Goal: Task Accomplishment & Management: Use online tool/utility

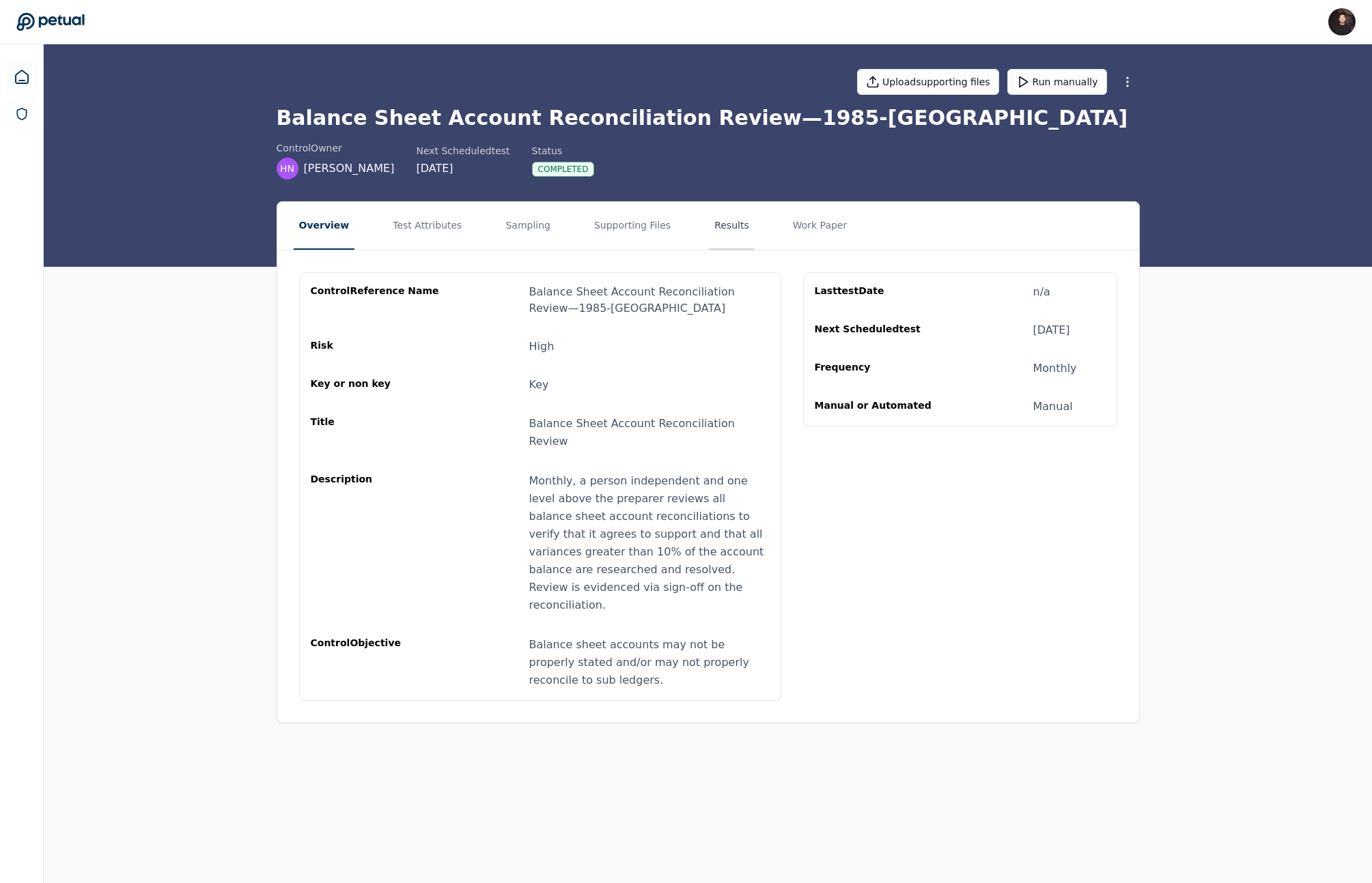
click at [716, 230] on button "Results" at bounding box center [731, 226] width 45 height 48
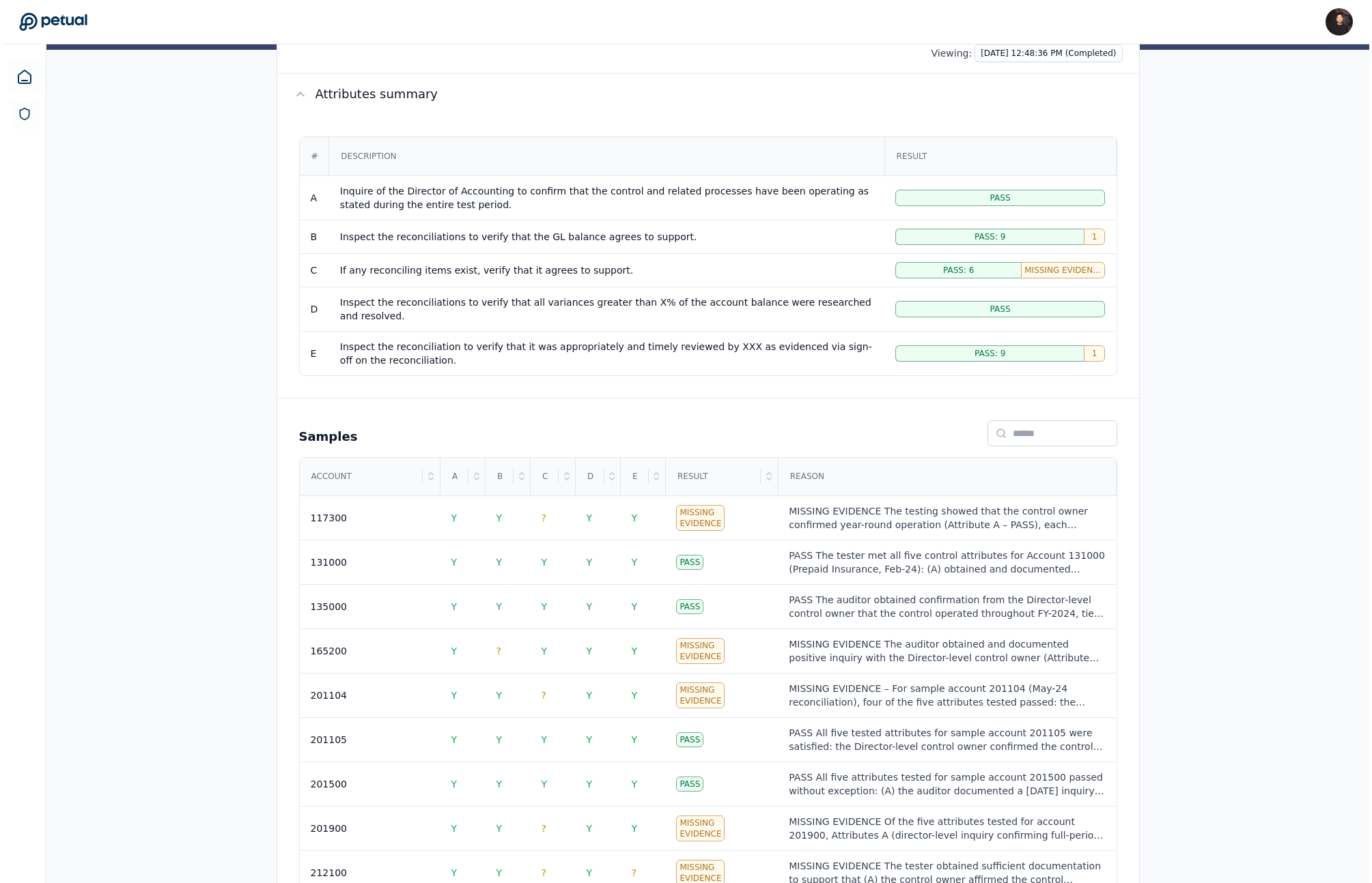
scroll to position [224, 0]
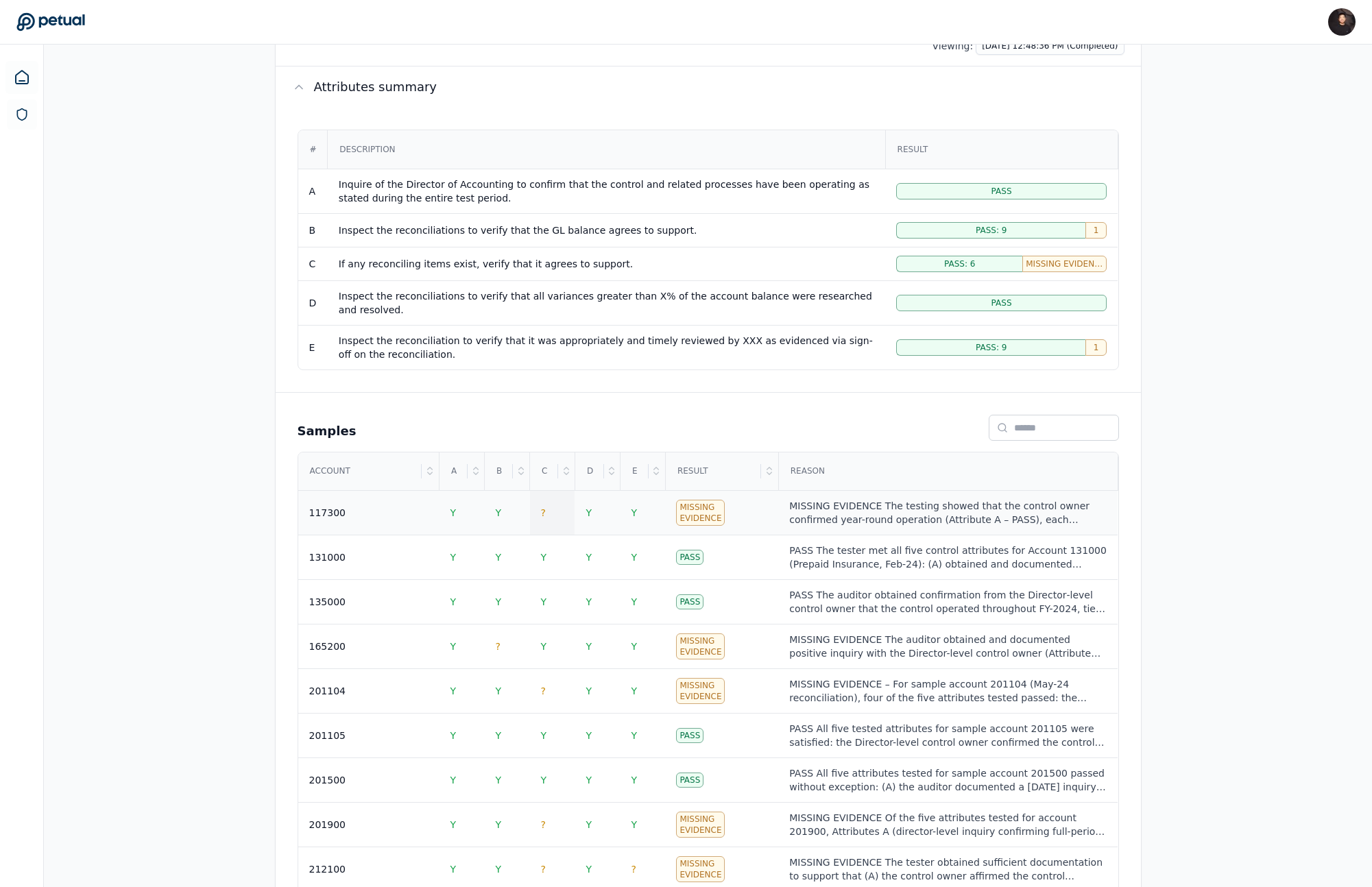
click at [544, 517] on span "?" at bounding box center [543, 512] width 4 height 11
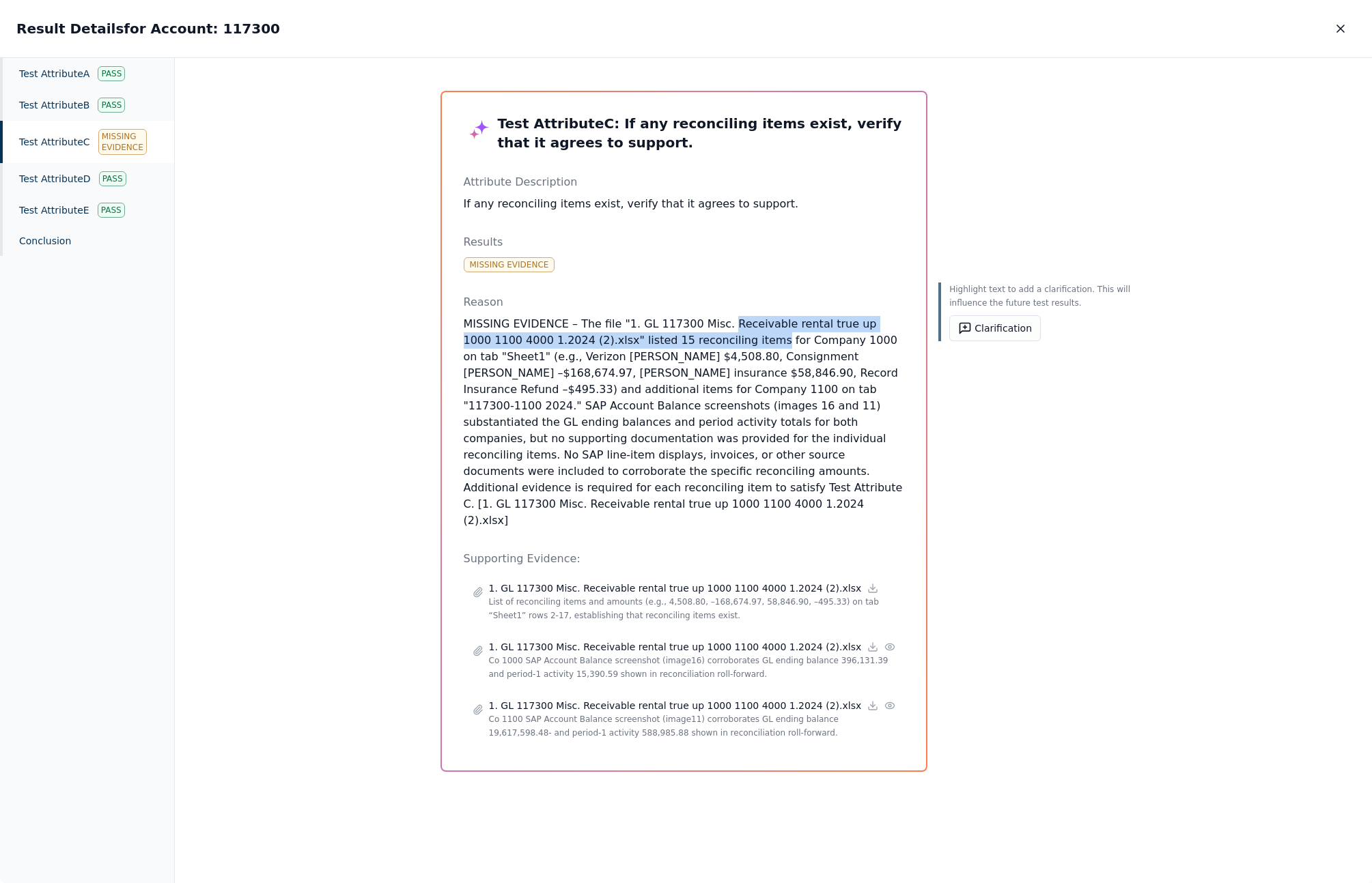
drag, startPoint x: 713, startPoint y: 326, endPoint x: 725, endPoint y: 349, distance: 25.9
click at [725, 349] on p "MISSING EVIDENCE – The file "1. GL 117300 Misc. Receivable rental true up 1000 …" at bounding box center [684, 422] width 441 height 213
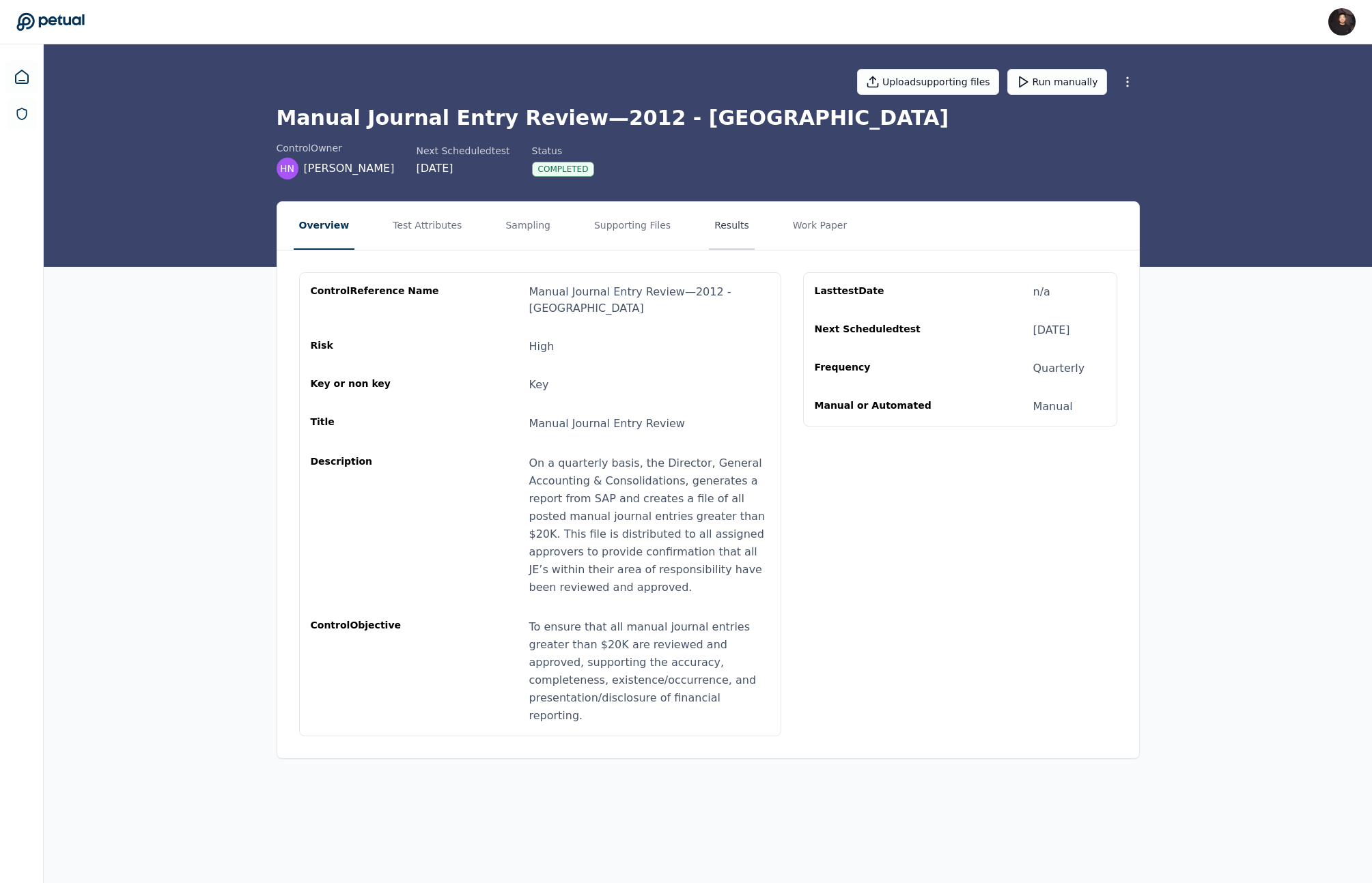
click at [710, 236] on button "Results" at bounding box center [731, 226] width 45 height 48
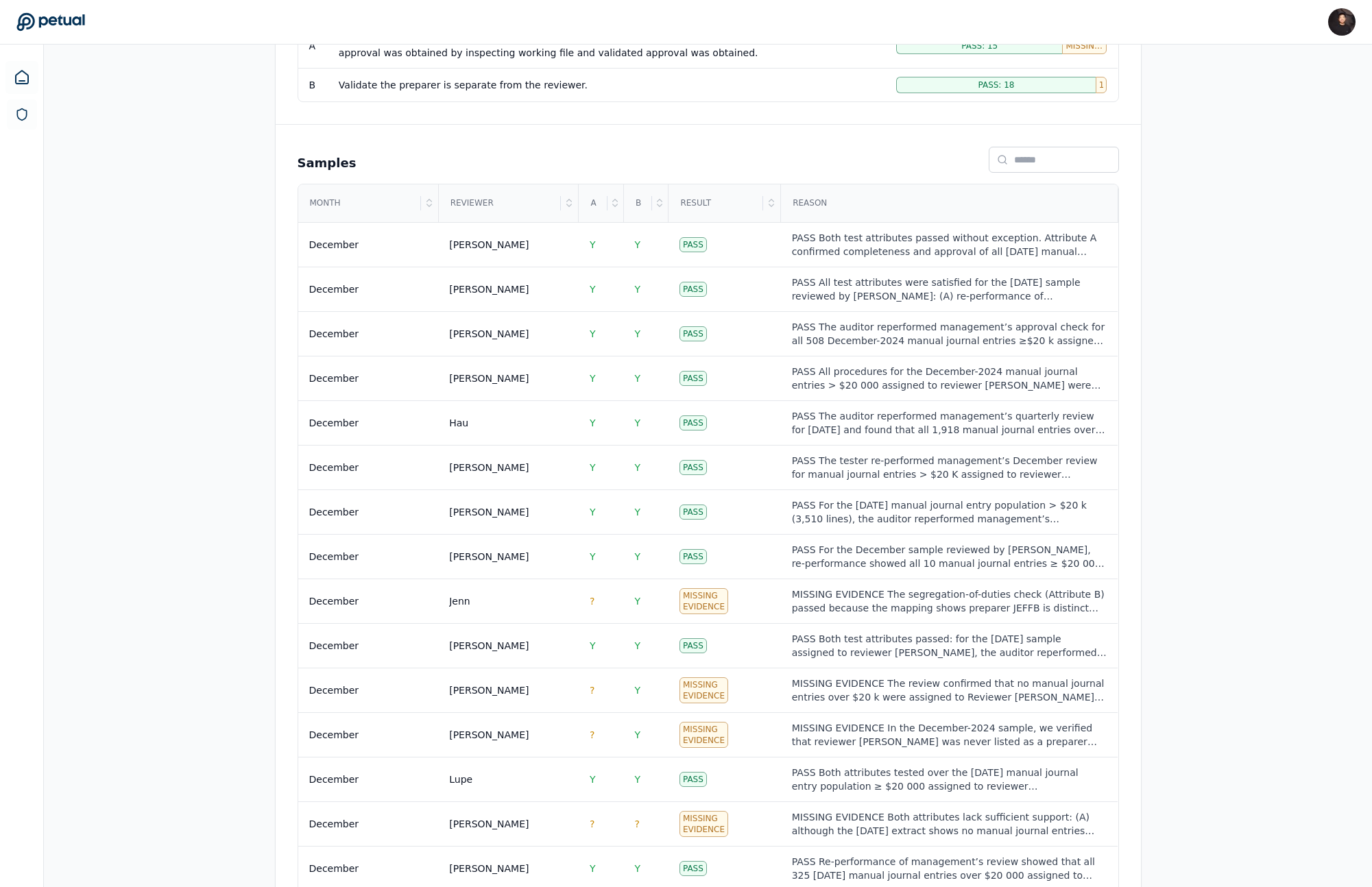
scroll to position [598, 0]
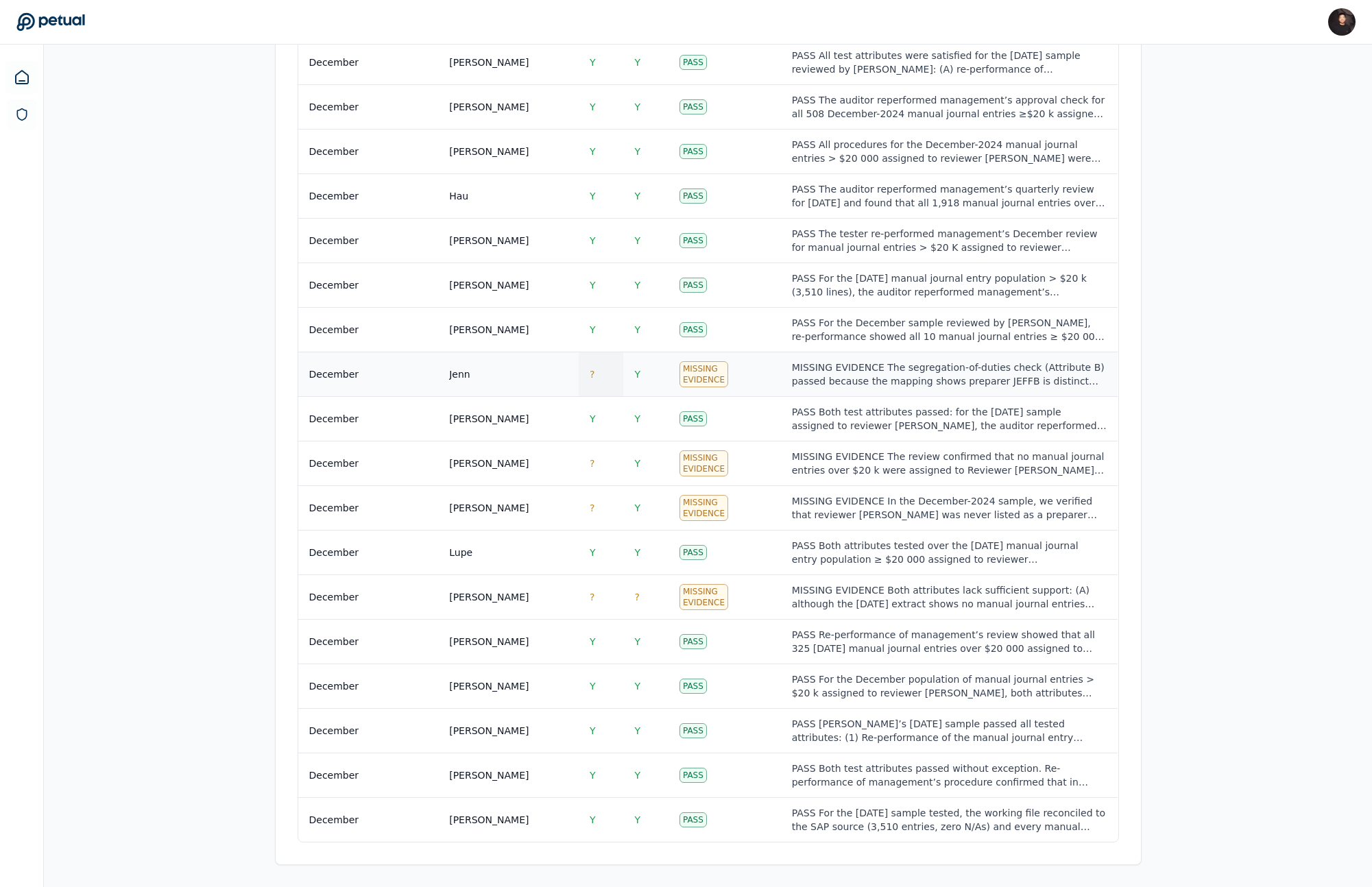
click at [597, 372] on td "?" at bounding box center [601, 375] width 46 height 45
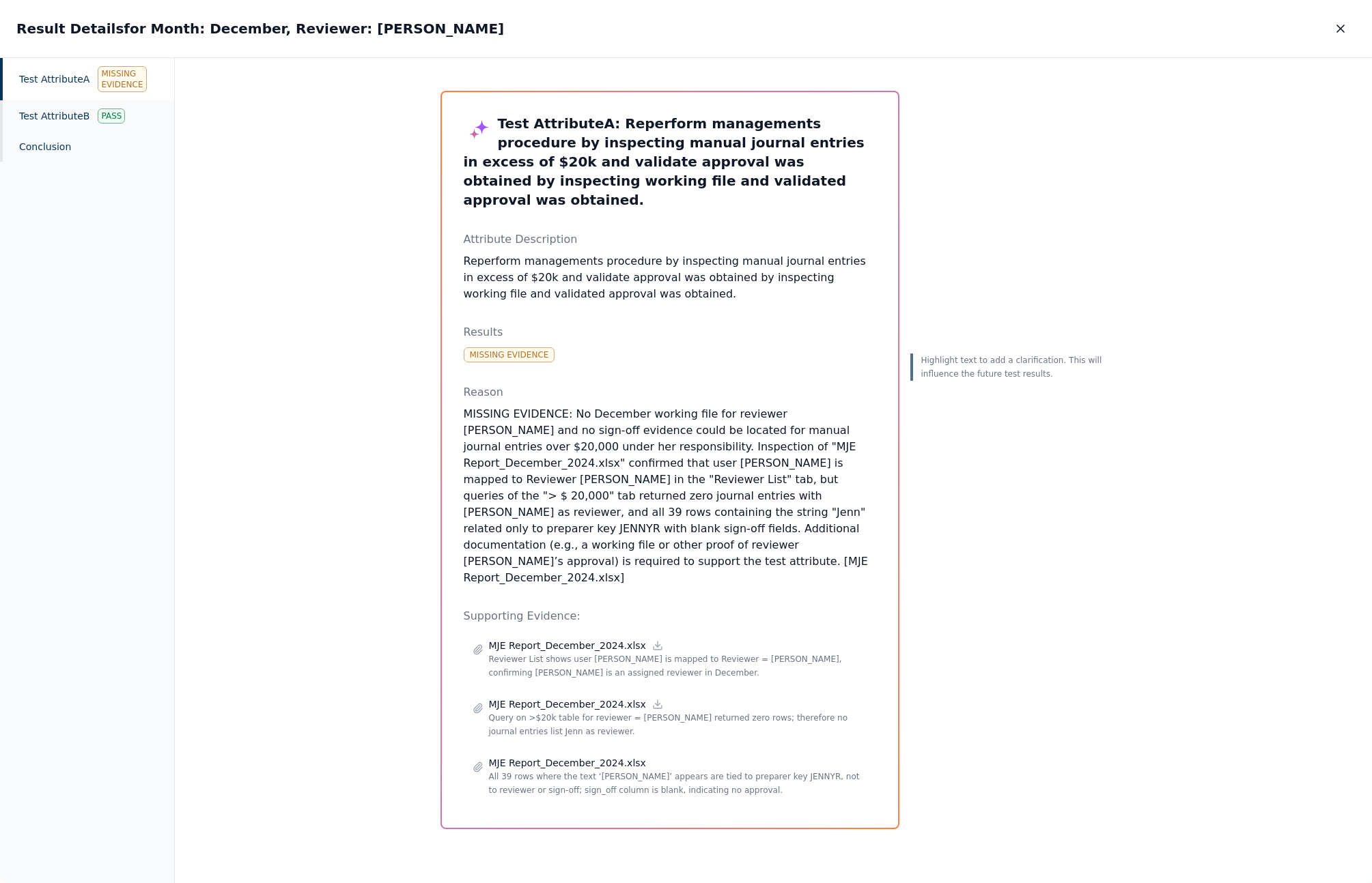
click at [958, 131] on div "Highlight text to add a clarification. This will influence the future test resu…" at bounding box center [1008, 460] width 197 height 739
click at [1344, 28] on icon "button" at bounding box center [1340, 28] width 13 height 13
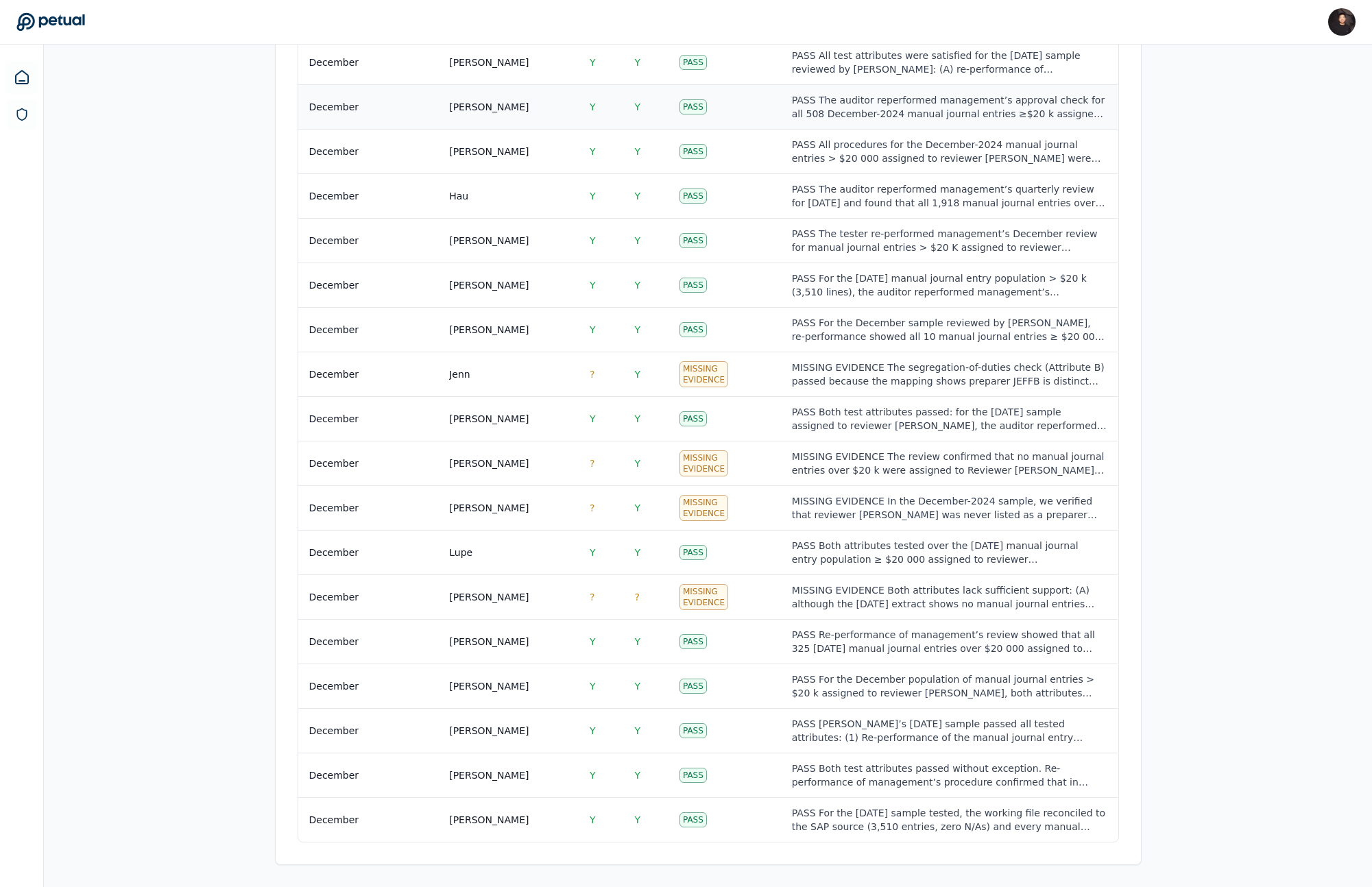
scroll to position [554, 0]
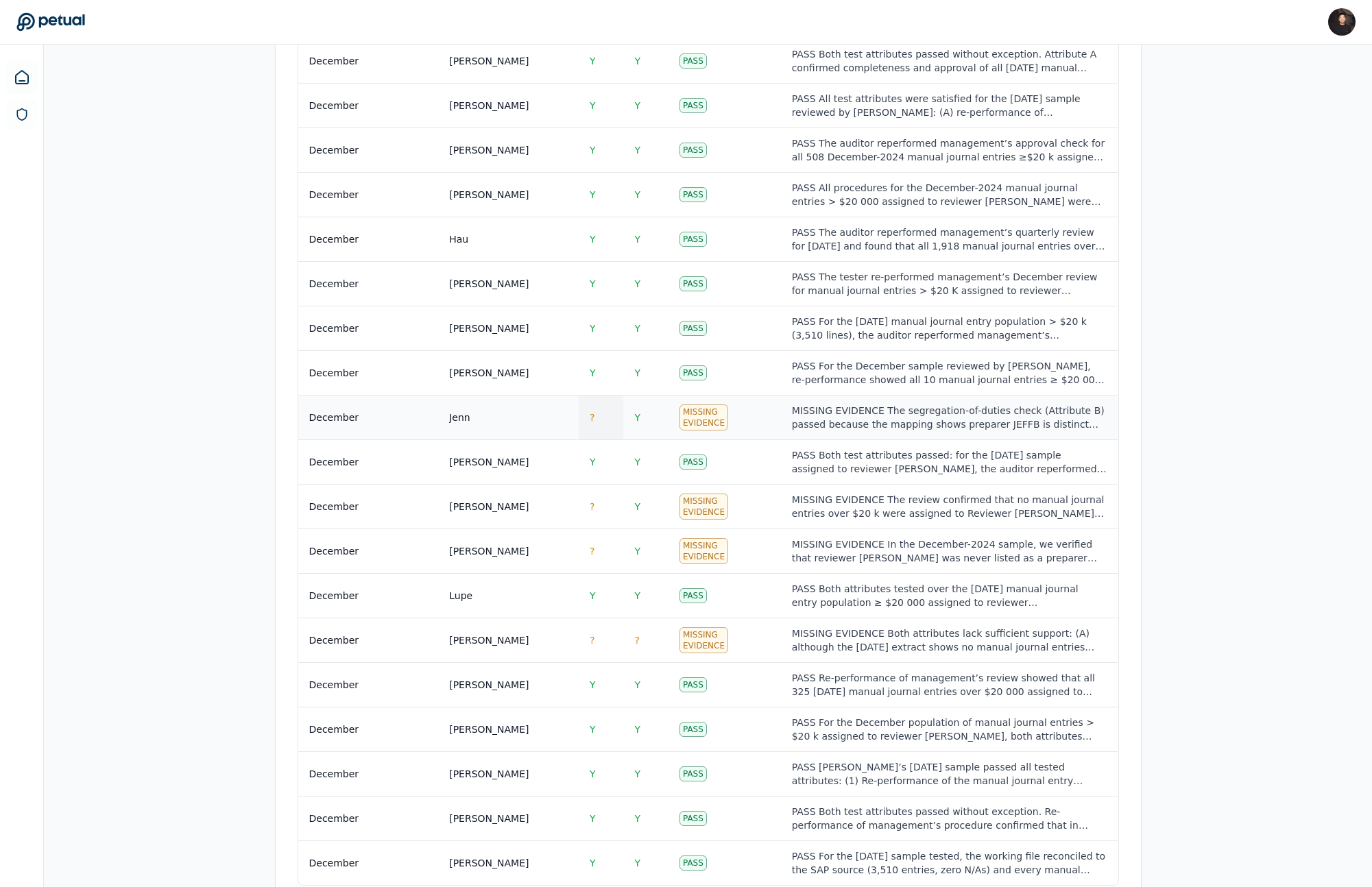
click at [583, 429] on td "?" at bounding box center [601, 418] width 46 height 45
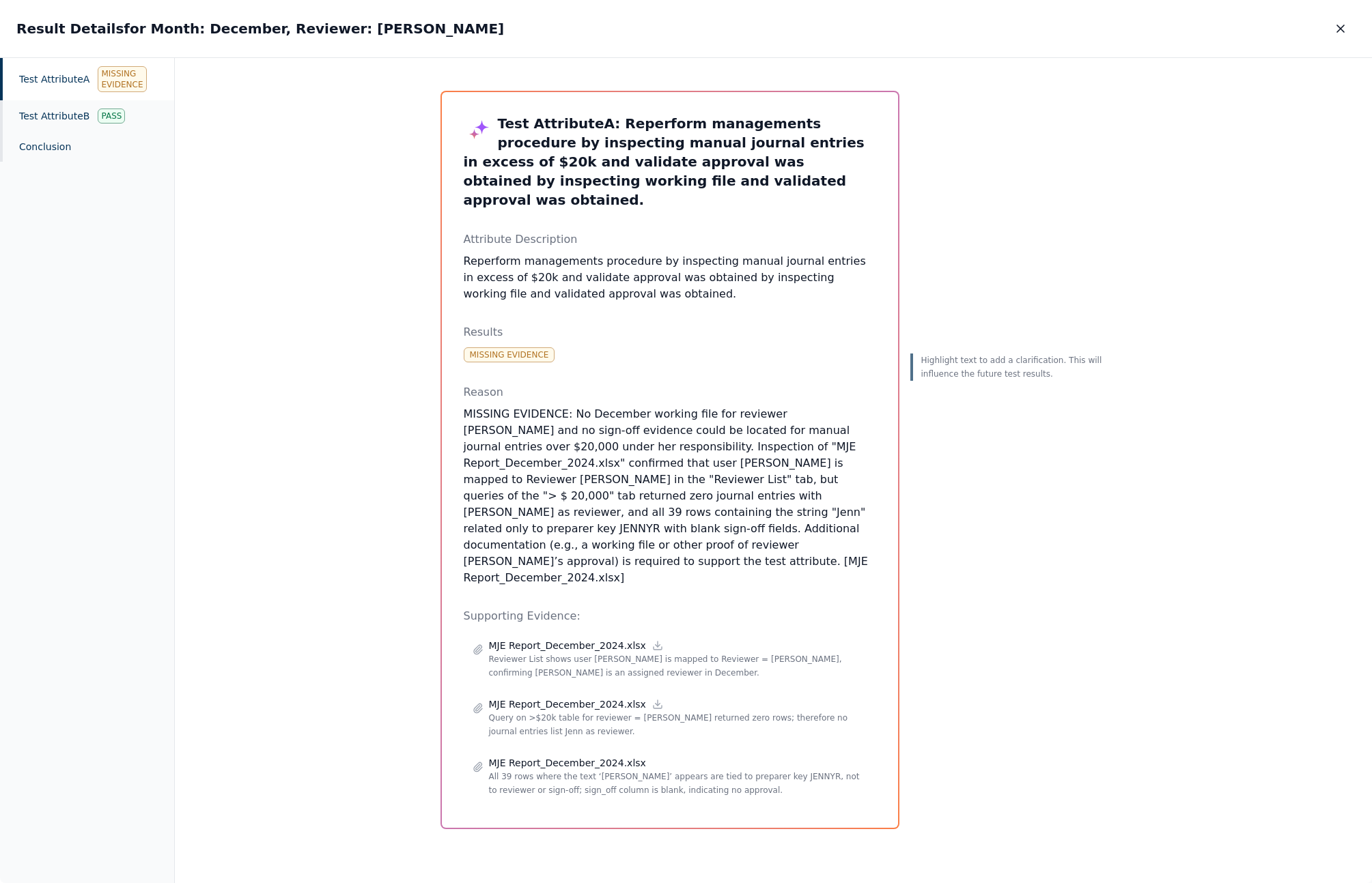
click at [609, 476] on p "MISSING EVIDENCE: No December working file for reviewer Jenn and no sign-off ev…" at bounding box center [670, 496] width 412 height 180
copy p "Jenn"
click at [941, 405] on button "Clarification" at bounding box center [966, 399] width 92 height 26
type textarea "****"
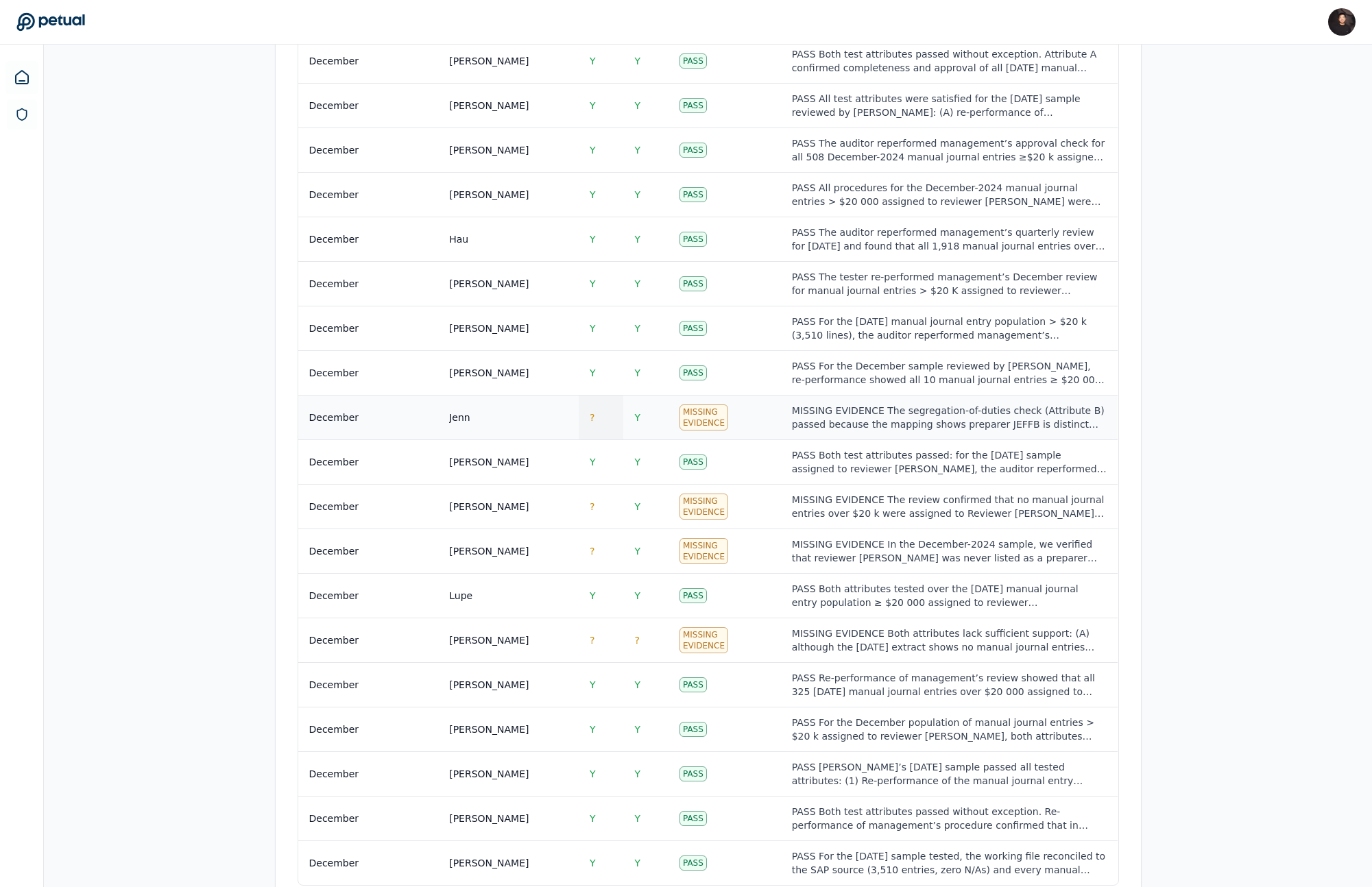
click at [605, 404] on td "?" at bounding box center [601, 418] width 46 height 45
click at [597, 560] on td "?" at bounding box center [601, 552] width 46 height 45
click at [588, 642] on td "?" at bounding box center [601, 641] width 46 height 45
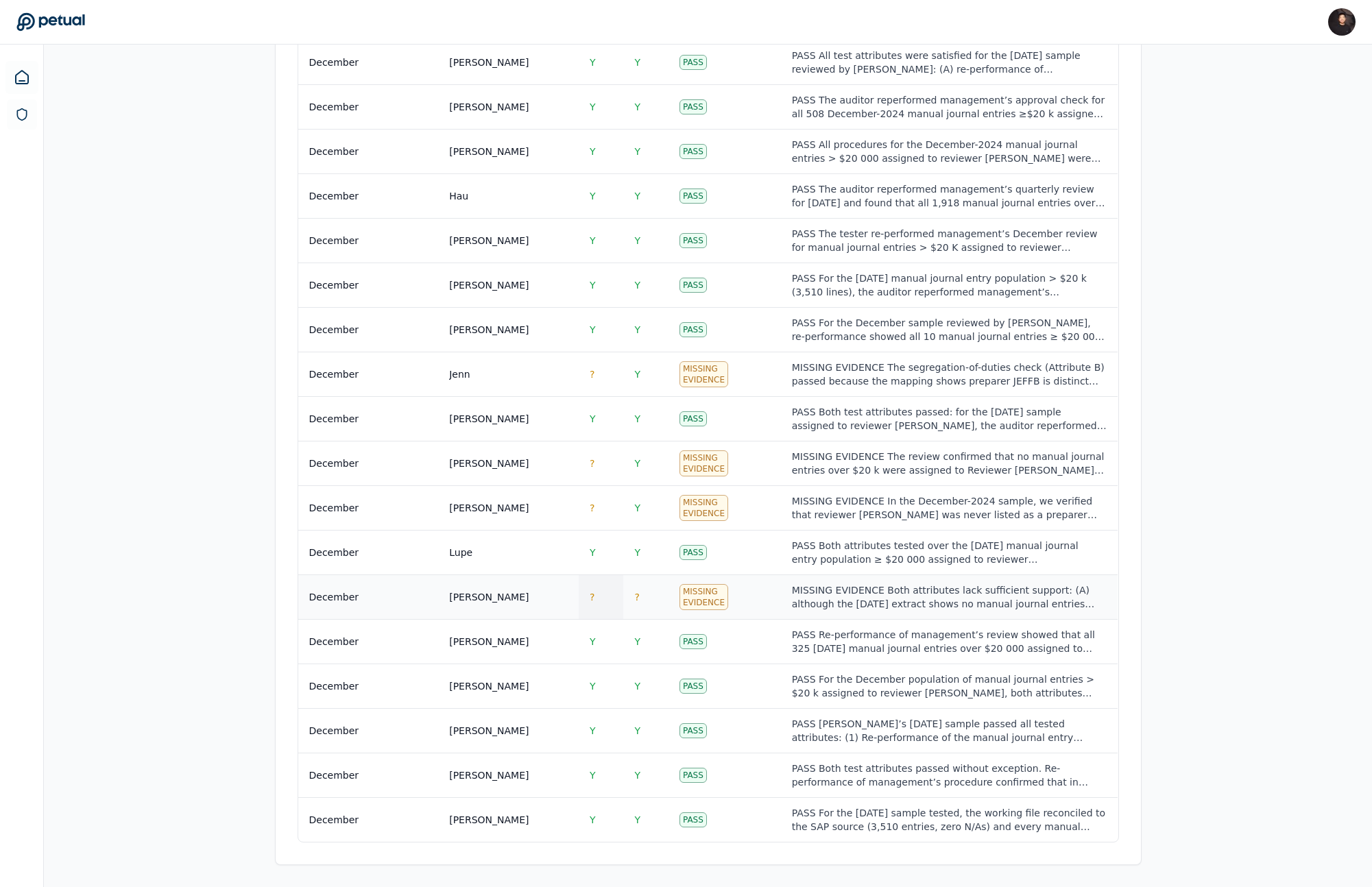
click at [592, 590] on td "?" at bounding box center [601, 597] width 46 height 45
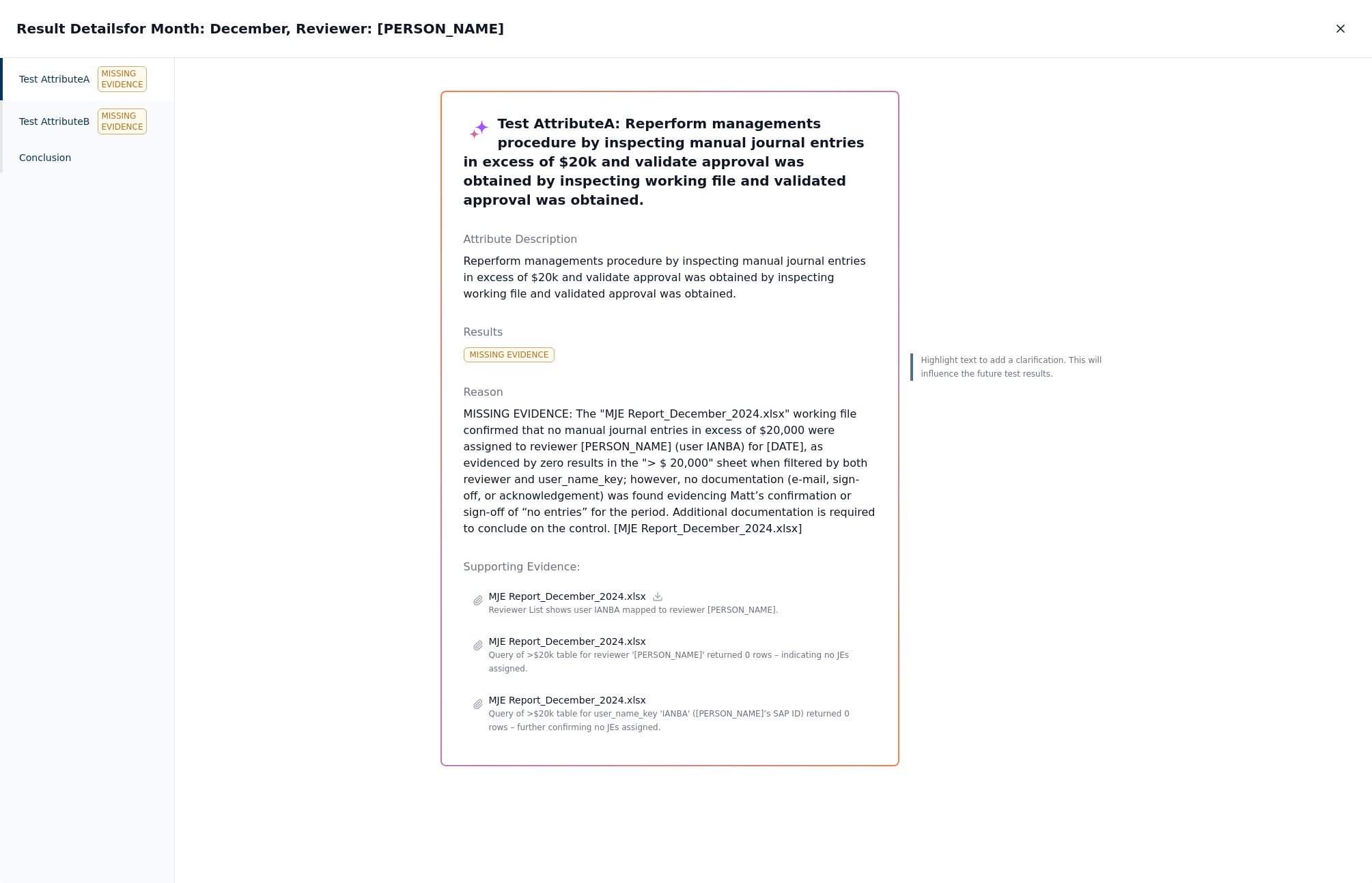
click at [477, 482] on p "MISSING EVIDENCE: The "MJE Report_December_2024.xlsx" working file confirmed th…" at bounding box center [670, 471] width 412 height 131
copy p "Matt’s"
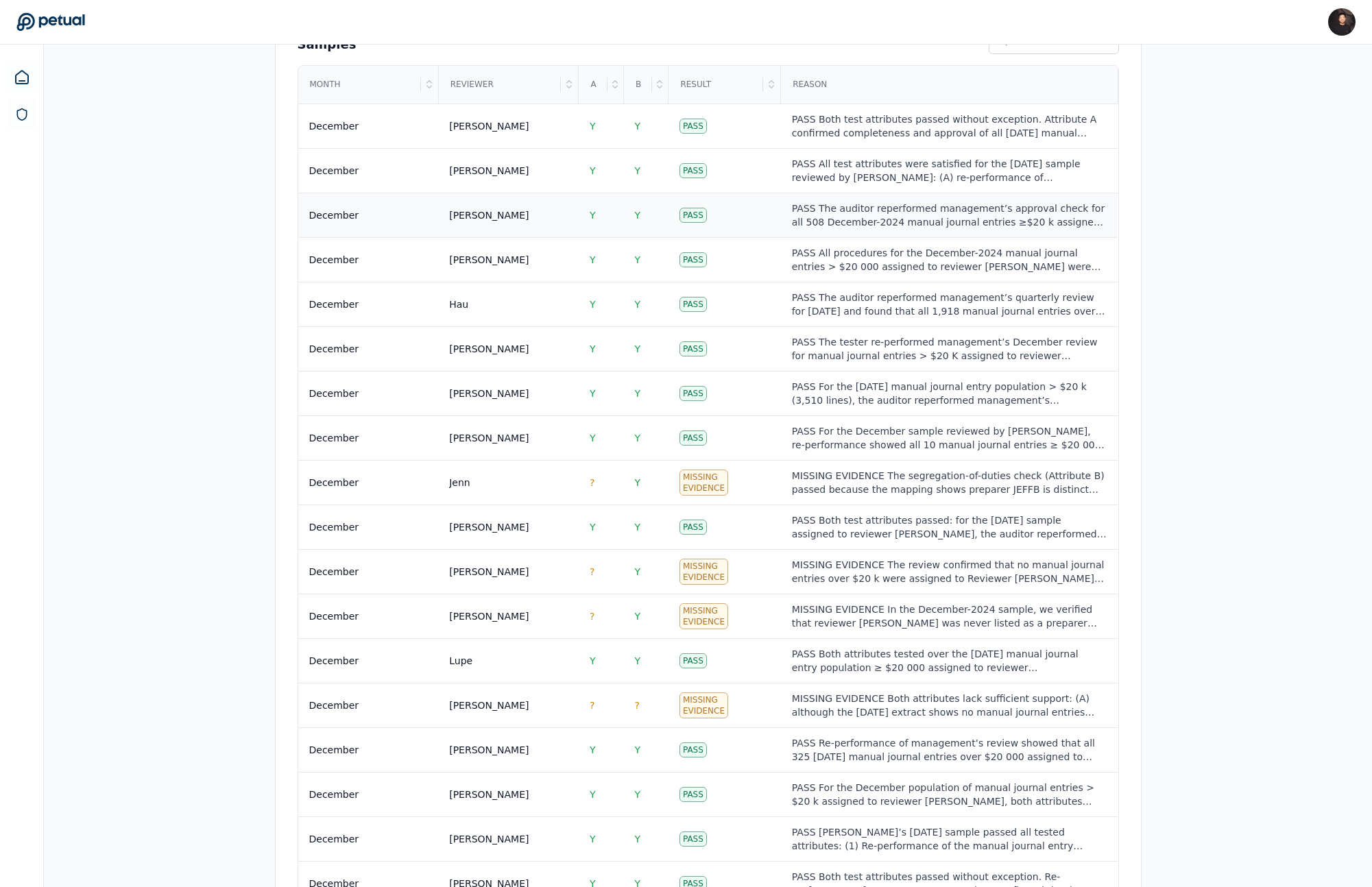
scroll to position [598, 0]
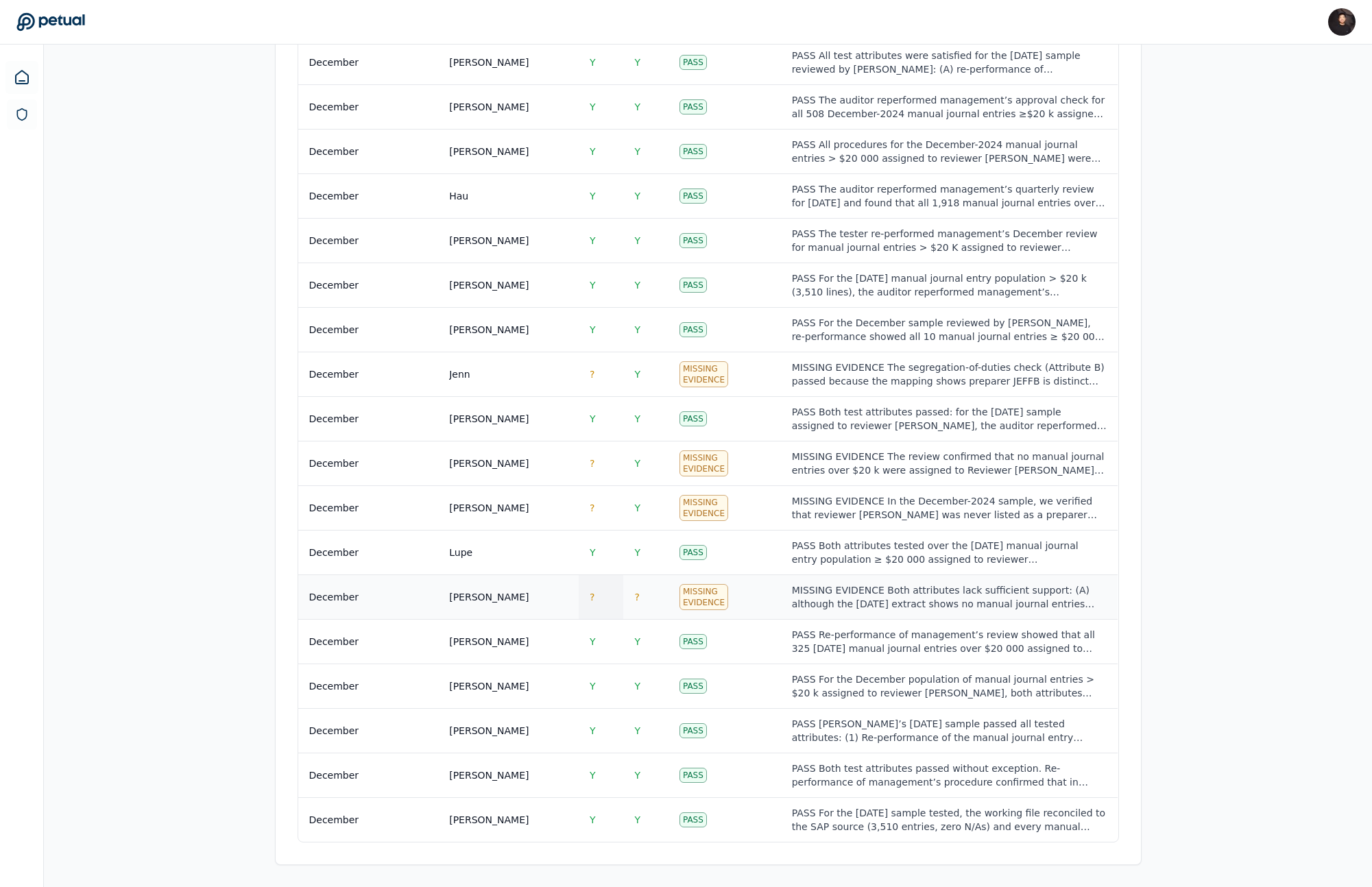
click at [604, 596] on td "?" at bounding box center [601, 597] width 46 height 45
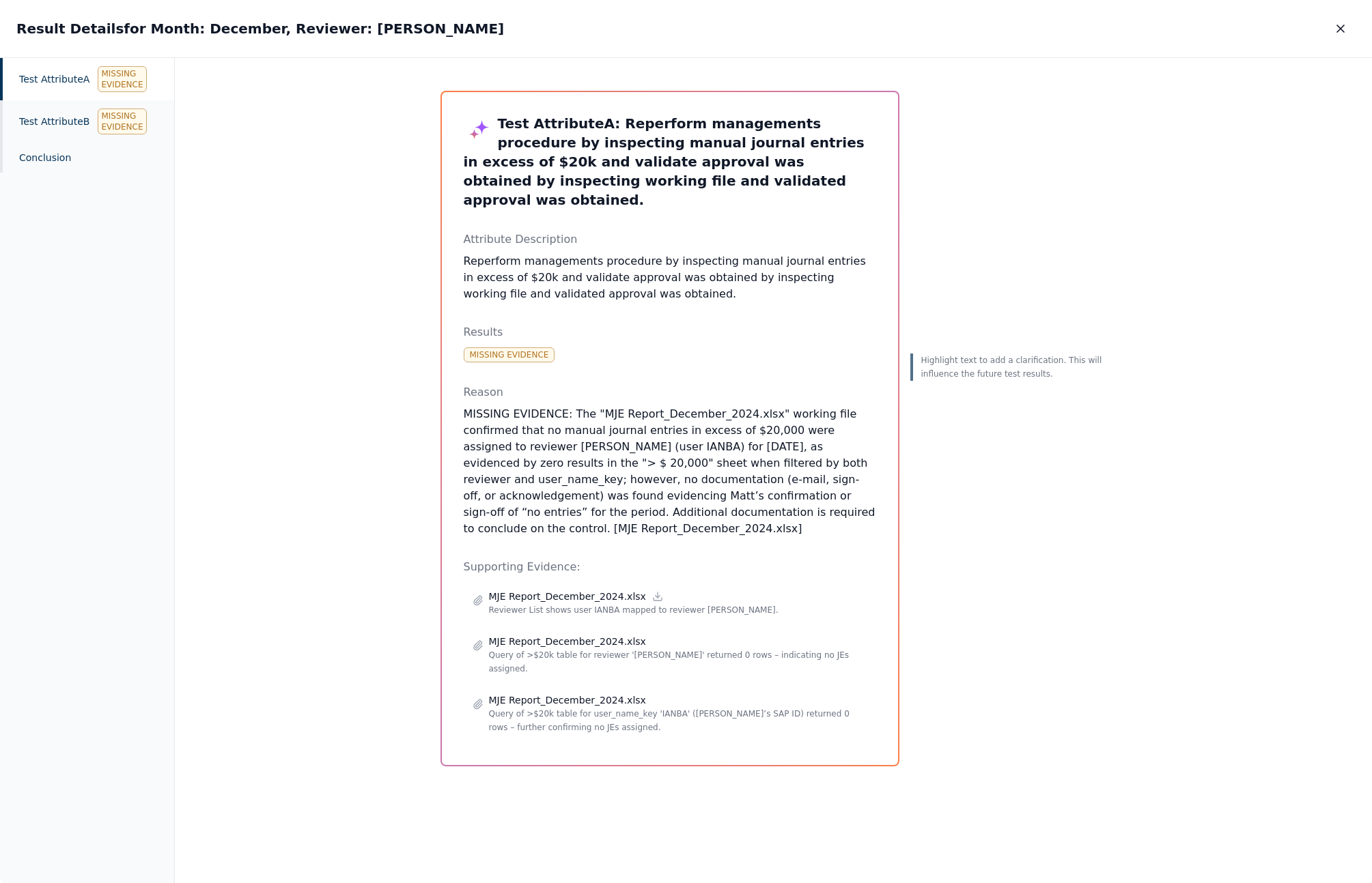
click at [474, 479] on p "MISSING EVIDENCE: The "MJE Report_December_2024.xlsx" working file confirmed th…" at bounding box center [670, 471] width 412 height 131
copy p "Matt’s"
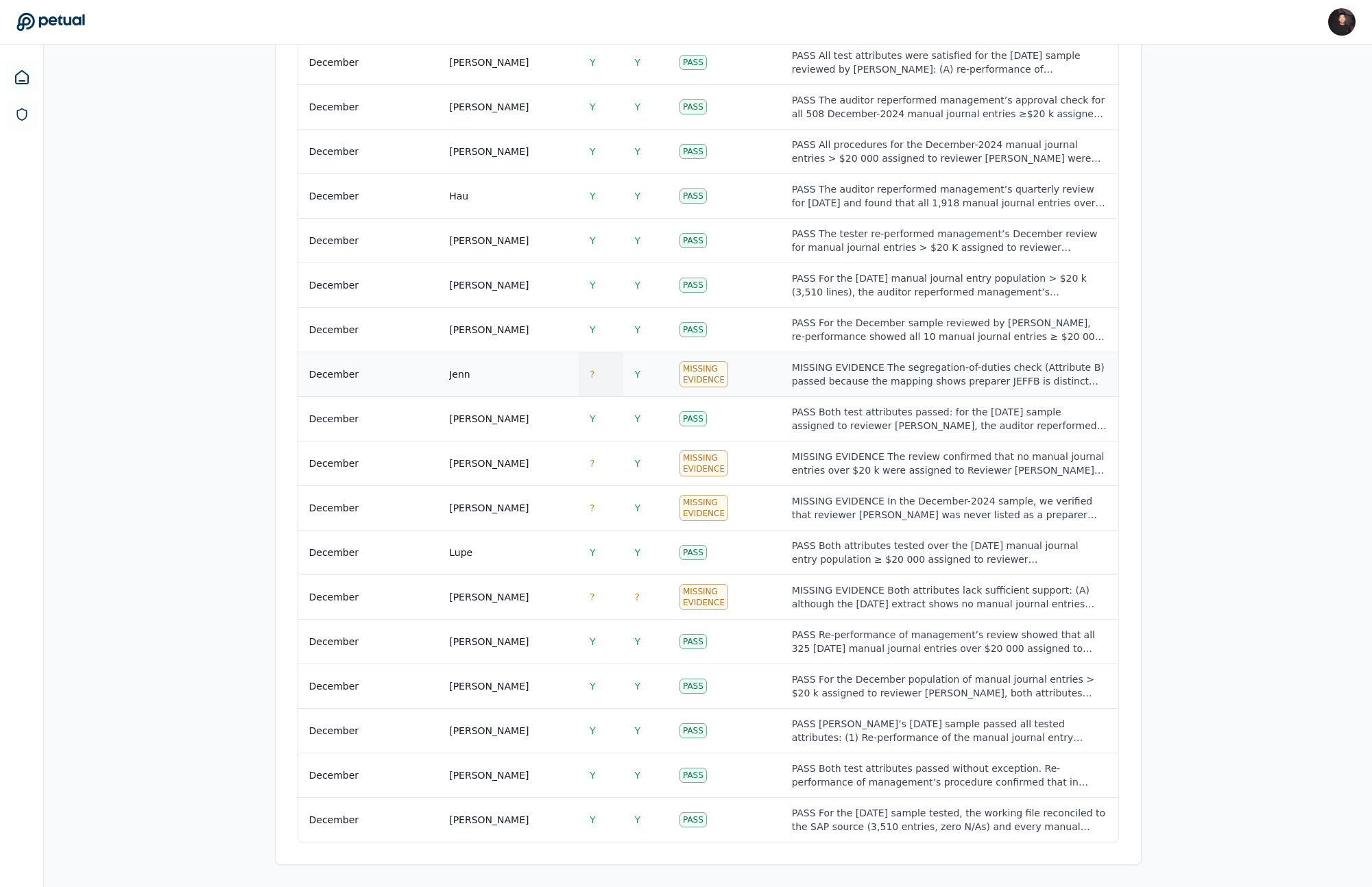
click at [600, 372] on td "?" at bounding box center [601, 375] width 46 height 45
click at [599, 597] on td "?" at bounding box center [601, 597] width 46 height 45
click at [593, 460] on span "?" at bounding box center [591, 463] width 4 height 11
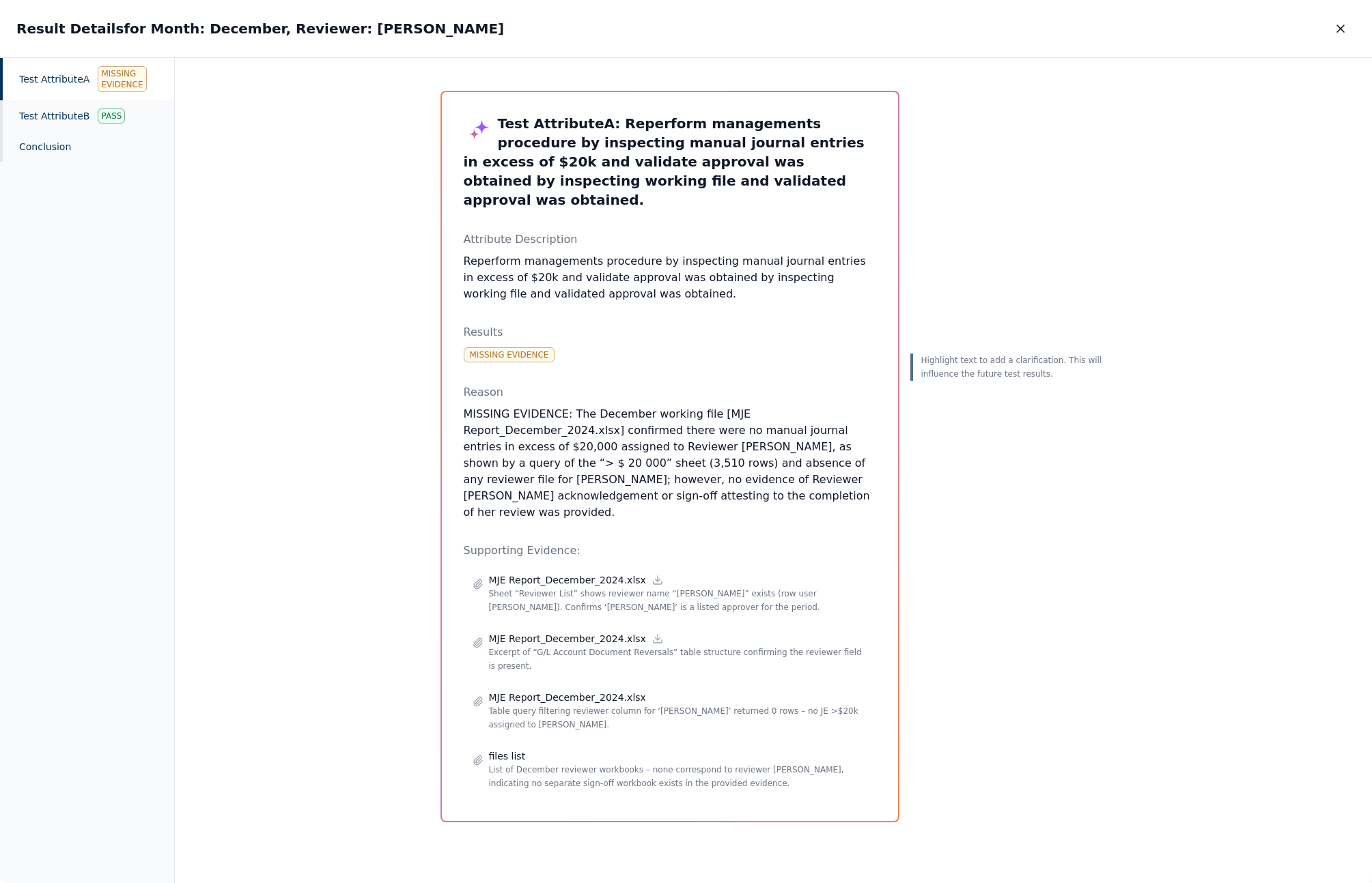
click at [621, 465] on p "MISSING EVIDENCE: The December working file [MJE Report_December_2024.xlsx] con…" at bounding box center [670, 463] width 412 height 115
click at [632, 462] on p "MISSING EVIDENCE: The December working file [MJE Report_December_2024.xlsx] con…" at bounding box center [670, 463] width 412 height 115
click at [716, 587] on p "Sheet “Reviewer List” shows reviewer name “Kim” exists (row user MARYSE). Confi…" at bounding box center [678, 600] width 378 height 28
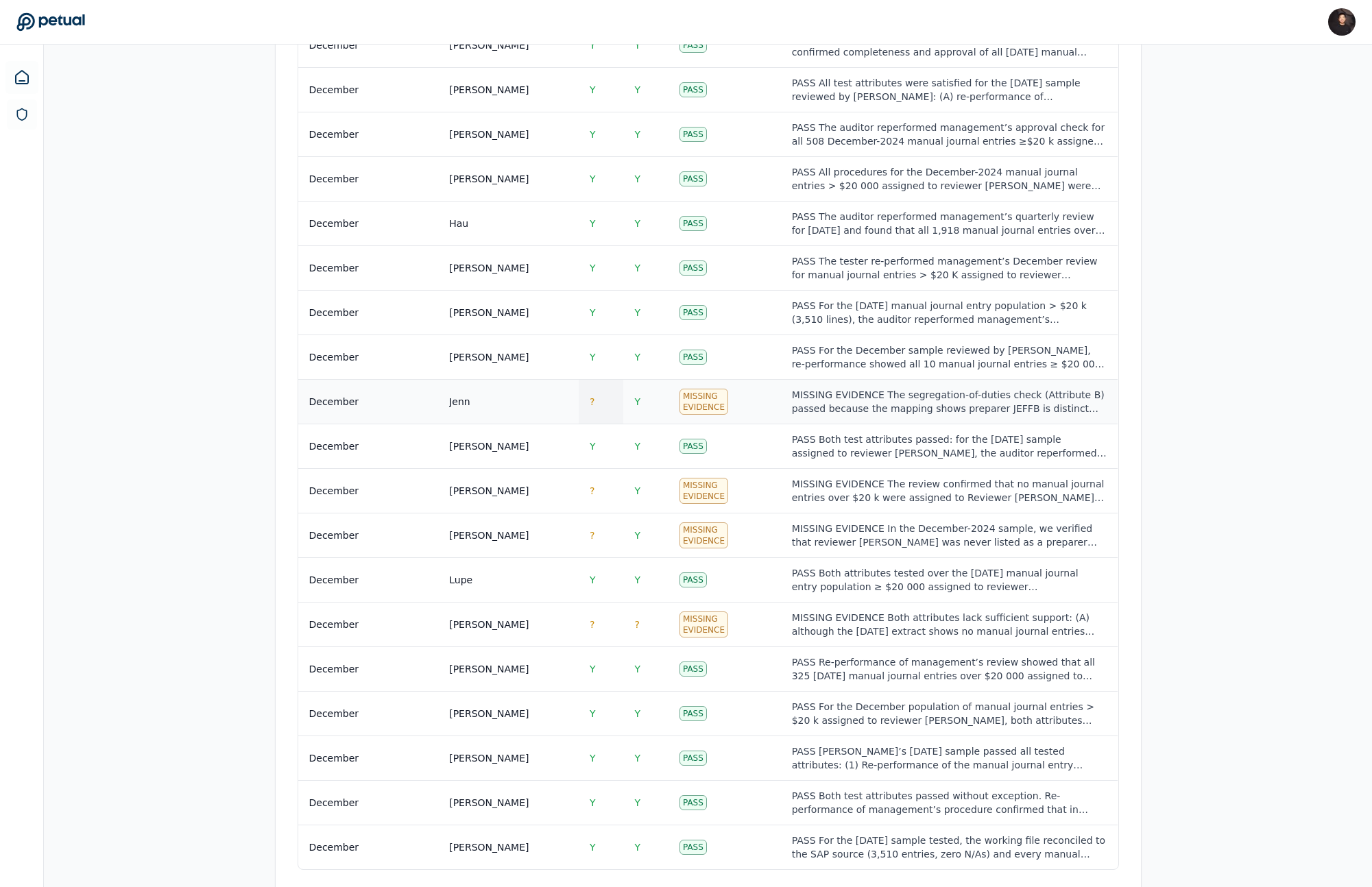
scroll to position [598, 0]
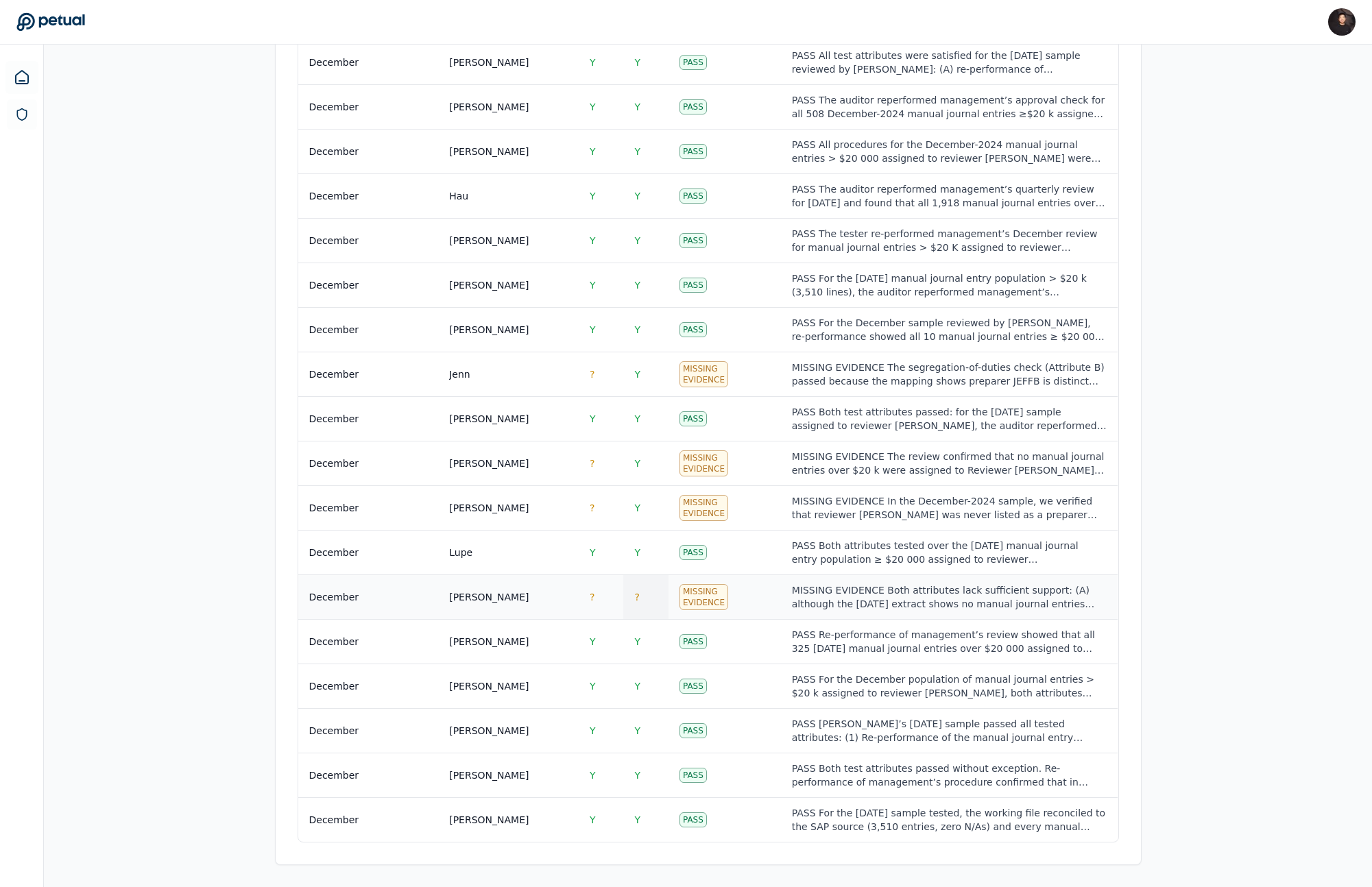
click at [639, 593] on span "?" at bounding box center [636, 597] width 4 height 11
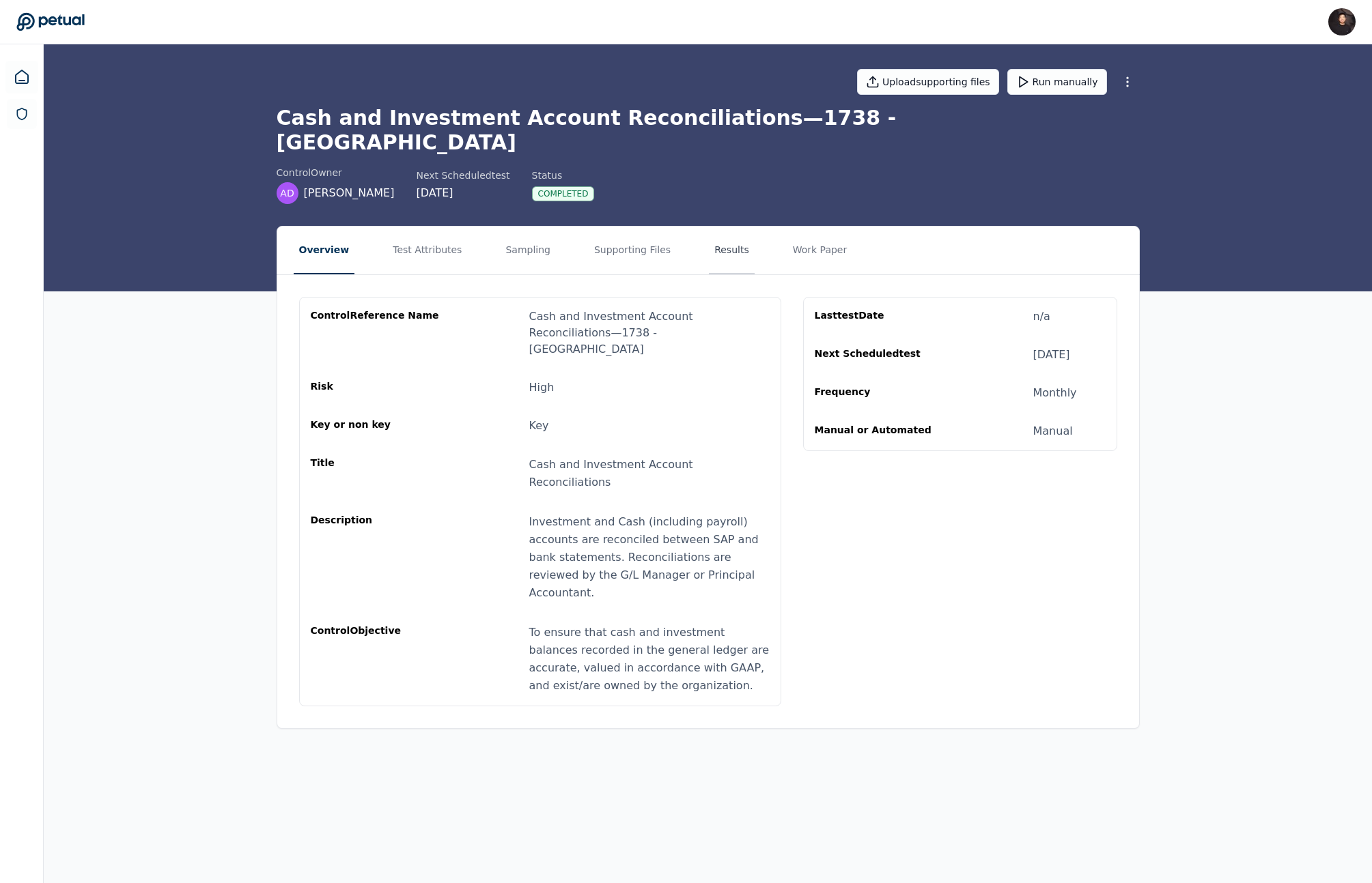
click at [710, 236] on button "Results" at bounding box center [731, 251] width 45 height 48
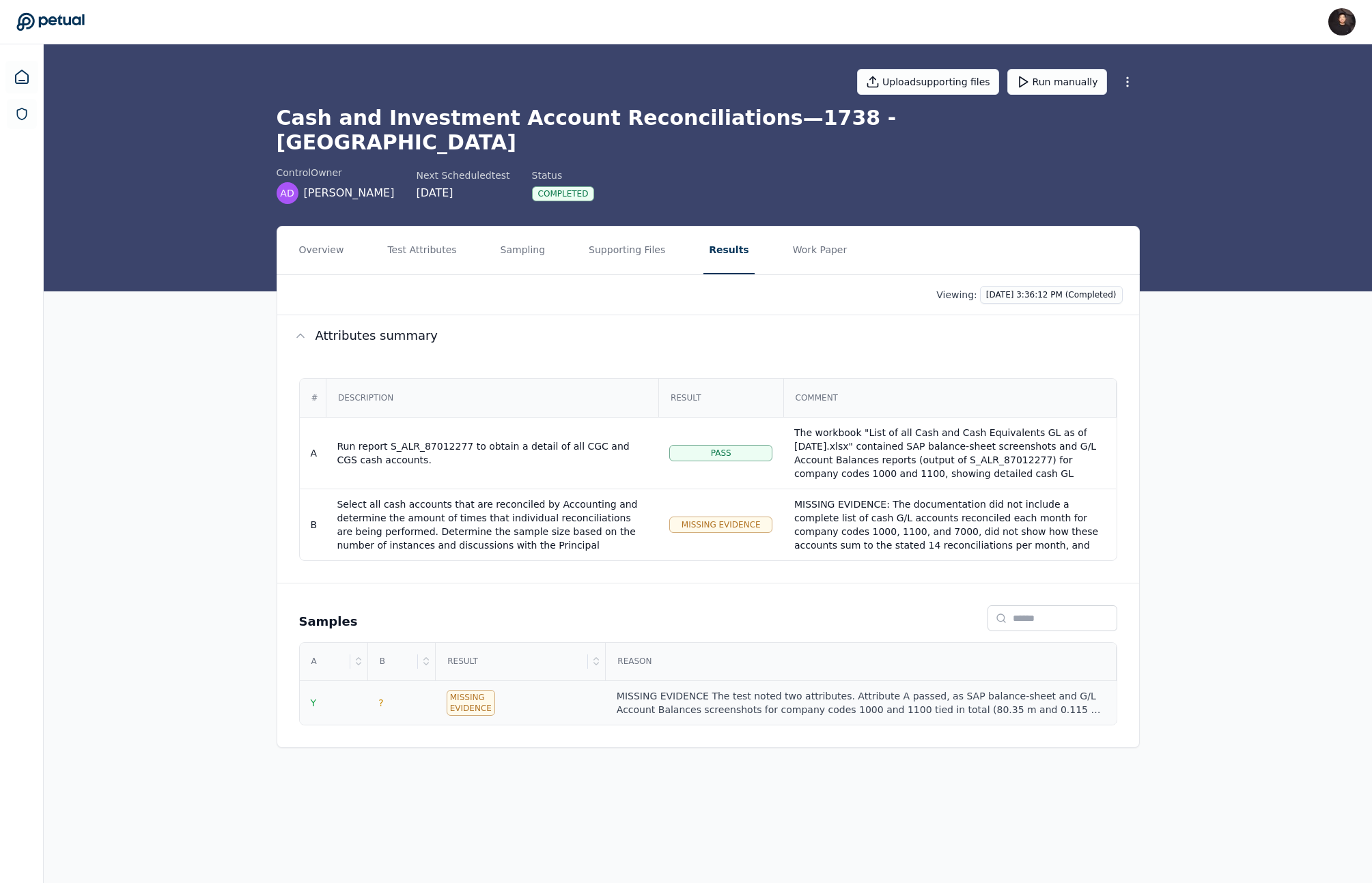
click at [568, 681] on td "Missing Evidence" at bounding box center [520, 703] width 170 height 45
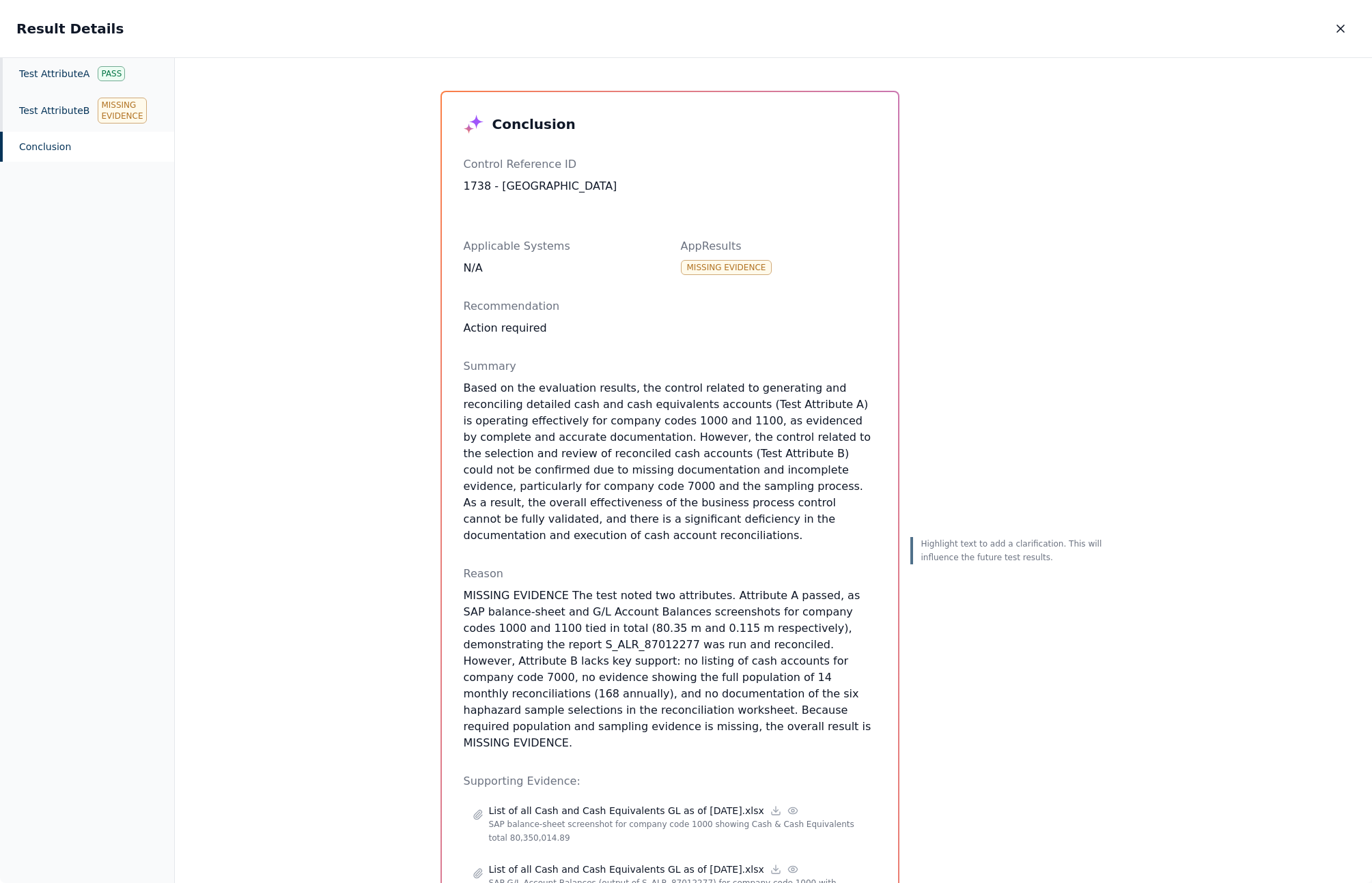
scroll to position [5, 0]
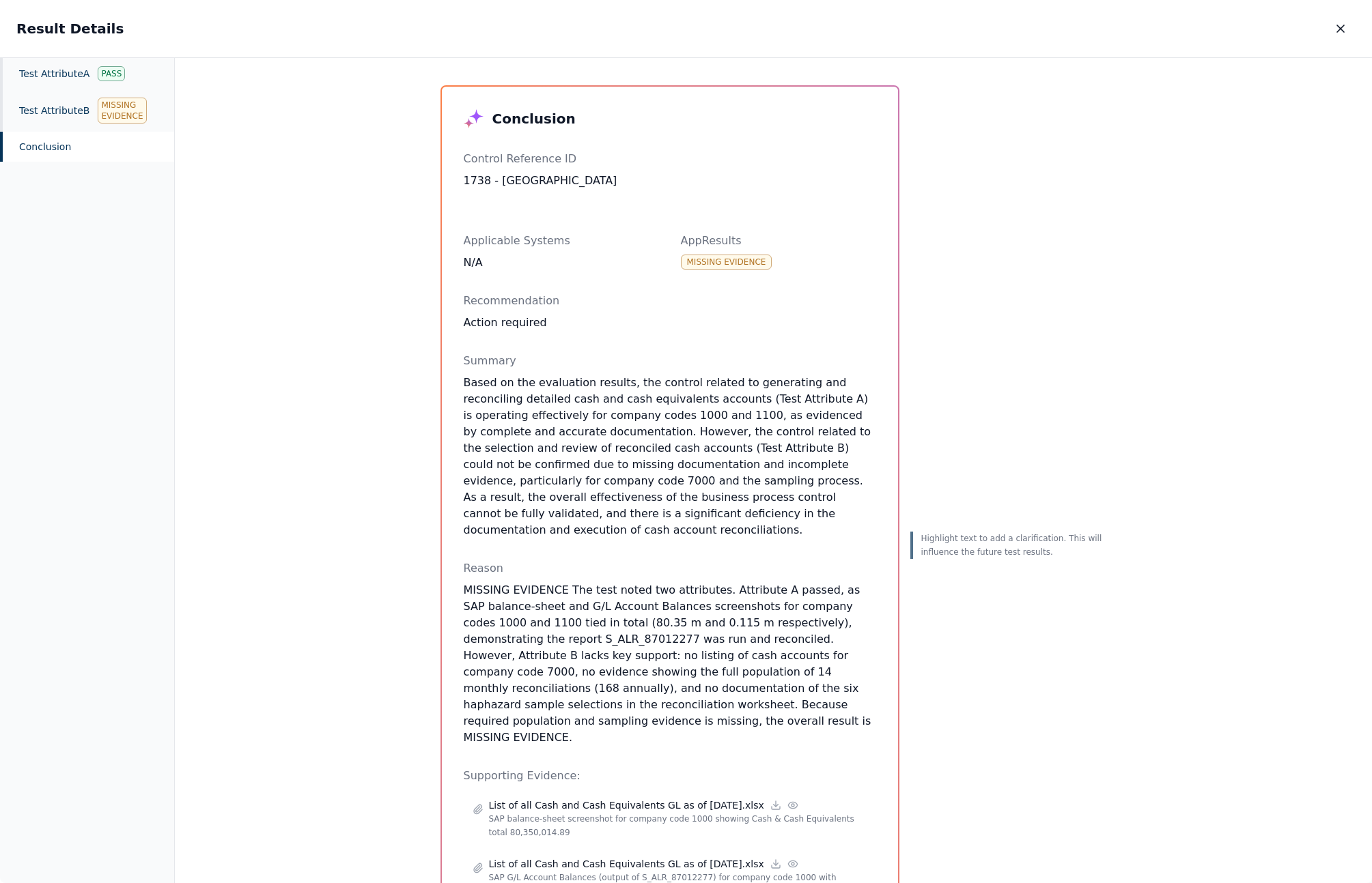
click at [64, 132] on div "Conclusion" at bounding box center [87, 147] width 175 height 30
click at [64, 125] on div "Test Attribute B Missing Evidence" at bounding box center [87, 110] width 175 height 43
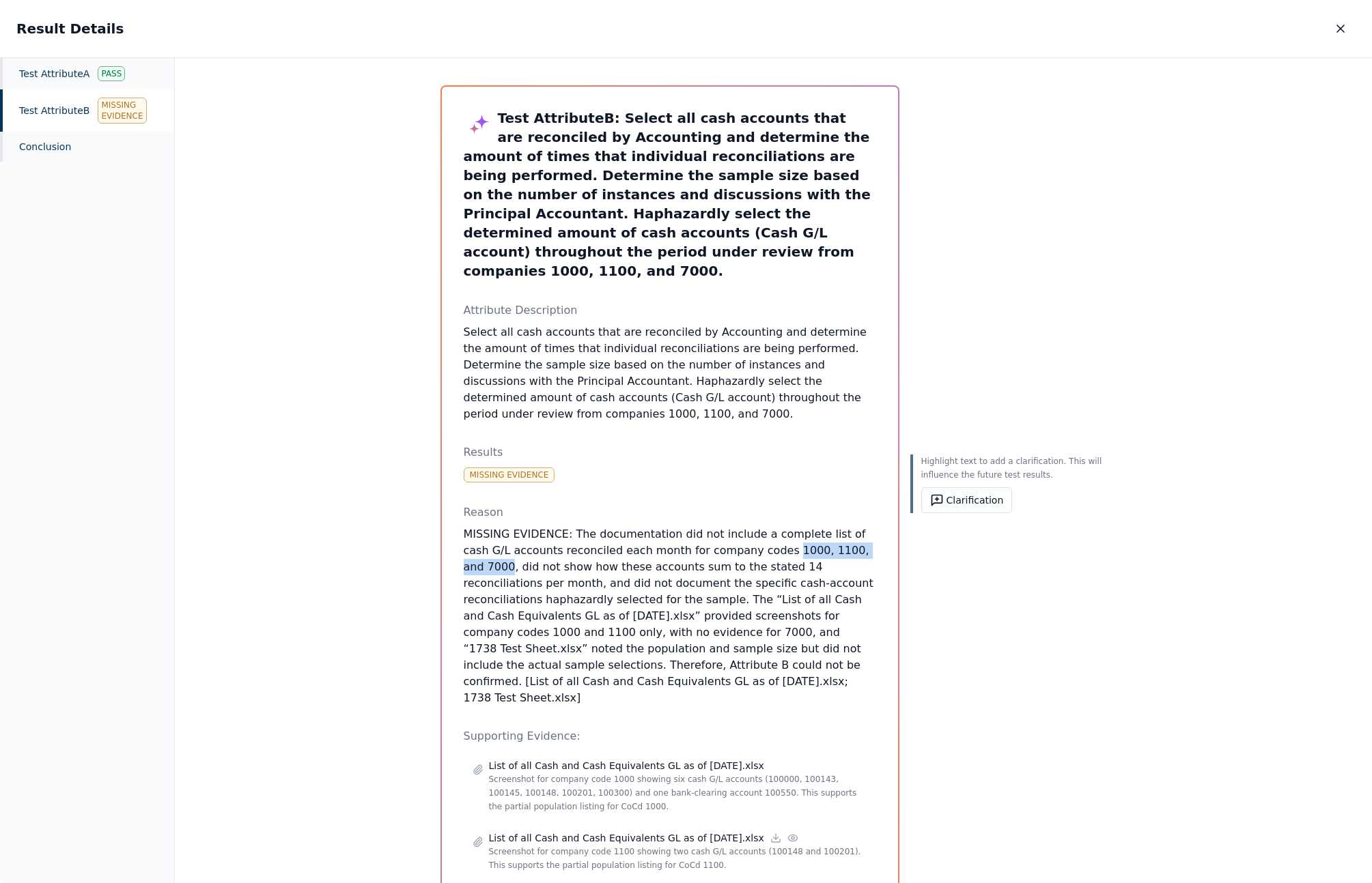
drag, startPoint x: 722, startPoint y: 514, endPoint x: 827, endPoint y: 514, distance: 105.0
click at [827, 526] on p "MISSING EVIDENCE: The documentation did not include a complete list of cash G/L…" at bounding box center [670, 616] width 412 height 180
click at [818, 526] on p "MISSING EVIDENCE: The documentation did not include a complete list of cash G/L…" at bounding box center [670, 616] width 412 height 180
copy p "7000"
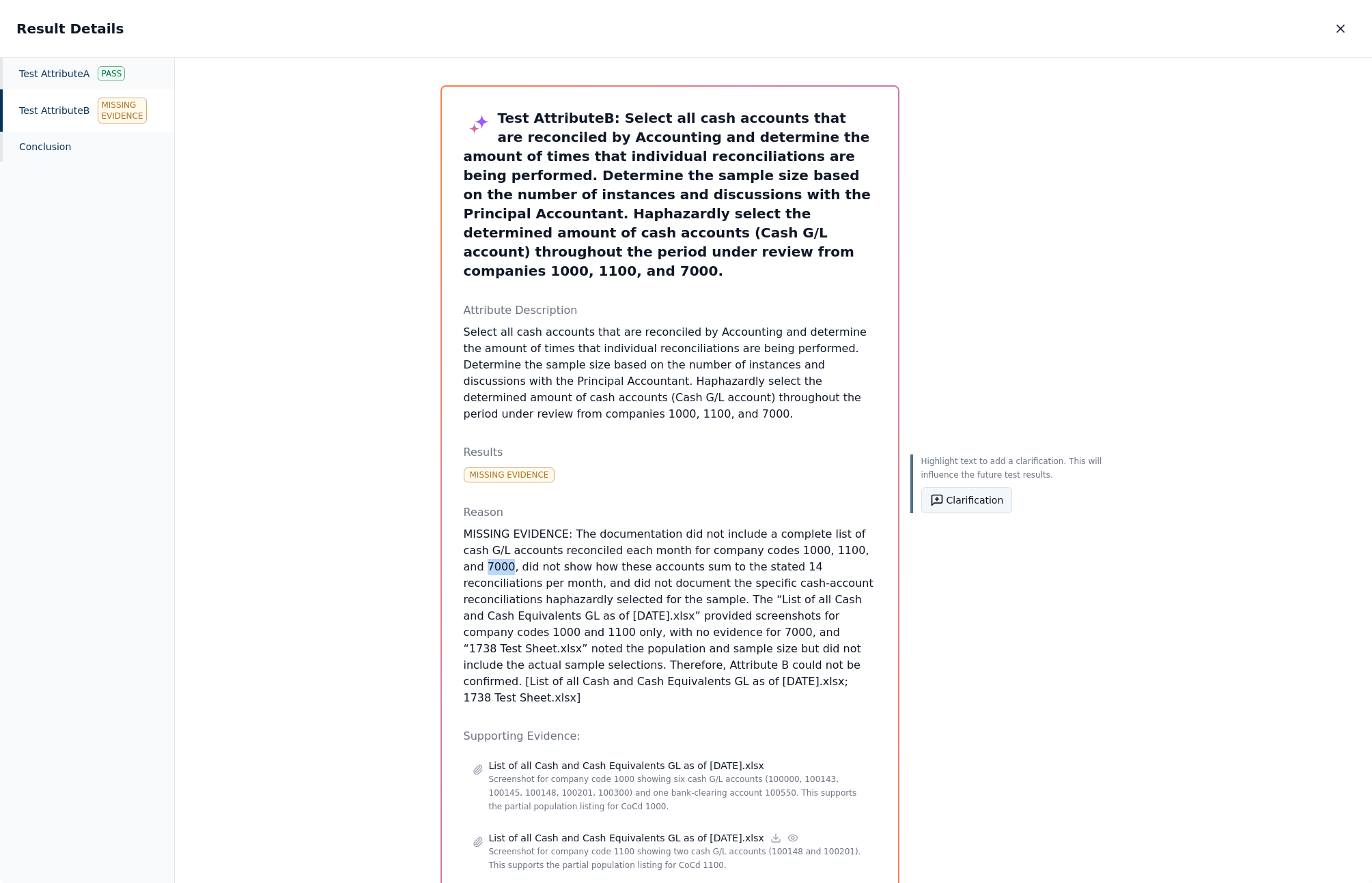
click at [944, 494] on button "Clarification" at bounding box center [966, 499] width 92 height 26
click at [962, 537] on textarea at bounding box center [1013, 551] width 168 height 67
type textarea "**********"
click at [1080, 606] on button "Submit" at bounding box center [1076, 604] width 42 height 18
click at [1336, 34] on icon "button" at bounding box center [1340, 28] width 13 height 13
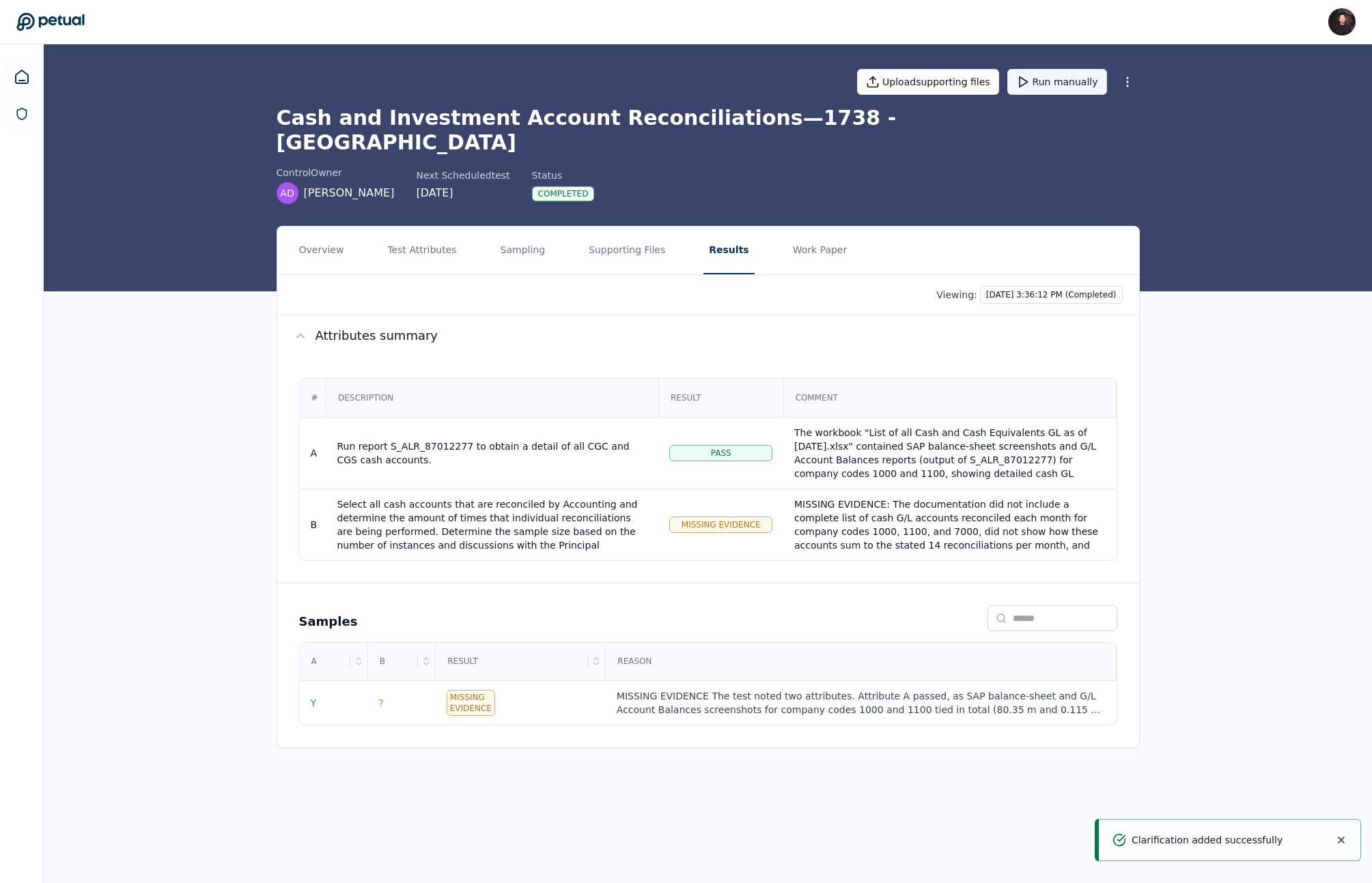
click at [1068, 77] on button "Run manually" at bounding box center [1057, 81] width 100 height 26
click at [1243, 352] on div "Overview Test Attributes Sampling Supporting Files Results Work Paper Viewing: …" at bounding box center [707, 498] width 1327 height 544
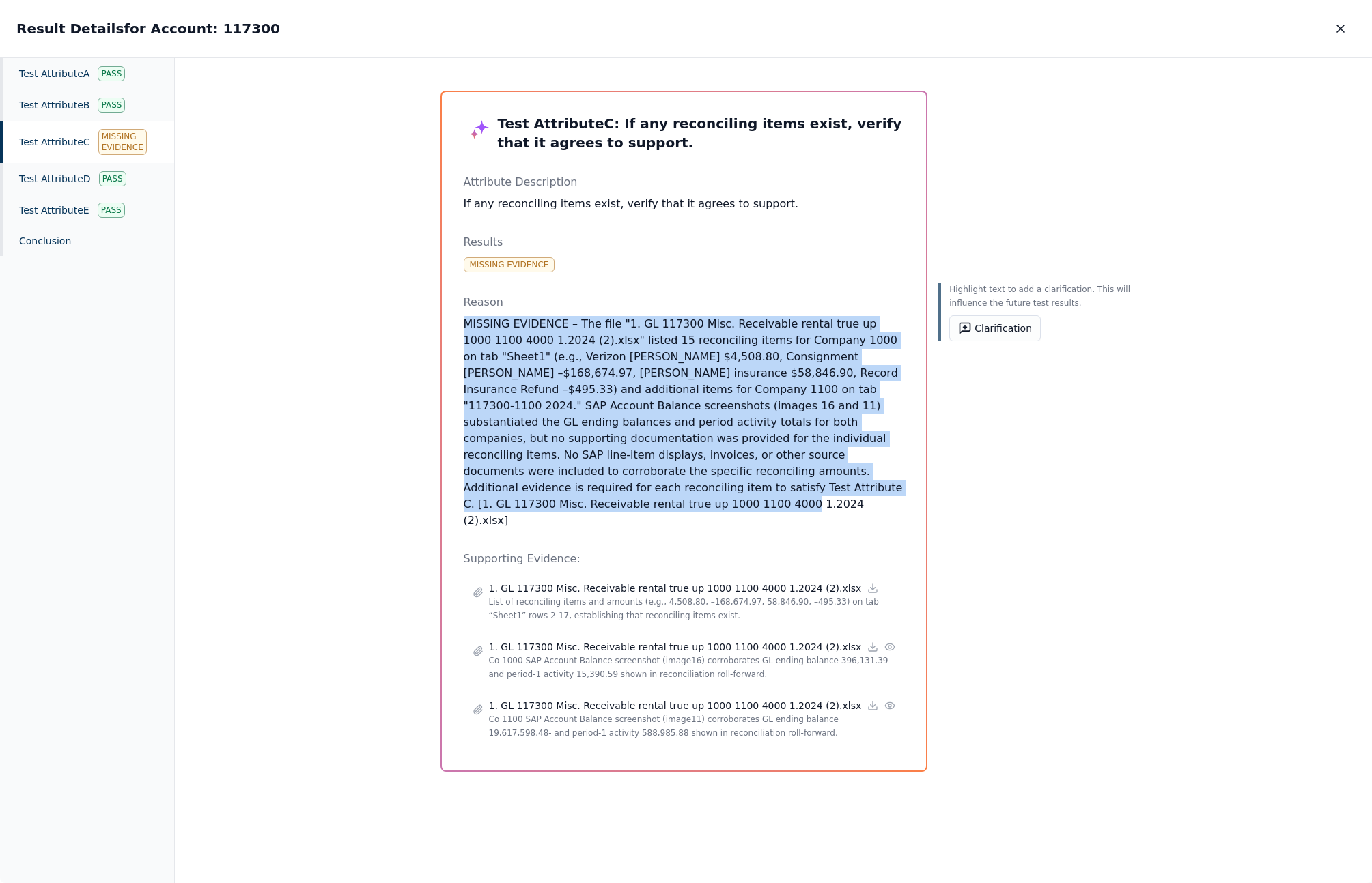
drag, startPoint x: 442, startPoint y: 318, endPoint x: 859, endPoint y: 490, distance: 451.1
click at [859, 490] on div "Test Attribute C : If any reconciling items exist, verify that it agrees to sup…" at bounding box center [684, 432] width 484 height 678
copy p "MISSING EVIDENCE – The file "1. GL 117300 Misc. Receivable rental true up 1000 …"
click at [1334, 28] on icon "button" at bounding box center [1340, 28] width 13 height 13
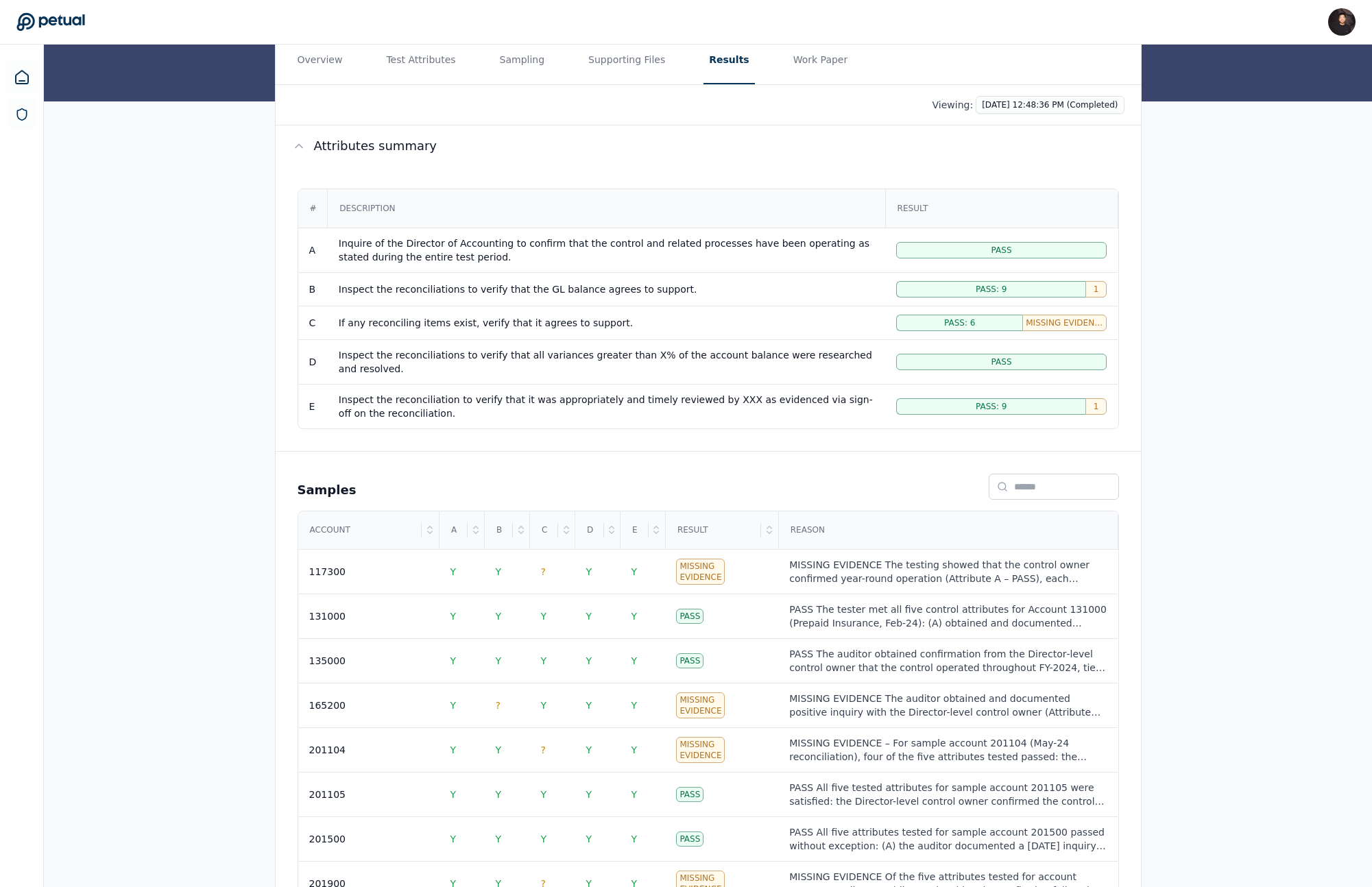
scroll to position [319, 0]
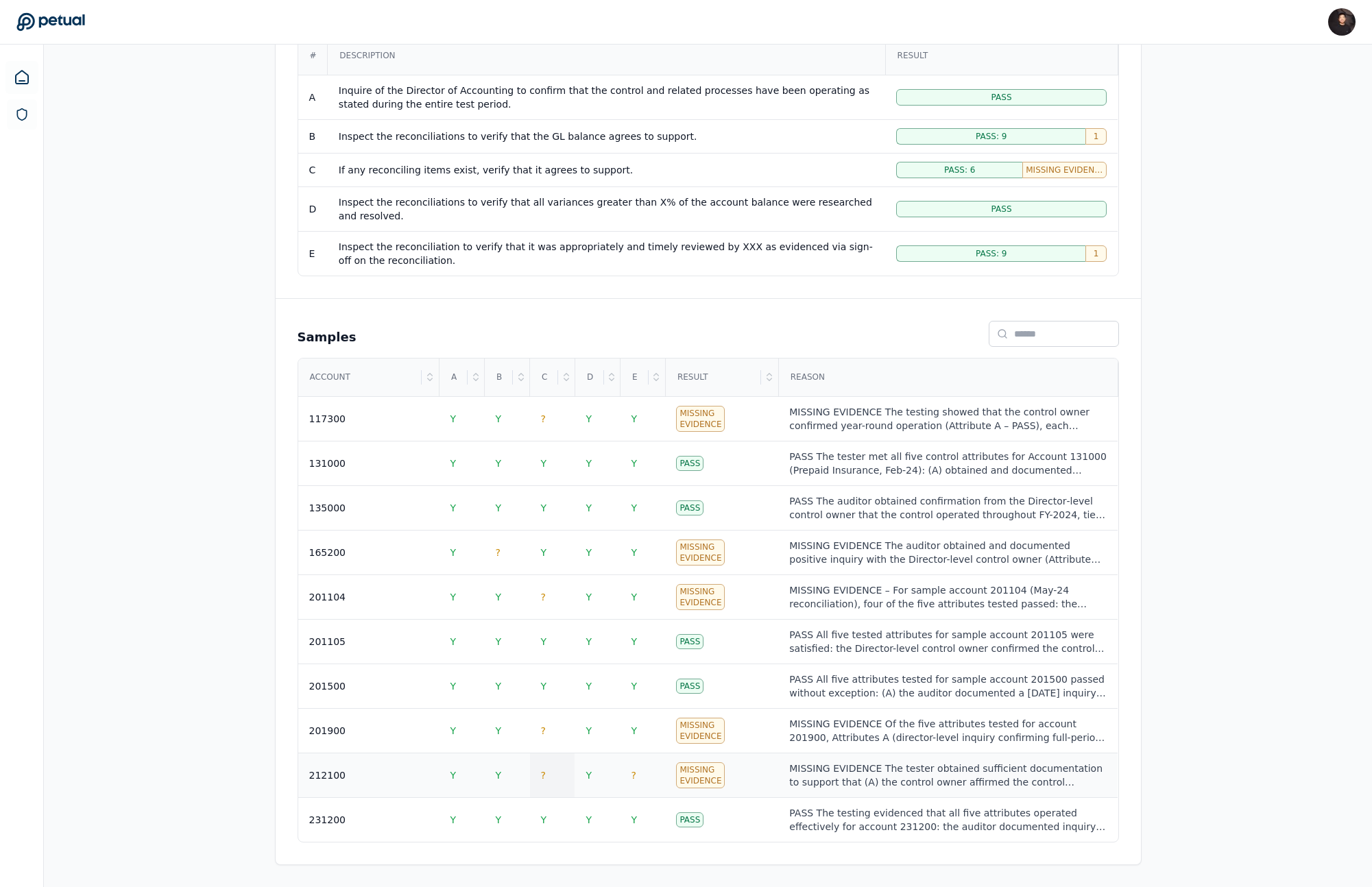
click at [539, 766] on td "?" at bounding box center [553, 776] width 46 height 45
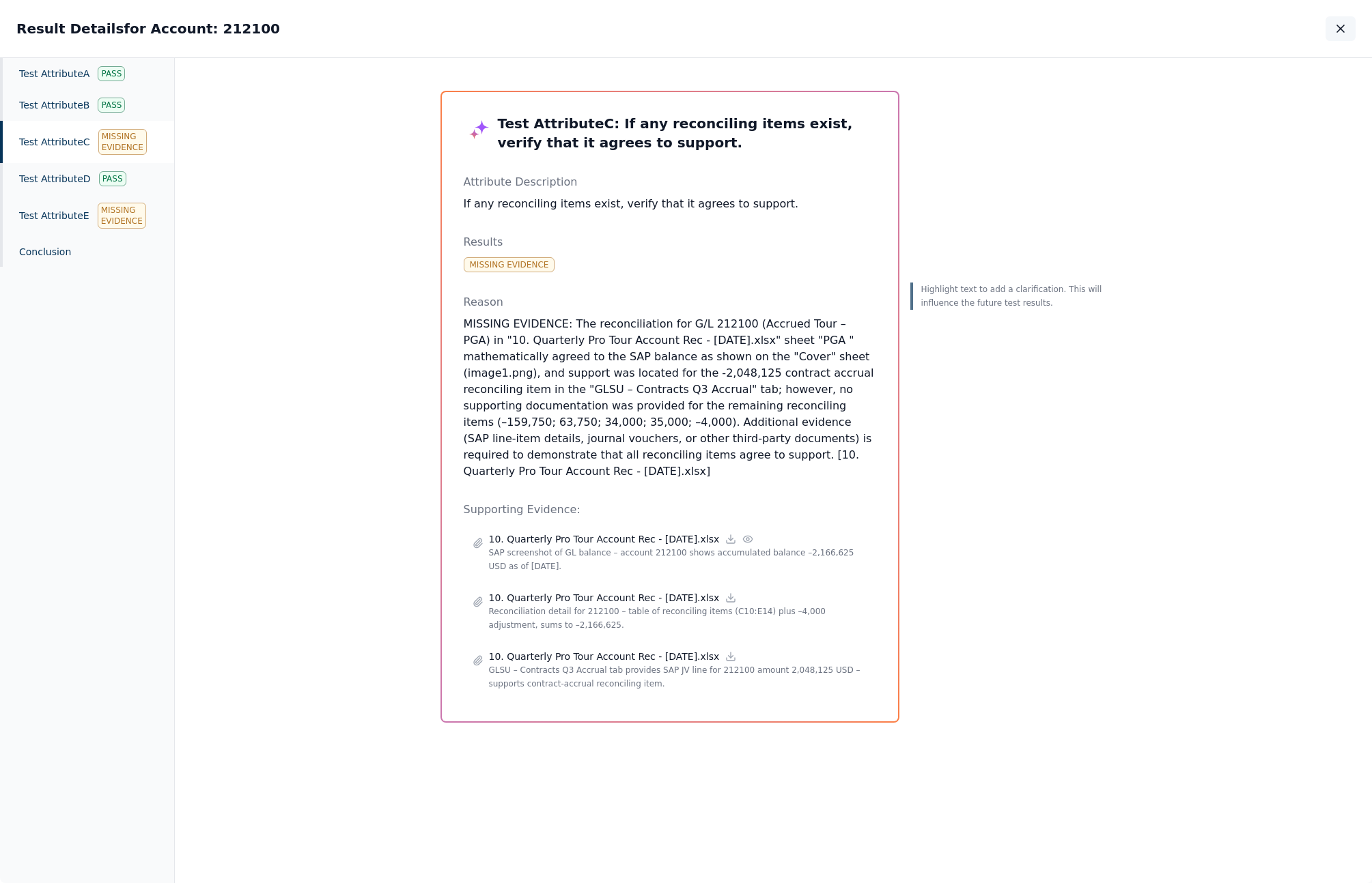
click at [1336, 28] on icon "button" at bounding box center [1340, 28] width 13 height 13
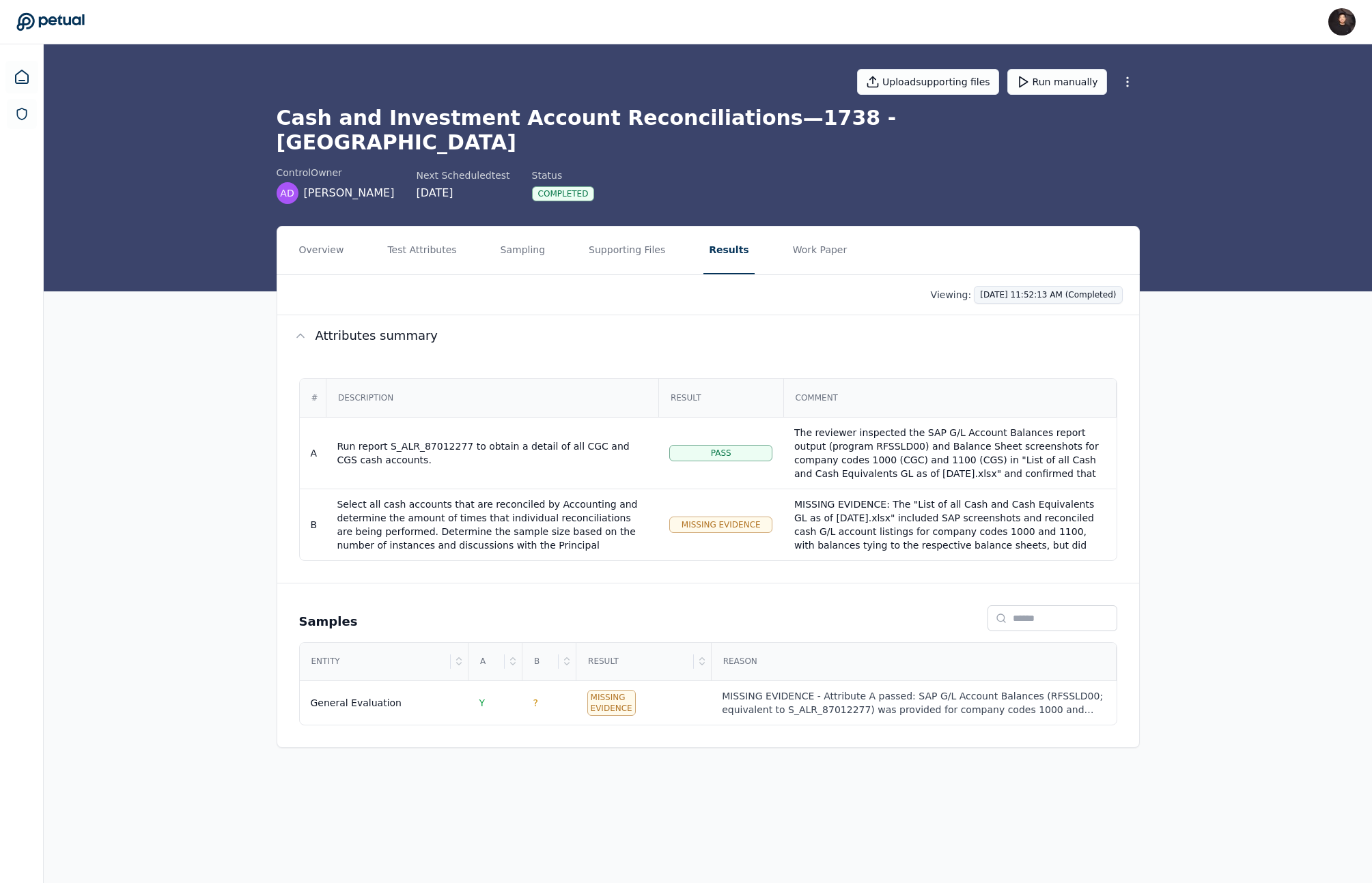
click at [1054, 278] on html "James Lee james@petual.ai Sign out Upload supporting files Run manually Cash an…" at bounding box center [686, 442] width 1372 height 883
click at [816, 300] on html "James Lee james@petual.ai Sign out Upload supporting files Run manually Cash an…" at bounding box center [686, 442] width 1372 height 883
click at [735, 520] on span "Missing Evidence" at bounding box center [720, 525] width 79 height 11
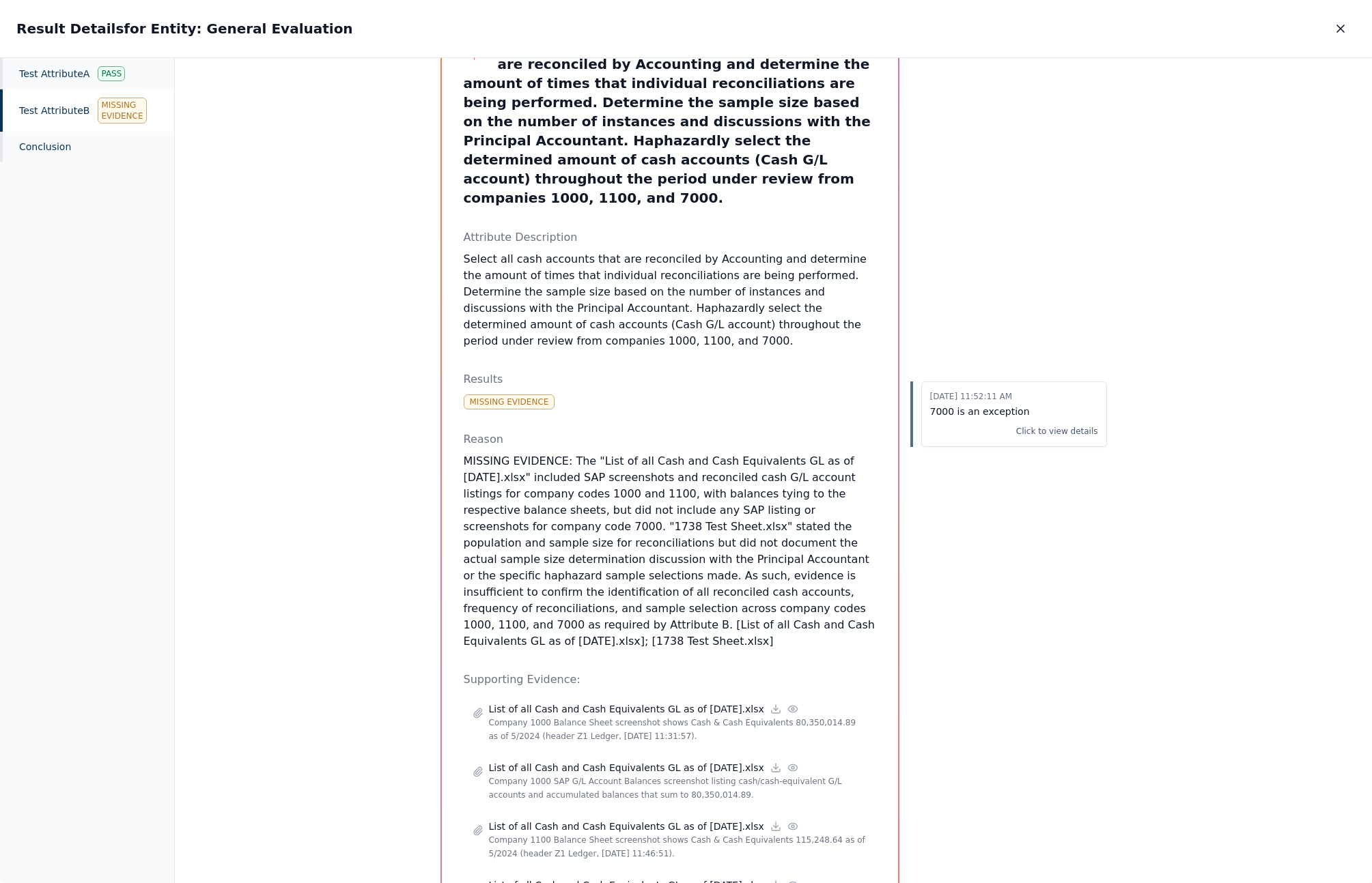
scroll to position [101, 0]
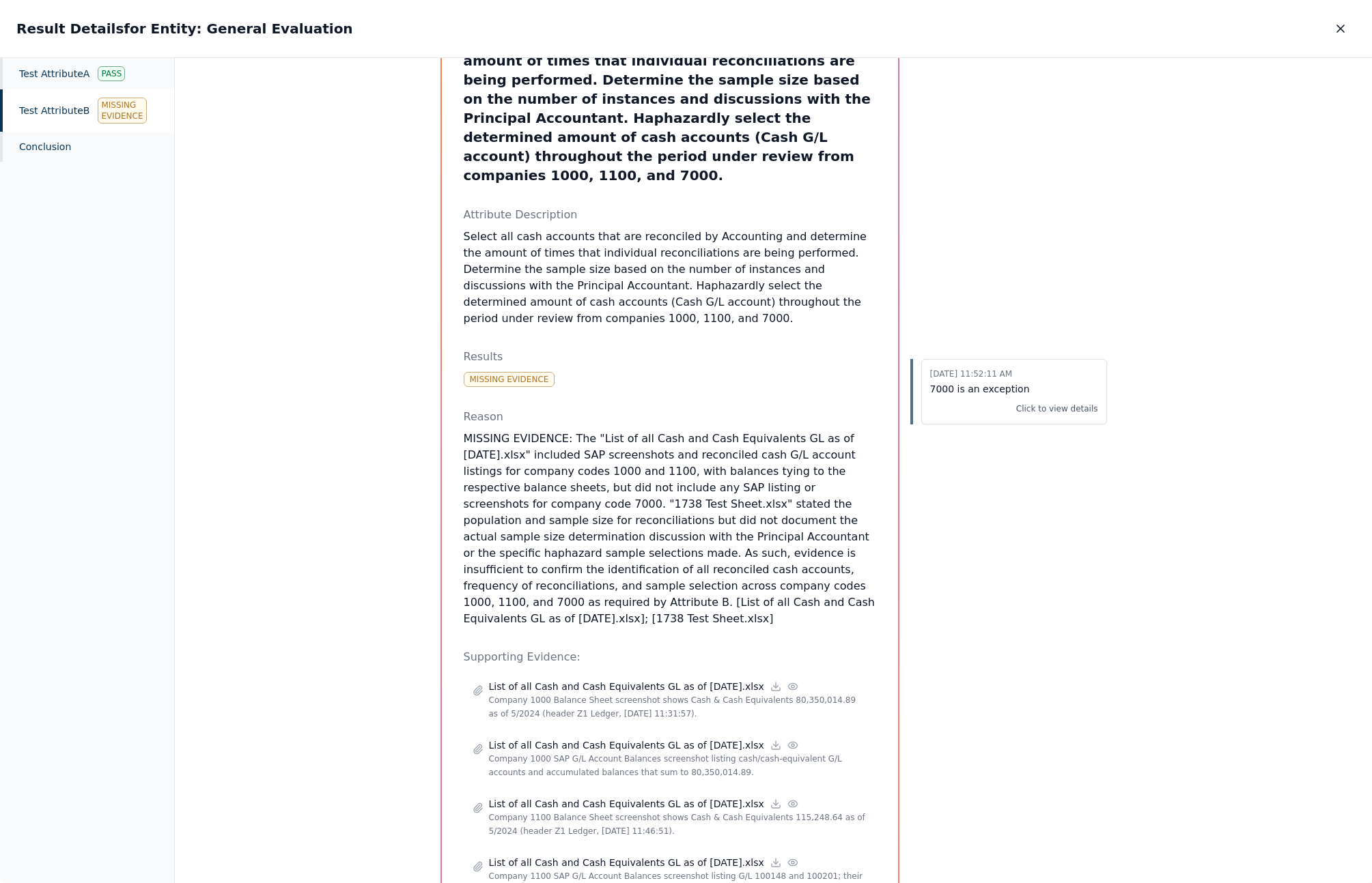
click at [529, 549] on p "MISSING EVIDENCE: The "List of all Cash and Cash Equivalents GL as of 05.31.24.…" at bounding box center [670, 529] width 412 height 197
copy p "7000"
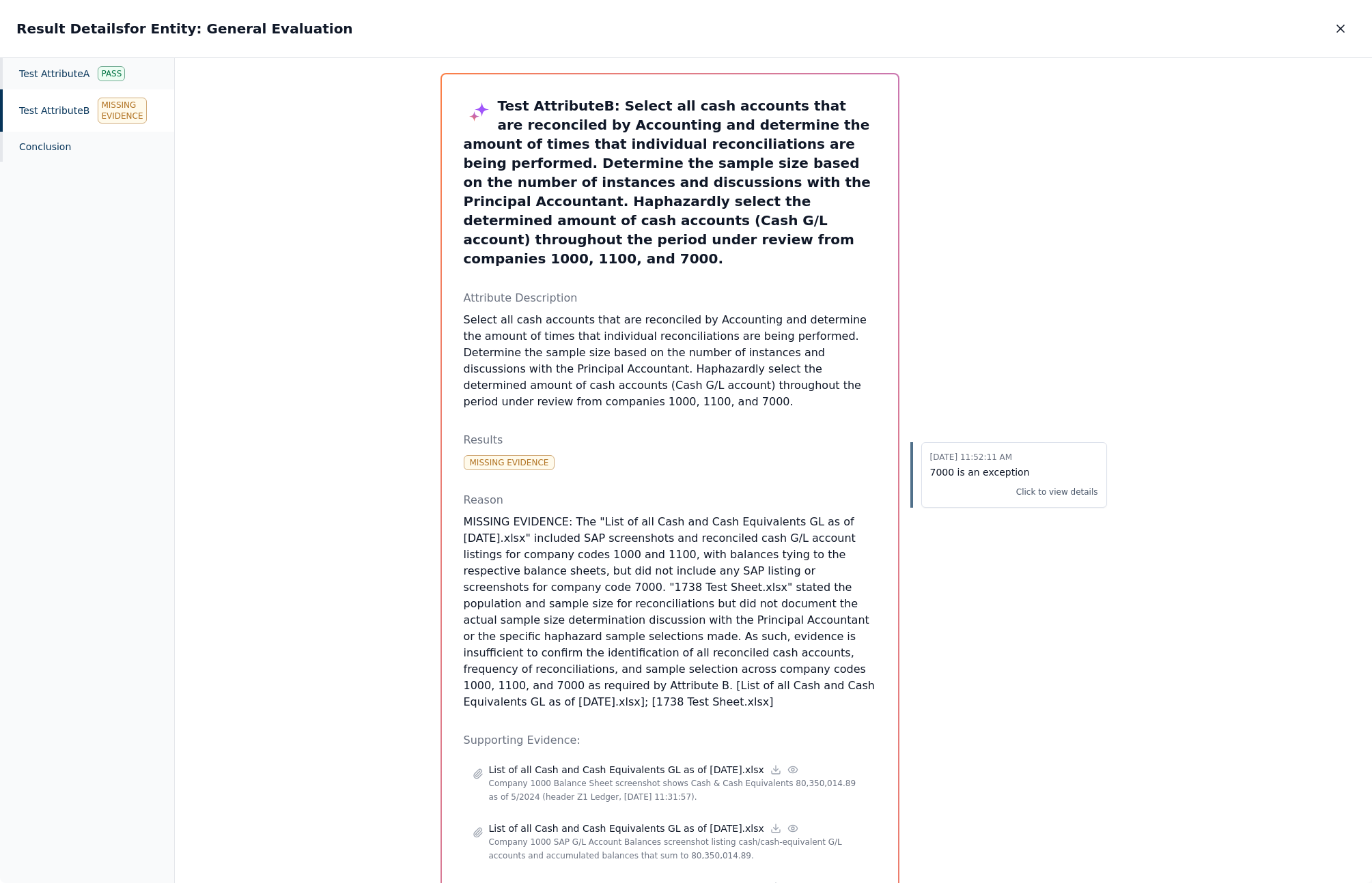
scroll to position [24, 0]
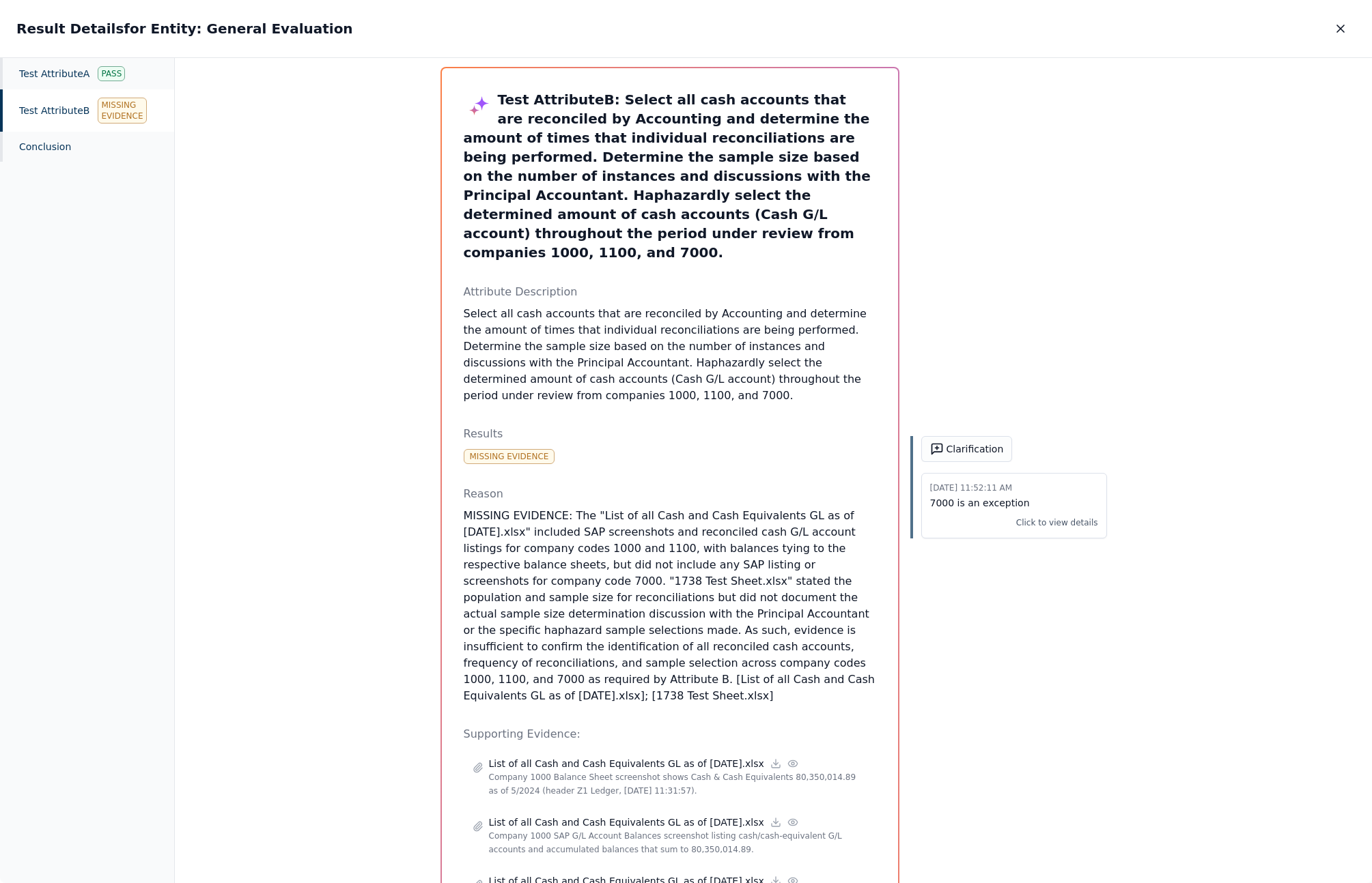
drag, startPoint x: 461, startPoint y: 474, endPoint x: 695, endPoint y: 643, distance: 288.6
click at [695, 643] on p "MISSING EVIDENCE: The "List of all Cash and Cash Equivalents GL as of 05.31.24.…" at bounding box center [670, 606] width 412 height 197
copy p "MISSING EVIDENCE: The "List of all Cash and Cash Equivalents GL as of 05.31.24.…"
click at [1062, 505] on div "10/3/2025, 11:52:11 AM 7000 is an exception Click to view details" at bounding box center [1008, 638] width 197 height 1143
click at [1078, 484] on p "Click to view details" at bounding box center [1057, 485] width 82 height 13
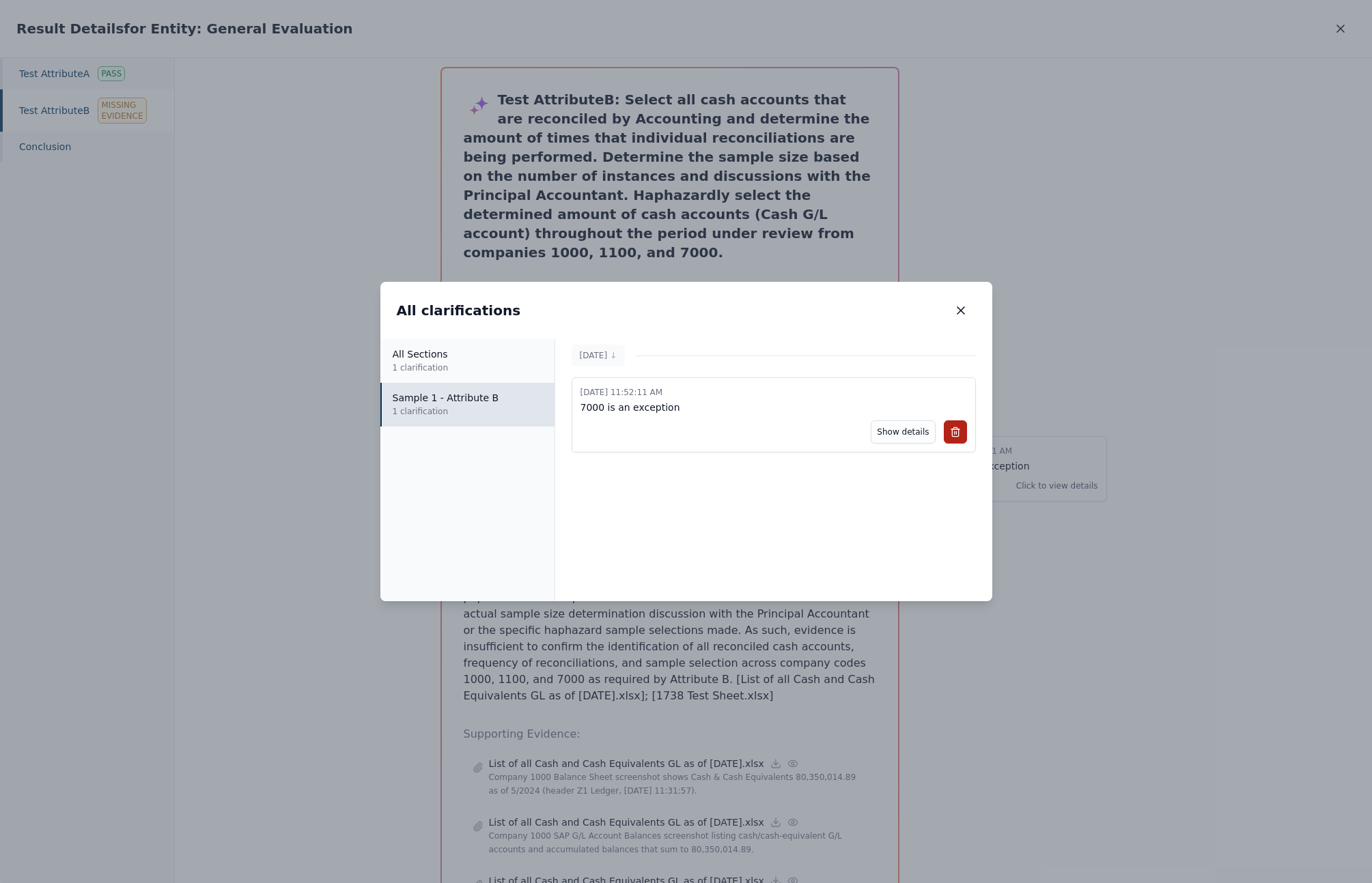
click at [960, 445] on div "10/3/2025, 11:52:11 AM 7000 is an exception Show details" at bounding box center [774, 415] width 404 height 75
click at [954, 435] on icon at bounding box center [955, 432] width 11 height 11
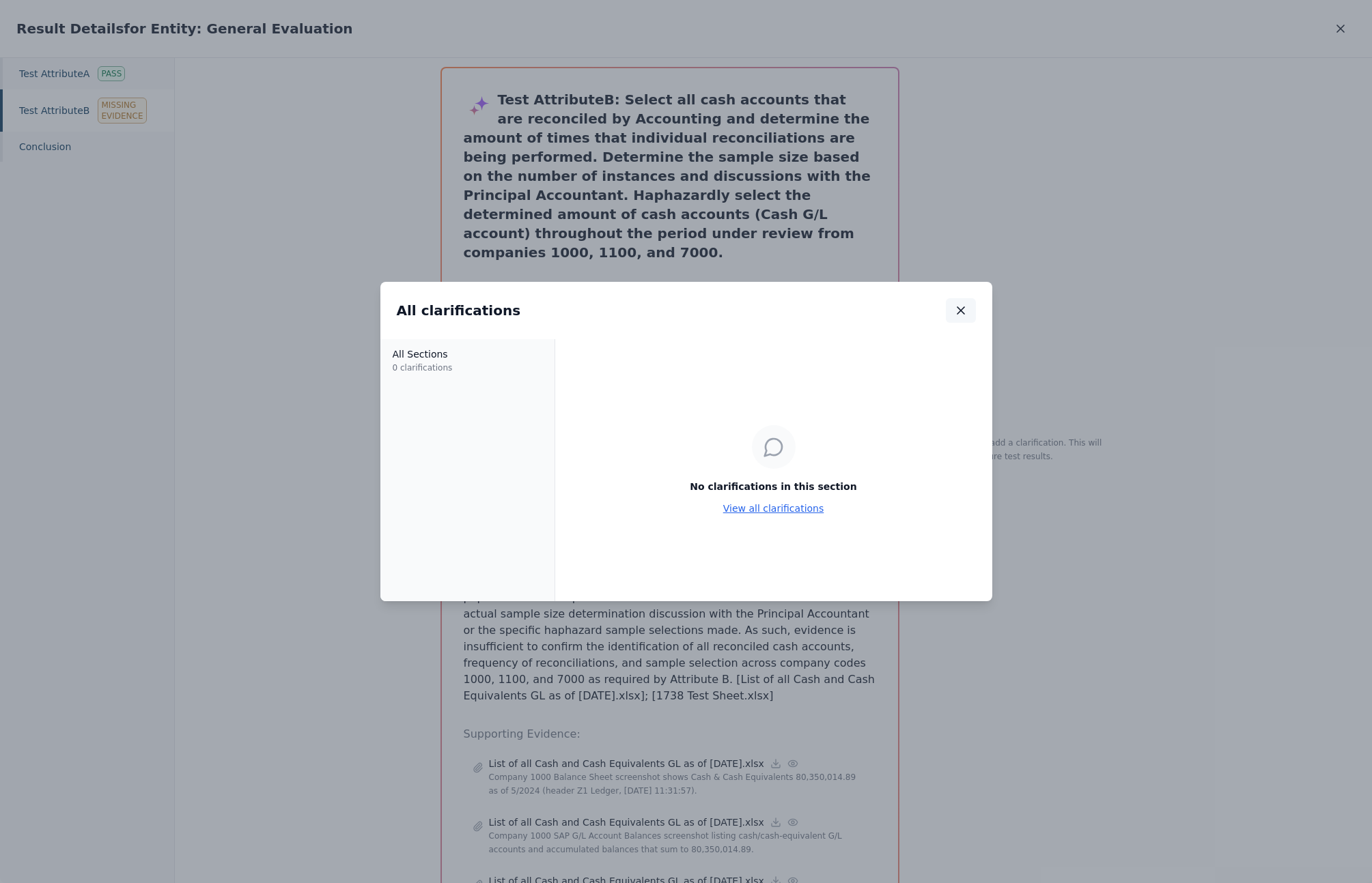
click at [959, 310] on icon "button" at bounding box center [960, 310] width 13 height 13
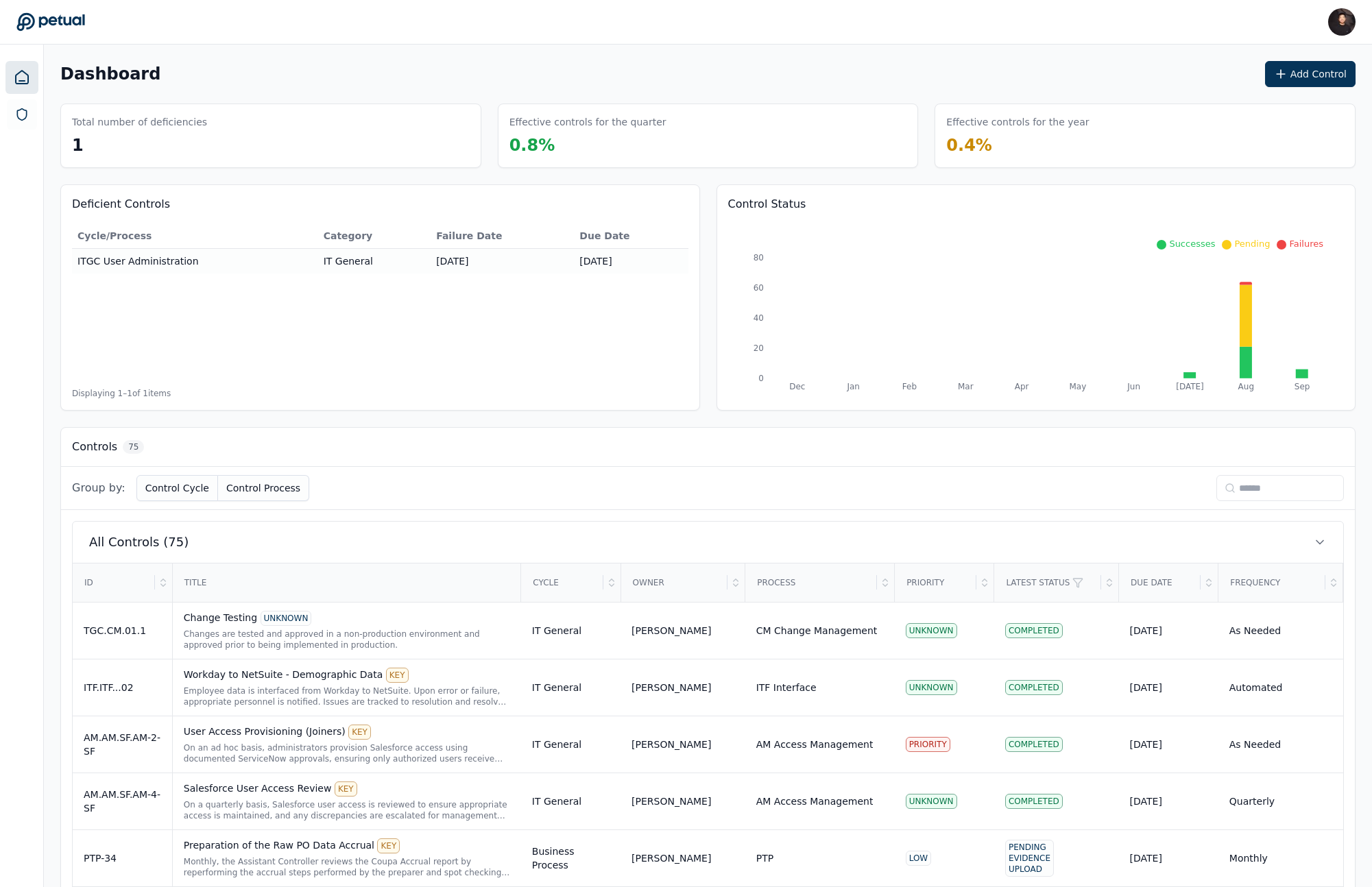
click at [1229, 494] on input at bounding box center [1280, 487] width 128 height 26
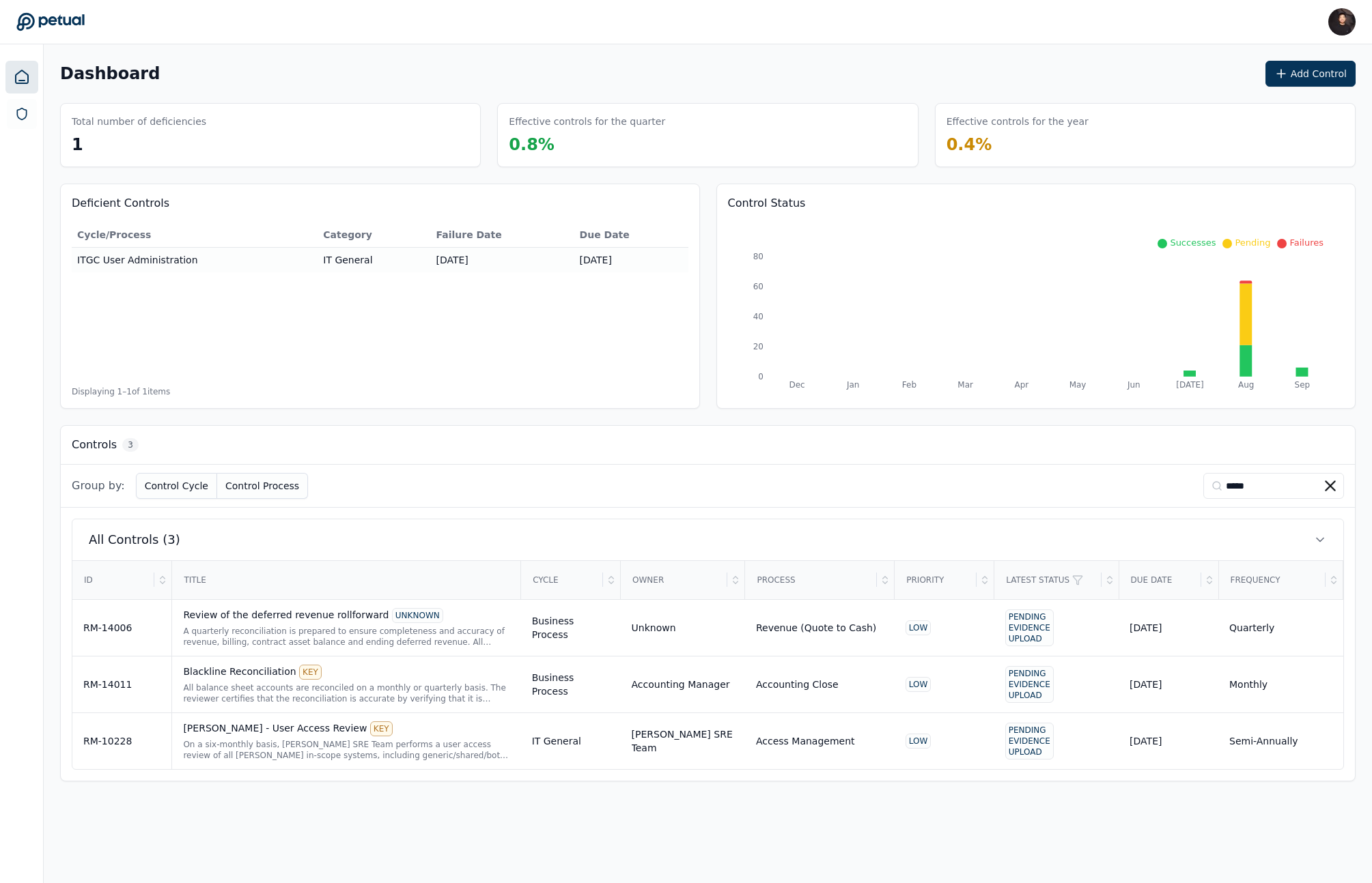
type input "******"
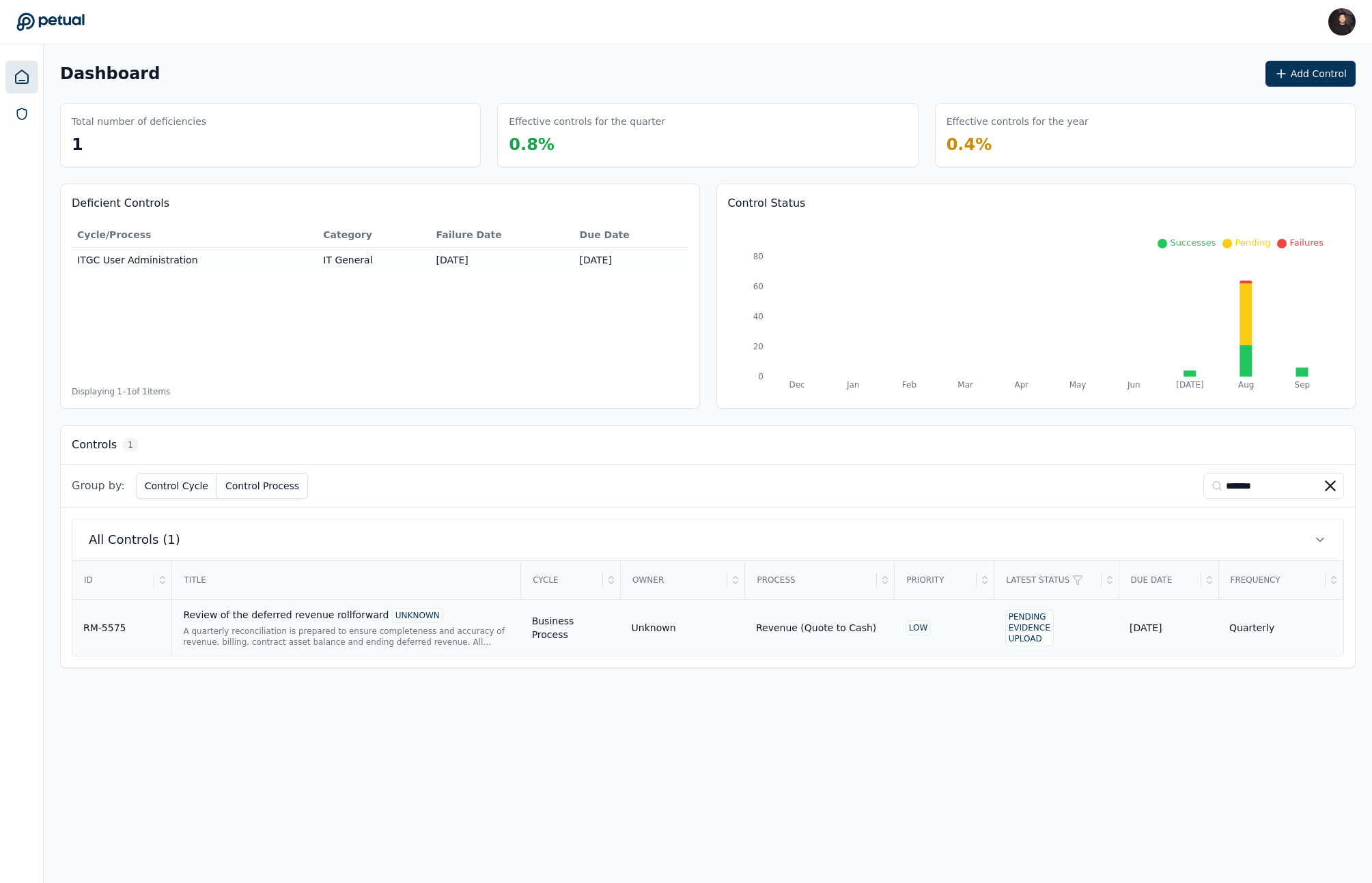
type input "*******"
click at [492, 624] on div "Review of the deferred revenue rollforward UNKNOWN A quarterly reconciliation i…" at bounding box center [346, 628] width 327 height 39
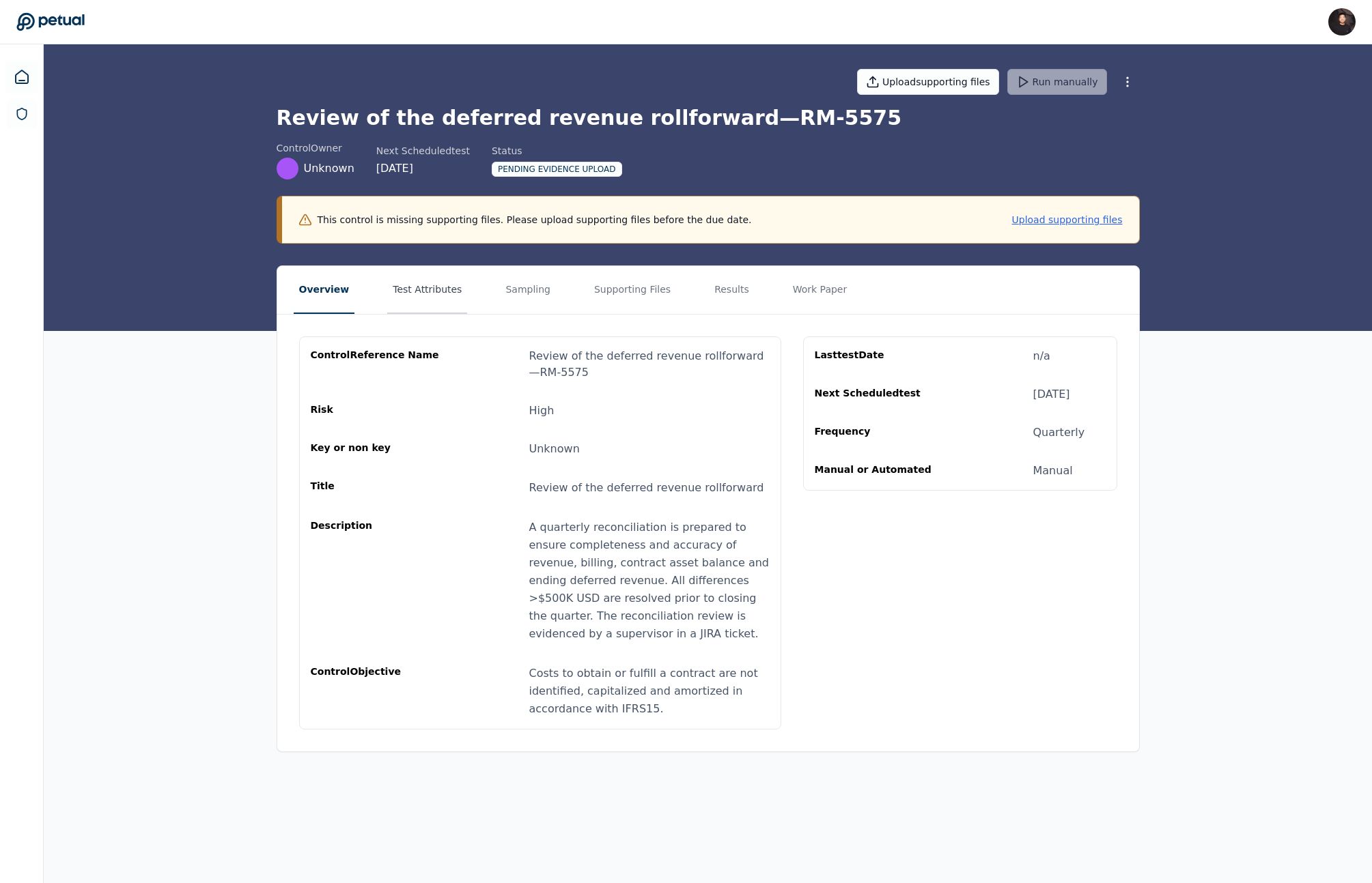
click at [406, 276] on button "Test Attributes" at bounding box center [427, 290] width 80 height 48
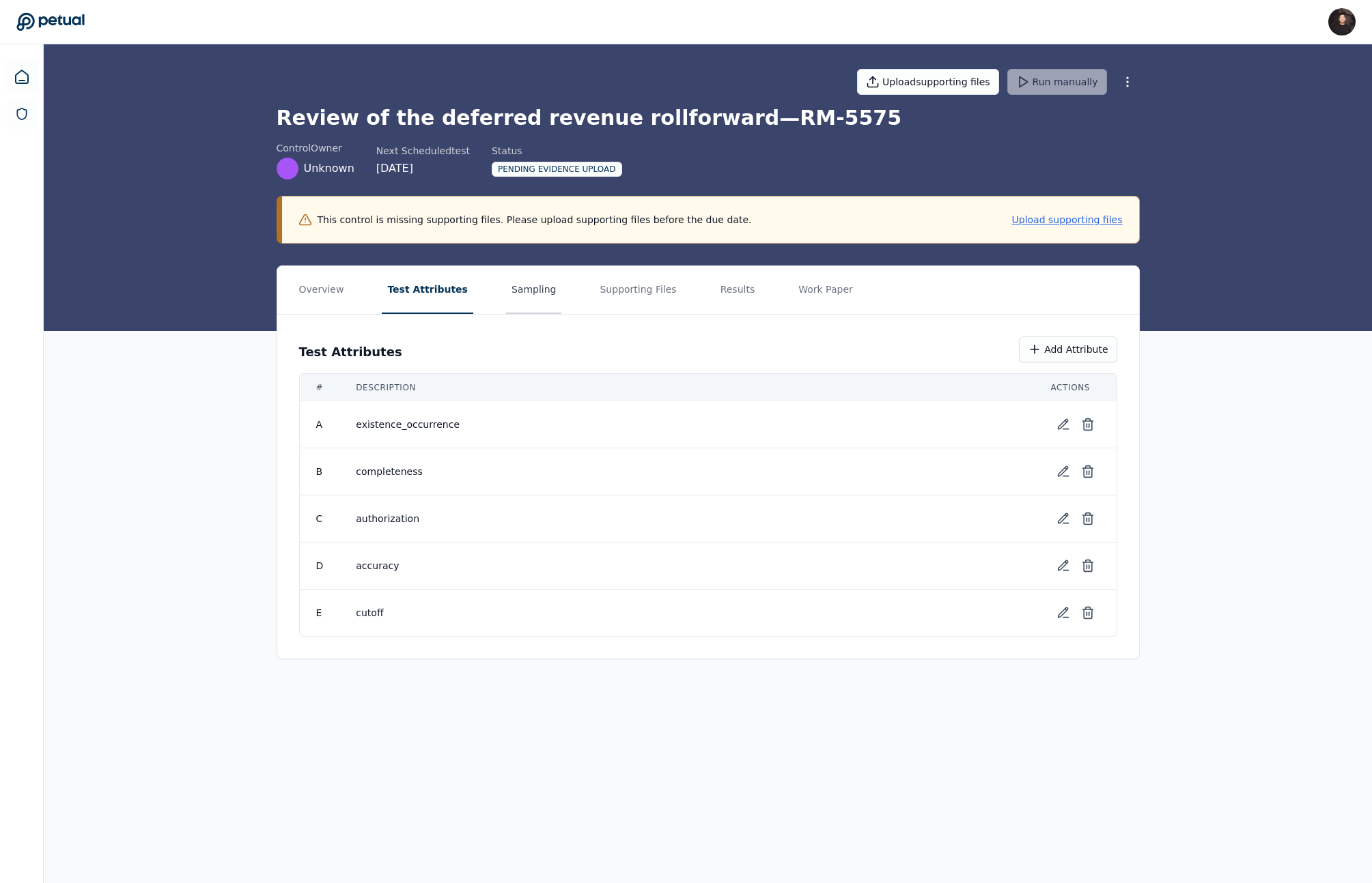
click at [514, 295] on button "Sampling" at bounding box center [533, 290] width 56 height 48
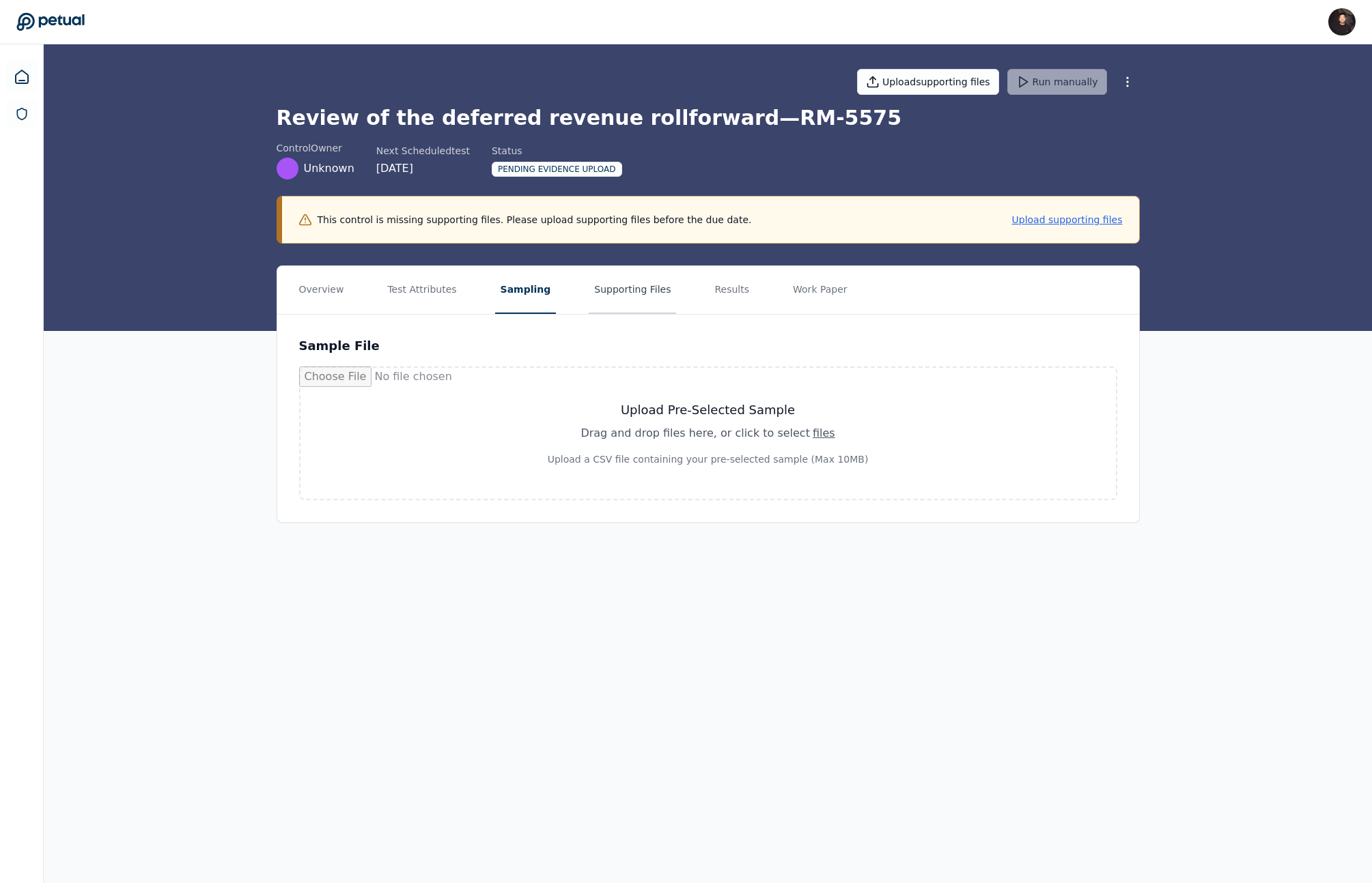
click at [607, 295] on button "Supporting Files" at bounding box center [632, 290] width 87 height 48
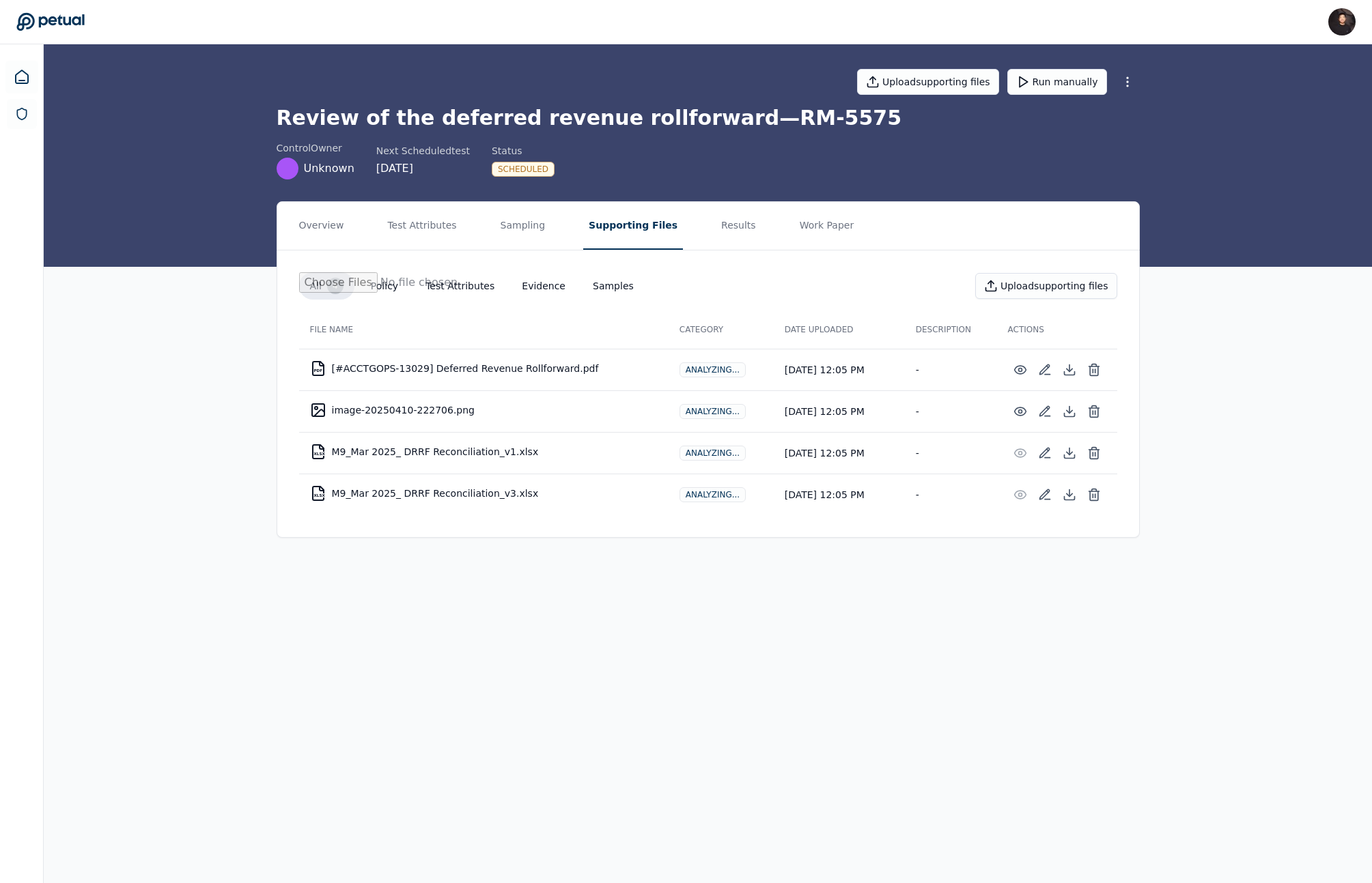
click at [61, 18] on icon at bounding box center [50, 22] width 68 height 18
click at [1055, 89] on button "Run manually" at bounding box center [1057, 81] width 100 height 26
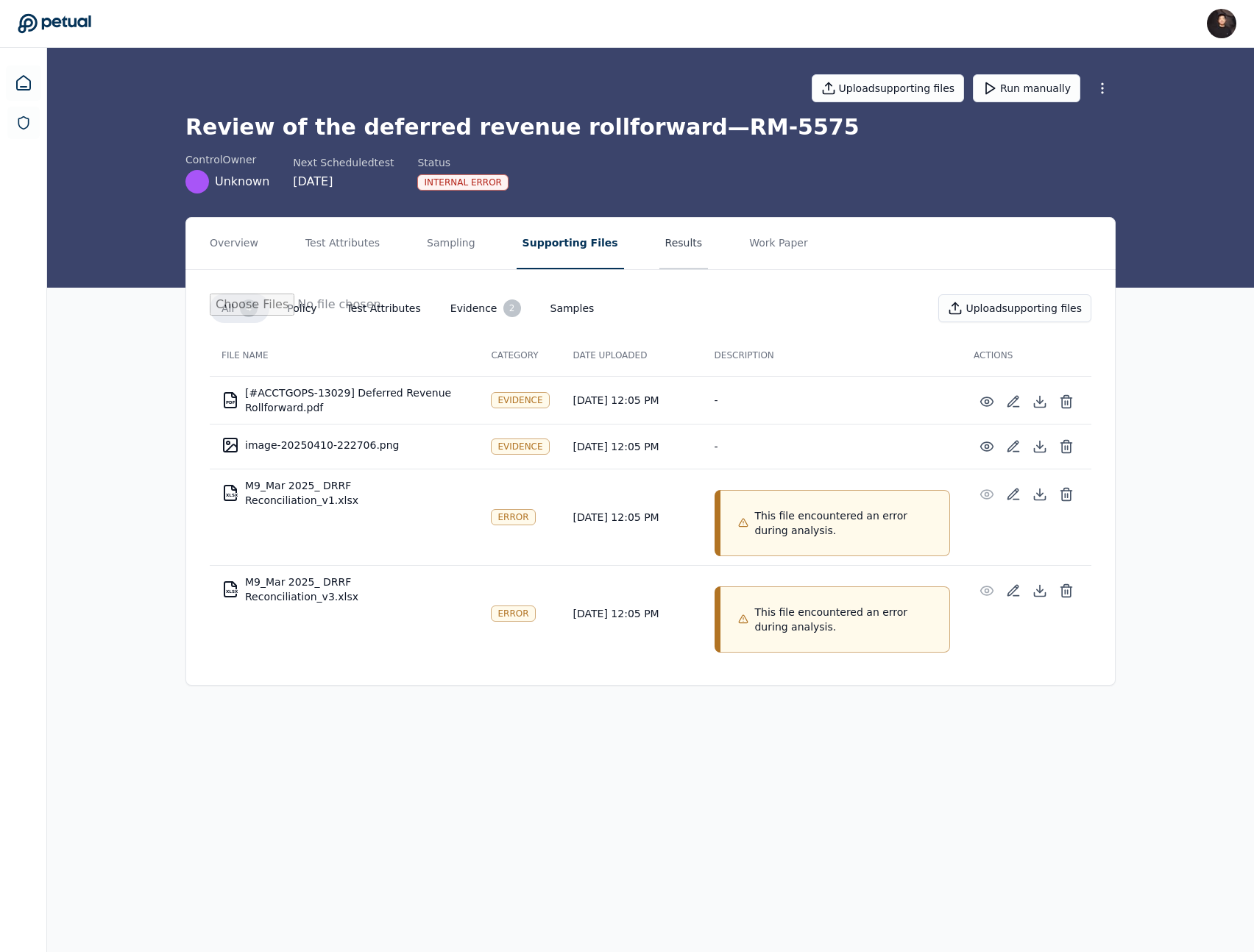
click at [673, 242] on button "Results" at bounding box center [683, 244] width 49 height 52
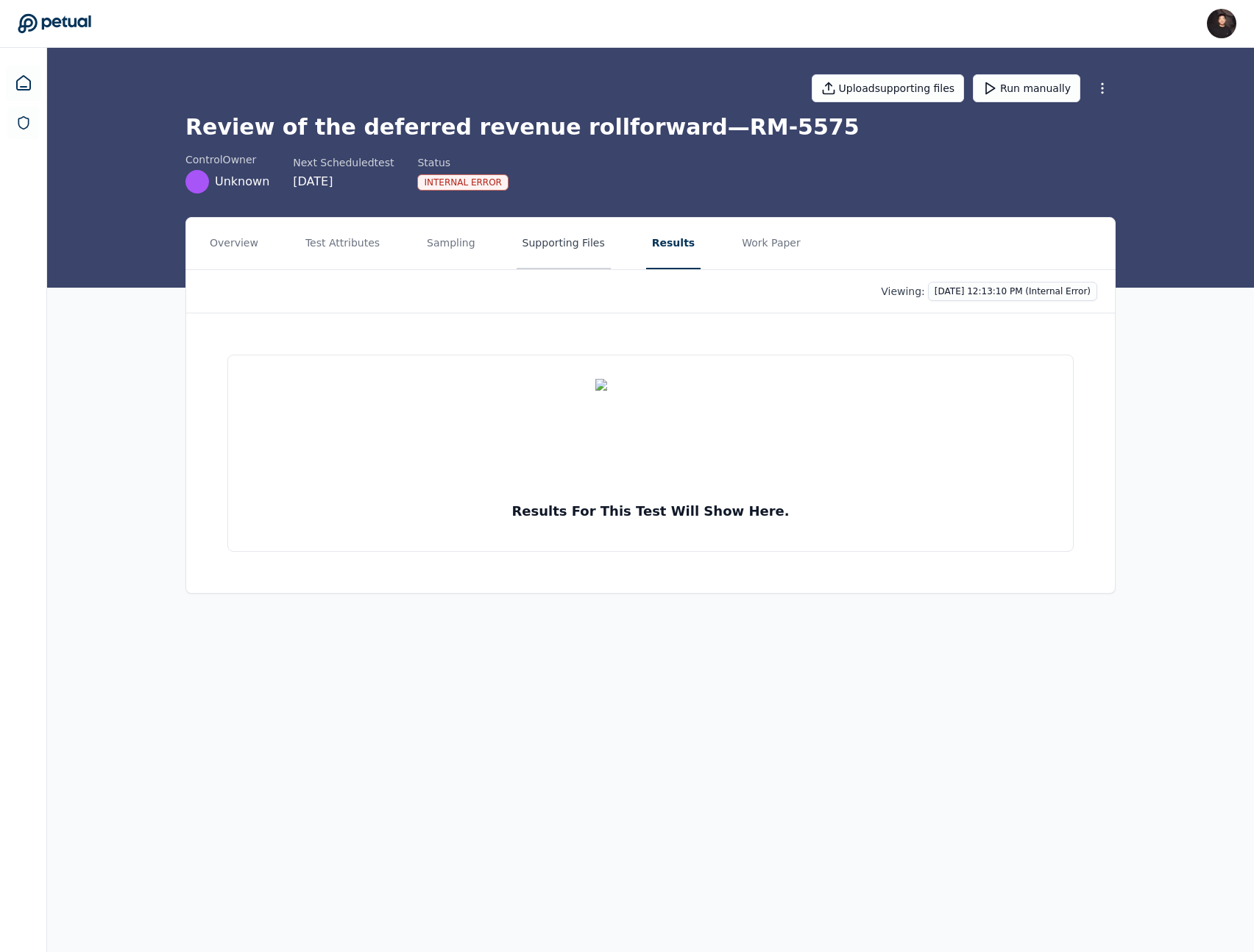
click at [570, 254] on button "Supporting Files" at bounding box center [563, 244] width 94 height 52
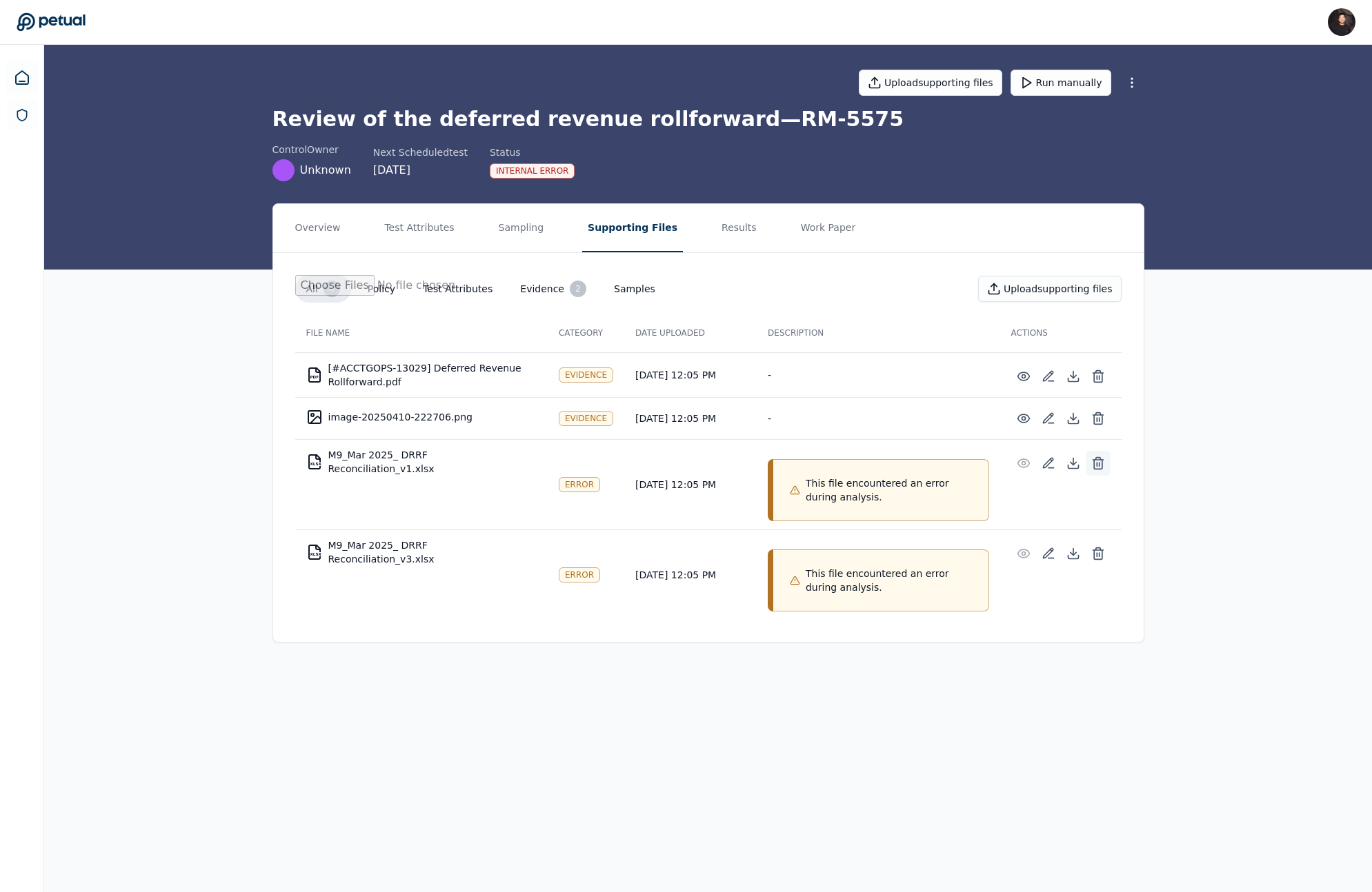
click at [1098, 462] on icon at bounding box center [1098, 463] width 13 height 13
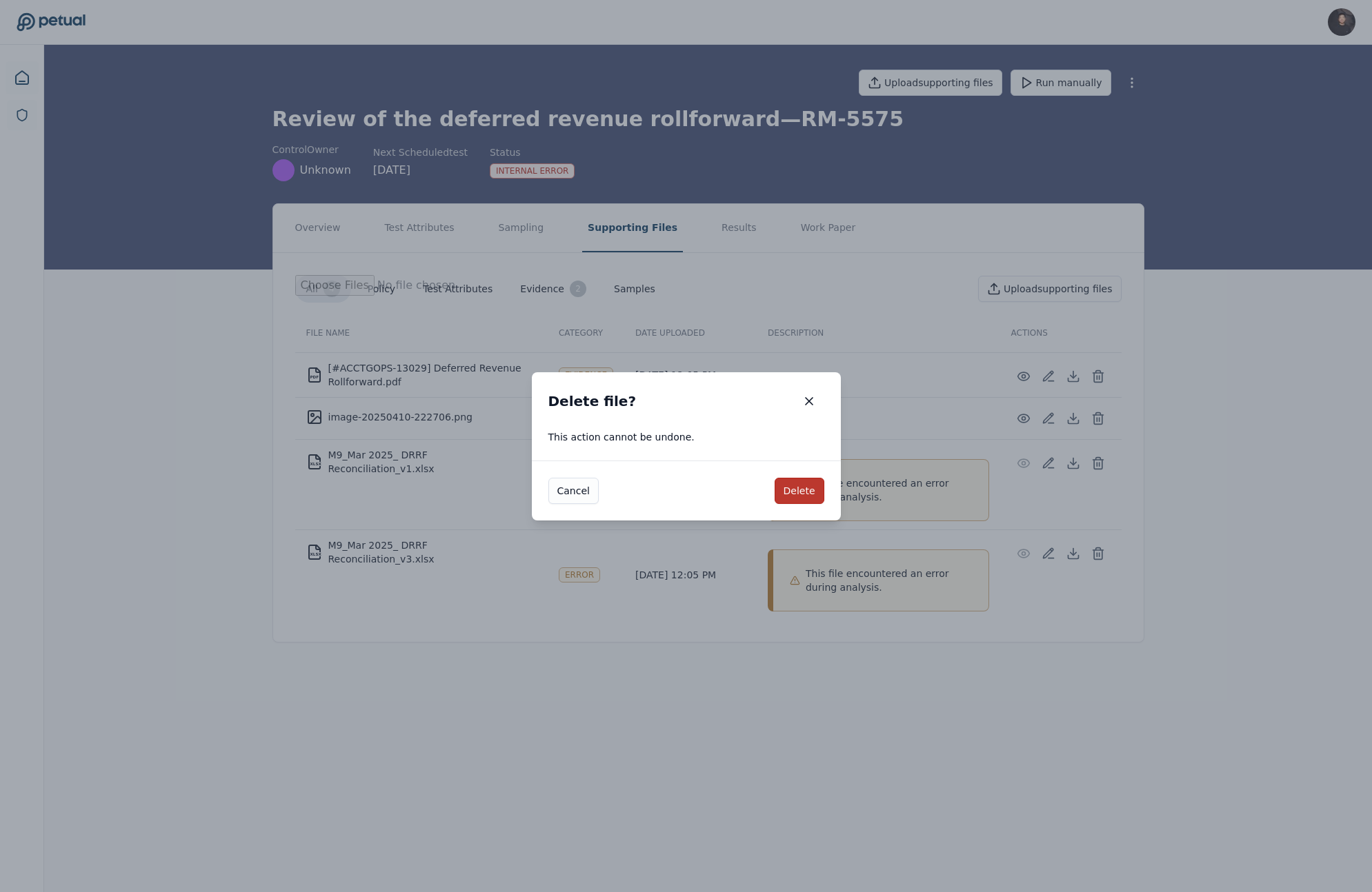
click at [798, 501] on button "Delete" at bounding box center [799, 490] width 49 height 26
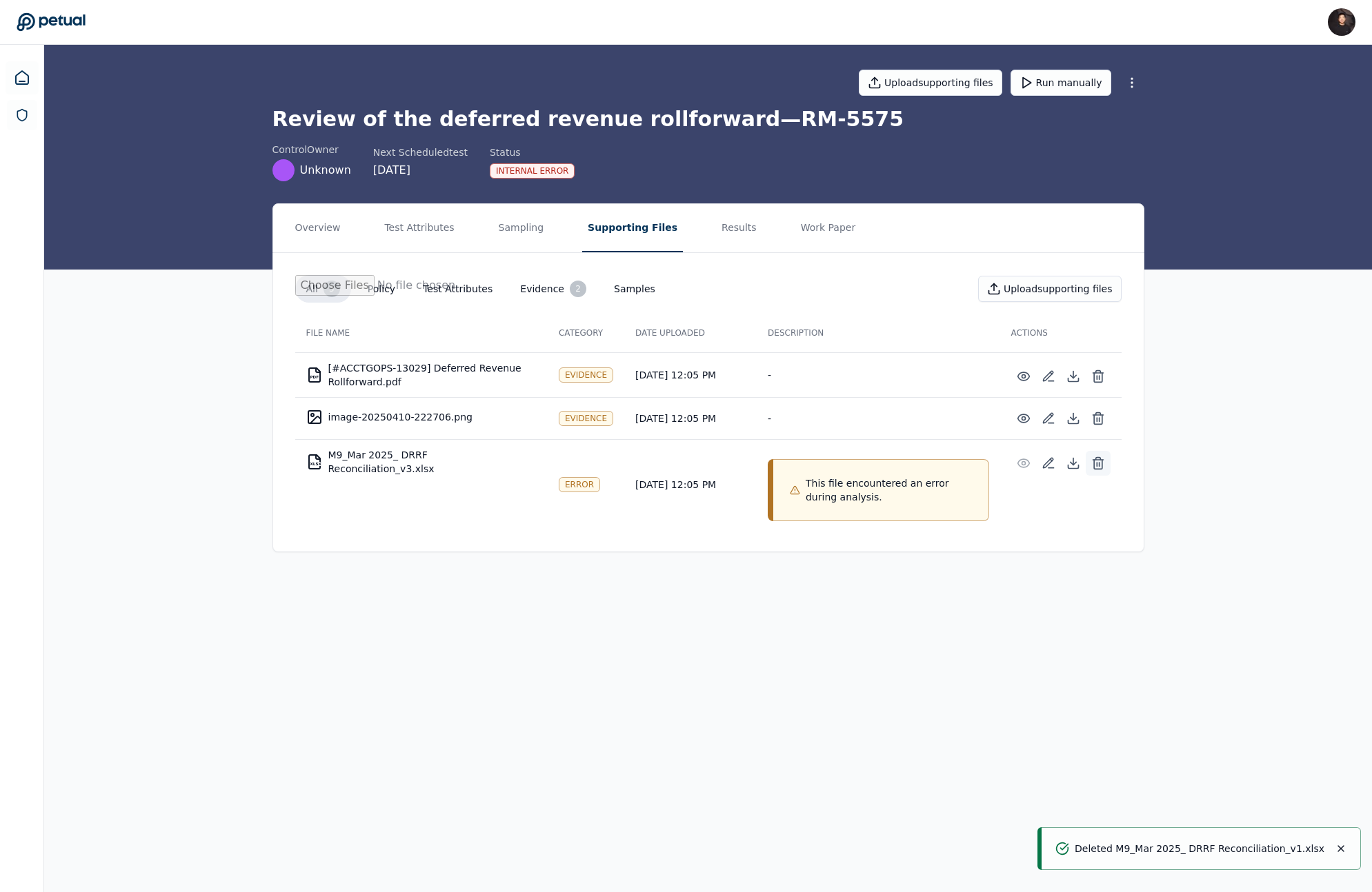
click at [1098, 464] on icon at bounding box center [1098, 463] width 13 height 13
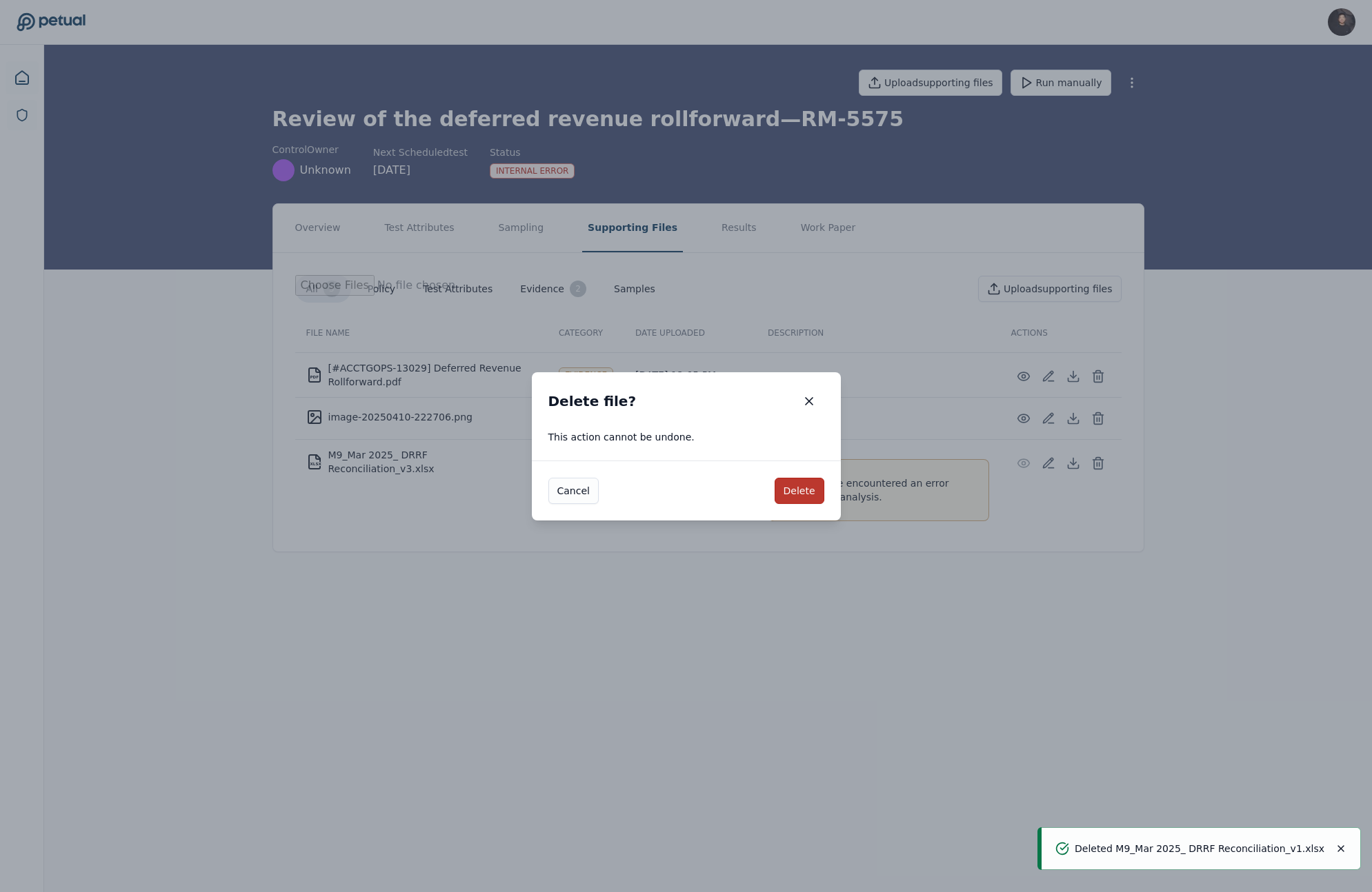
click at [801, 486] on button "Delete" at bounding box center [799, 490] width 49 height 26
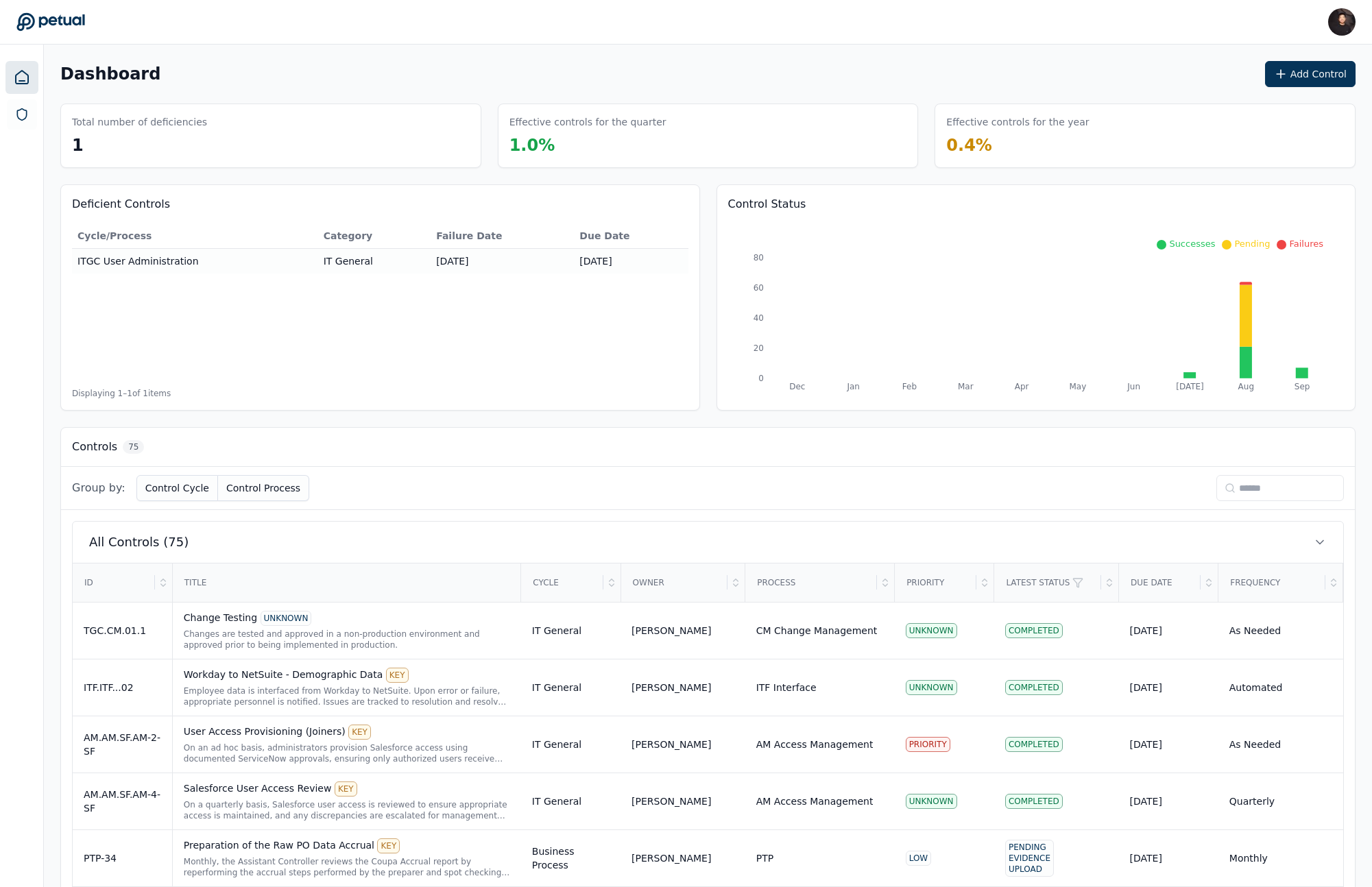
click at [1273, 485] on input at bounding box center [1280, 487] width 128 height 26
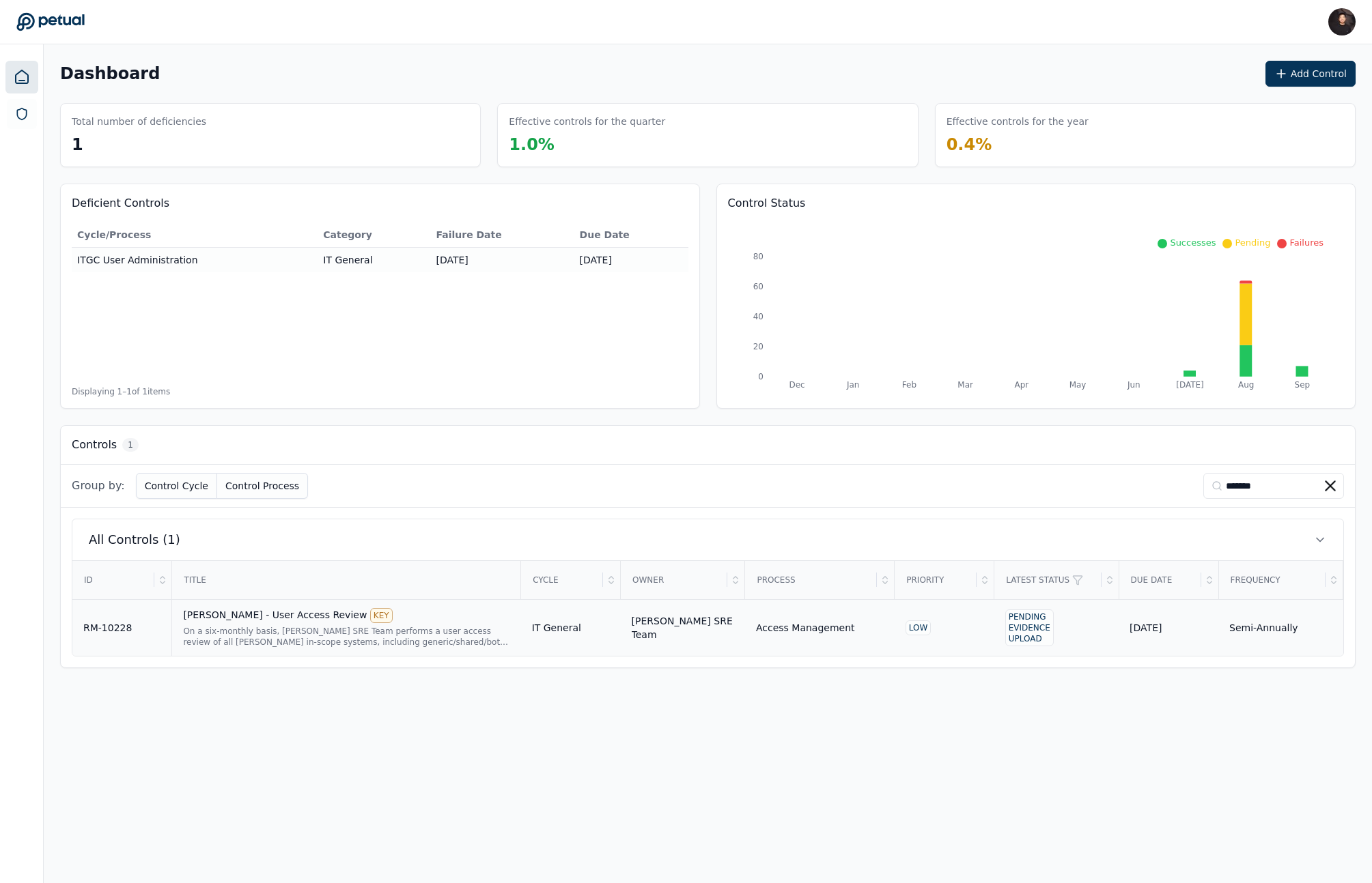
type input "*******"
click at [864, 621] on div "Access Management" at bounding box center [819, 628] width 127 height 13
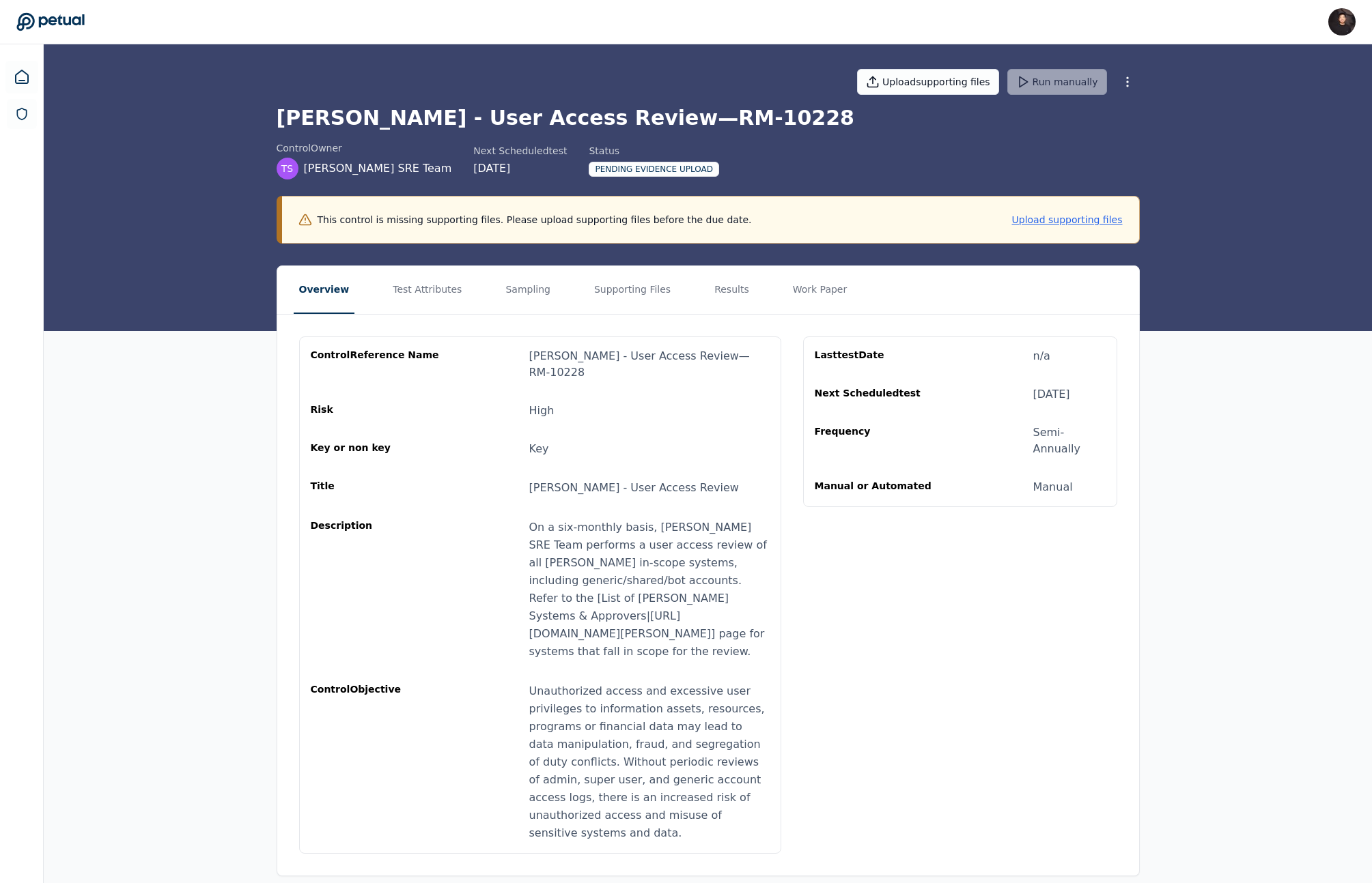
click at [487, 297] on nav "Overview Test Attributes Sampling Supporting Files Results Work Paper" at bounding box center [708, 290] width 862 height 48
click at [465, 290] on nav "Overview Test Attributes Sampling Supporting Files Results Work Paper" at bounding box center [708, 290] width 862 height 48
click at [436, 289] on button "Test Attributes" at bounding box center [427, 290] width 80 height 48
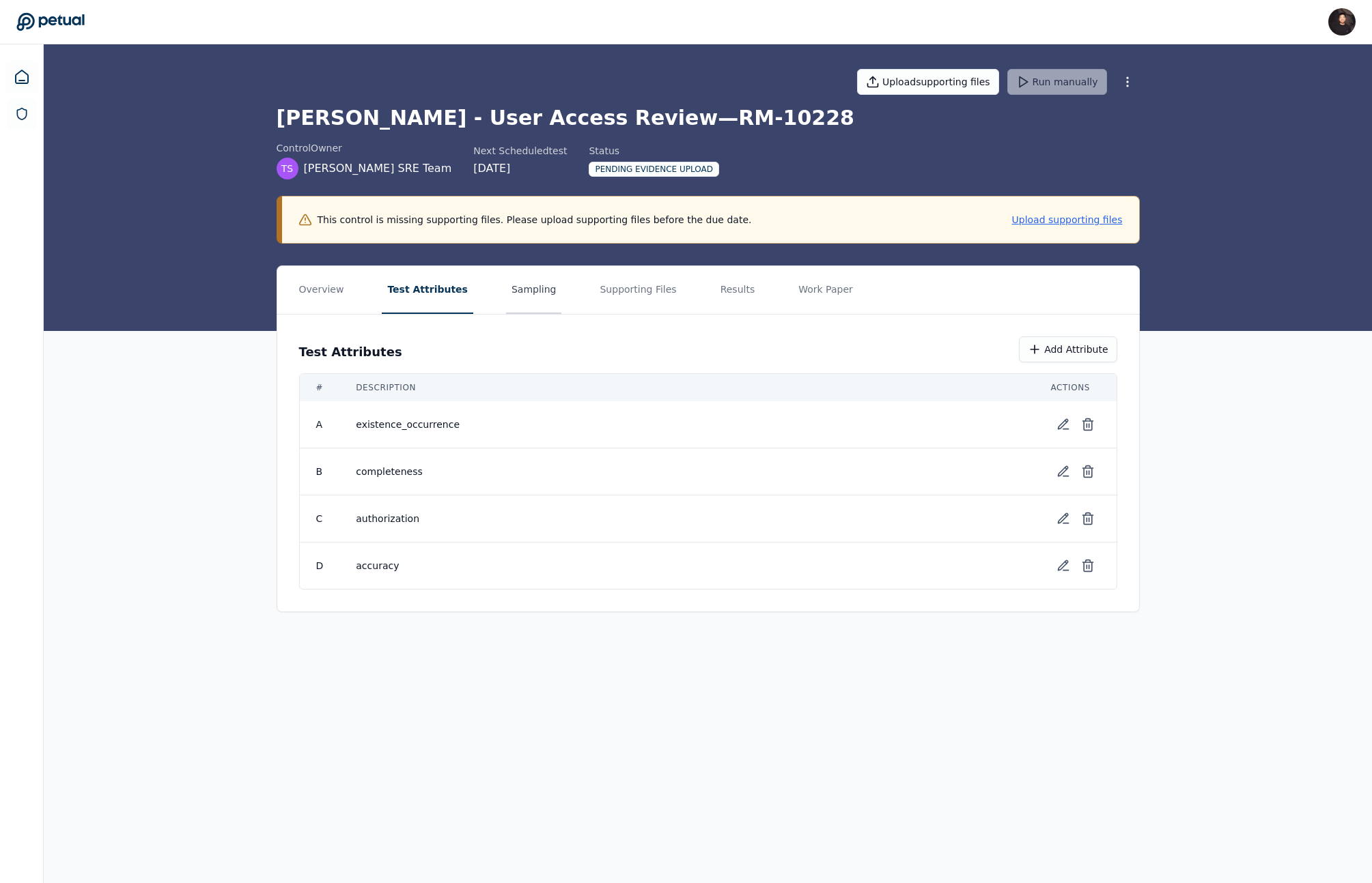
click at [506, 293] on button "Sampling" at bounding box center [533, 290] width 56 height 48
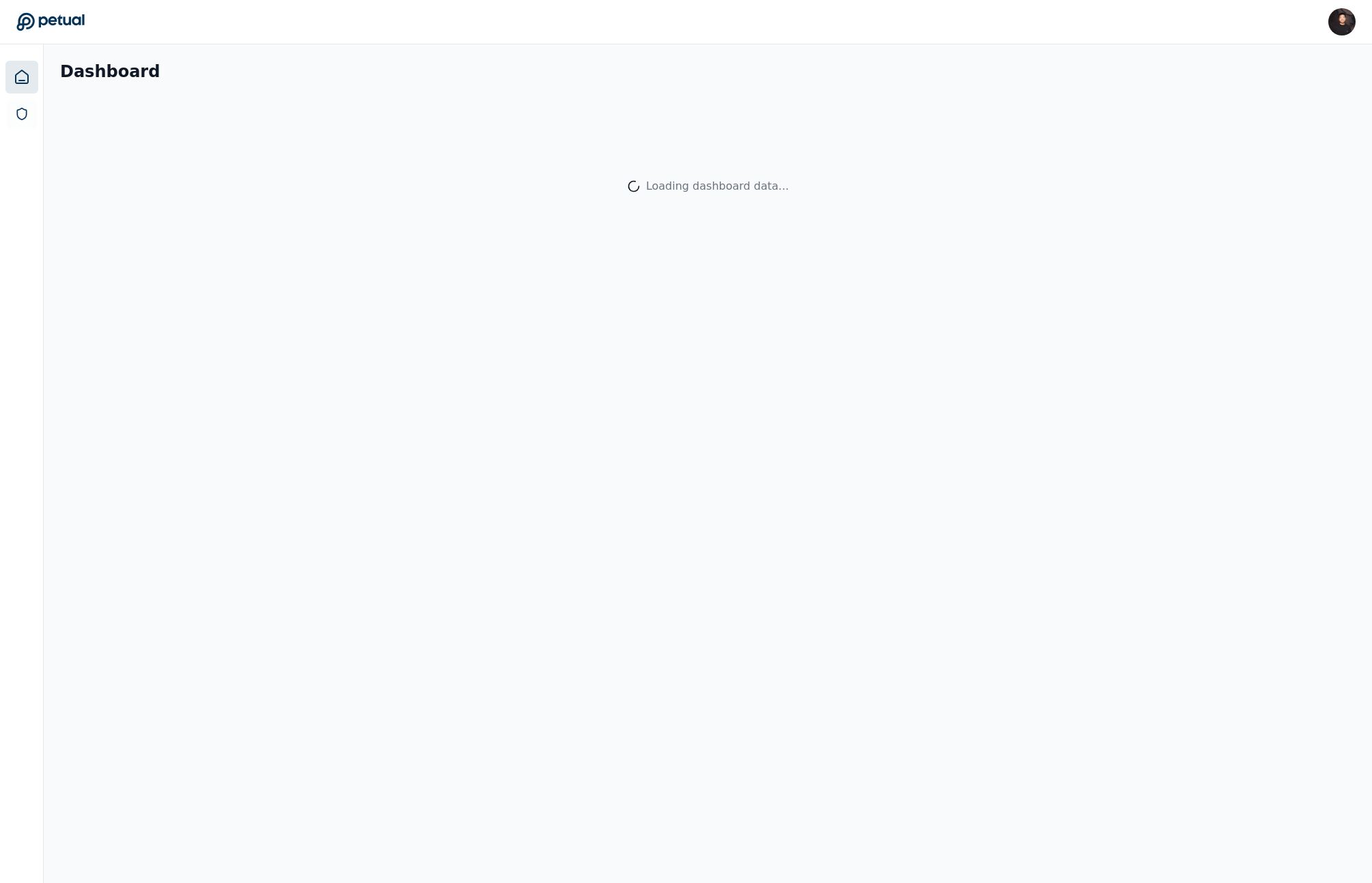
click at [479, 304] on main "Dashboard Loading dashboard data..." at bounding box center [707, 464] width 1327 height 838
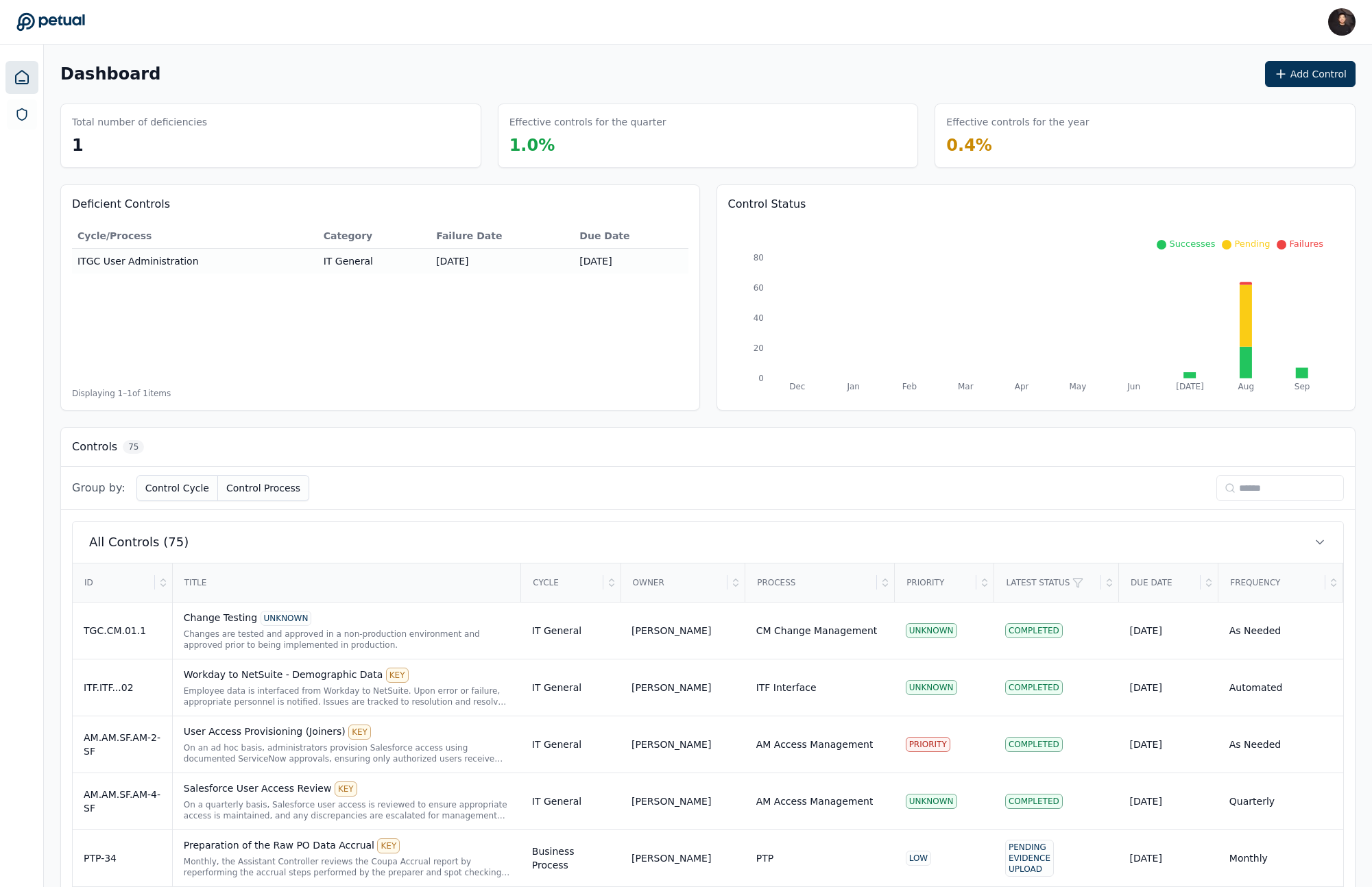
click at [1239, 481] on input at bounding box center [1280, 487] width 128 height 26
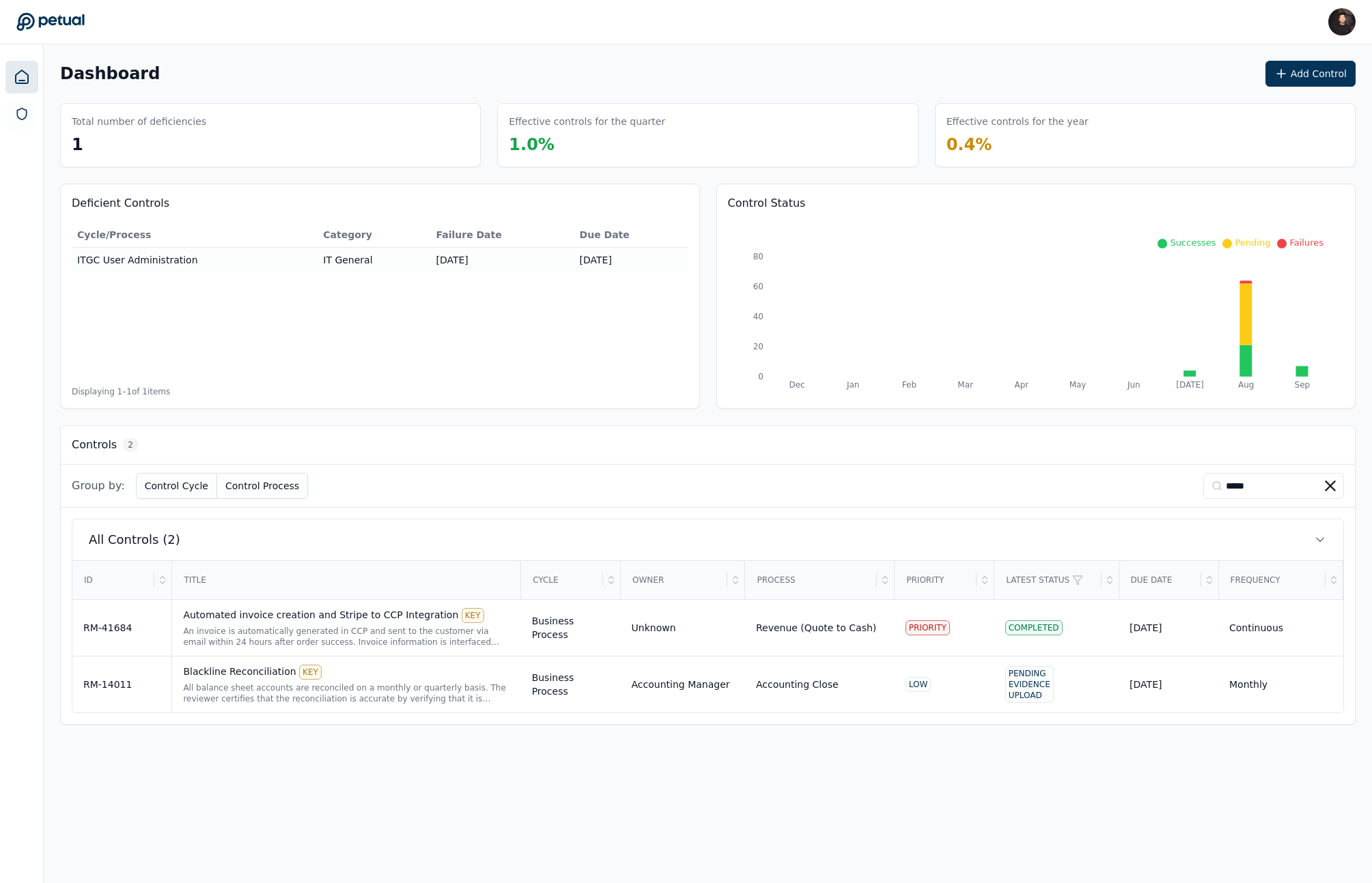
click at [1249, 485] on input "*****" at bounding box center [1273, 485] width 141 height 26
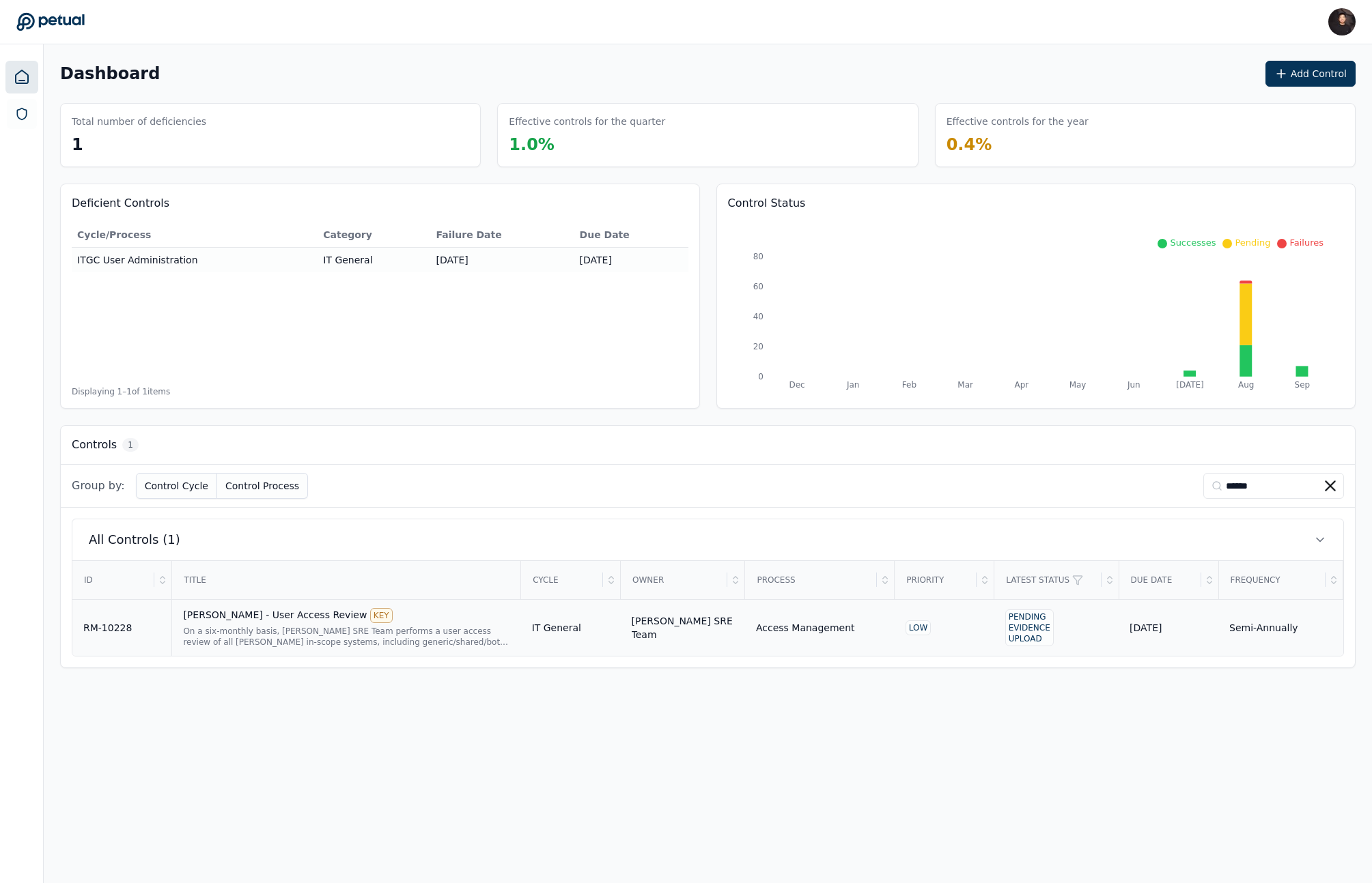
type input "******"
click at [534, 622] on td "IT General" at bounding box center [571, 628] width 100 height 57
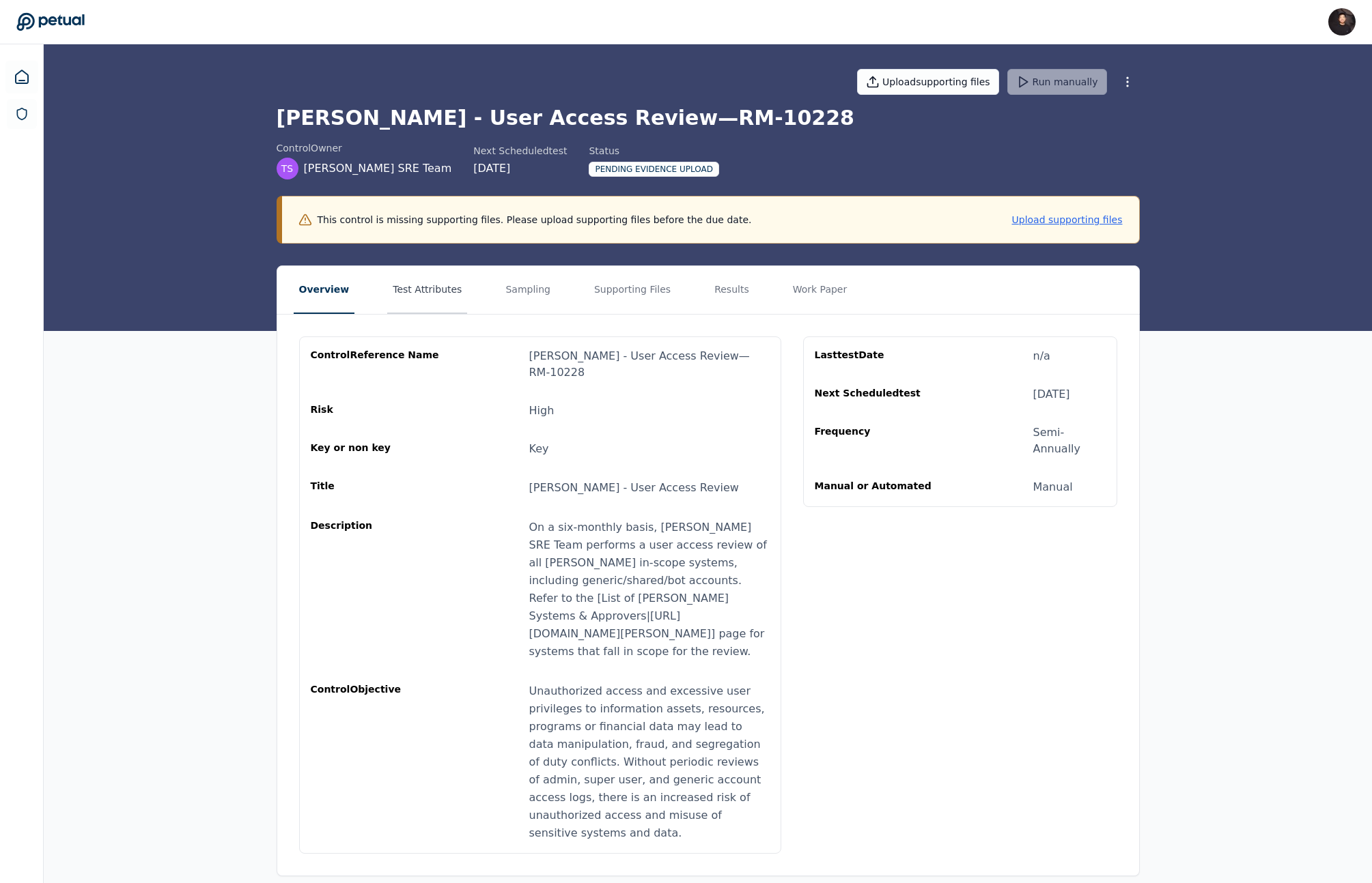
click at [425, 289] on button "Test Attributes" at bounding box center [427, 290] width 80 height 48
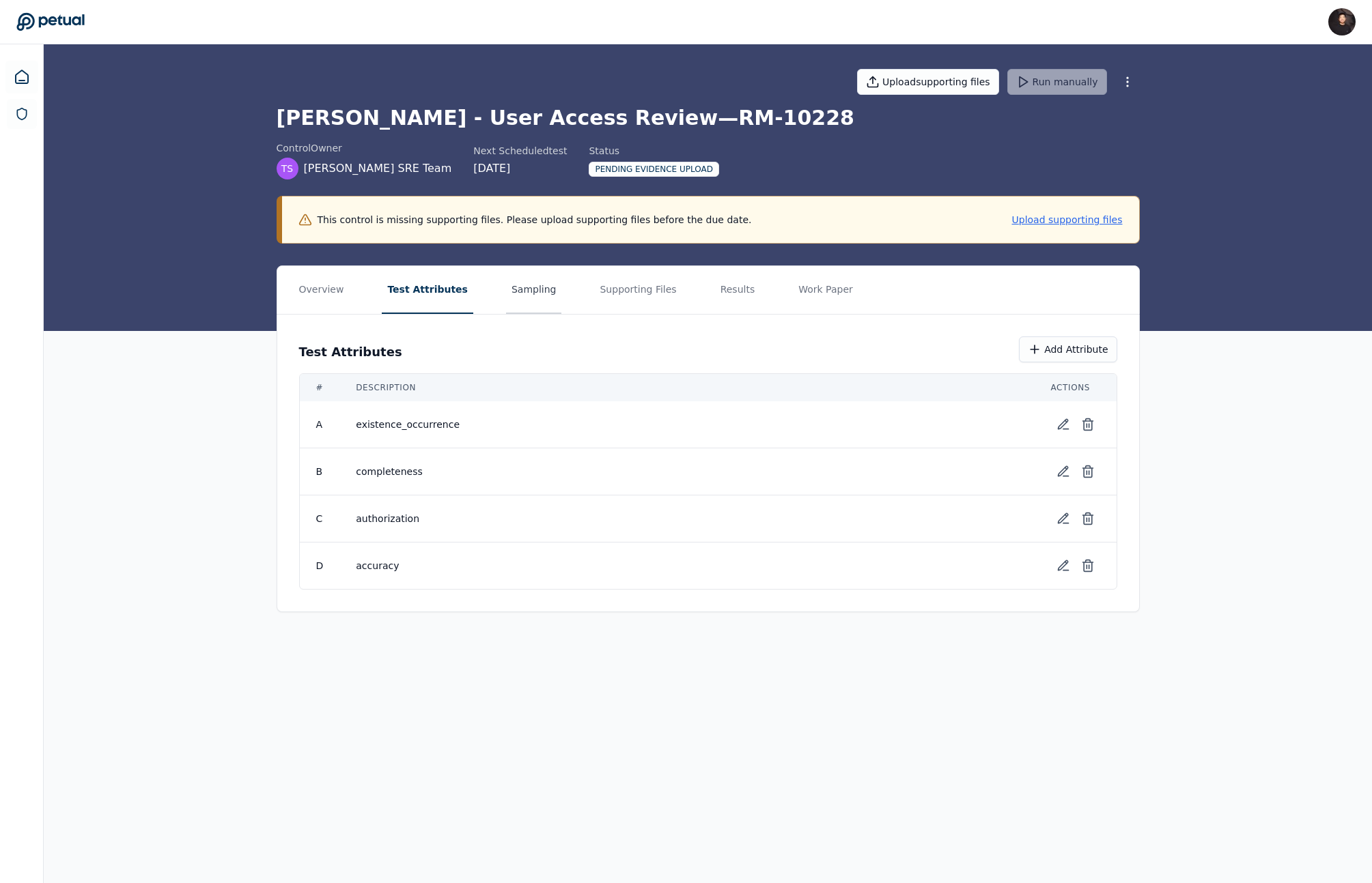
click at [507, 288] on button "Sampling" at bounding box center [533, 290] width 56 height 48
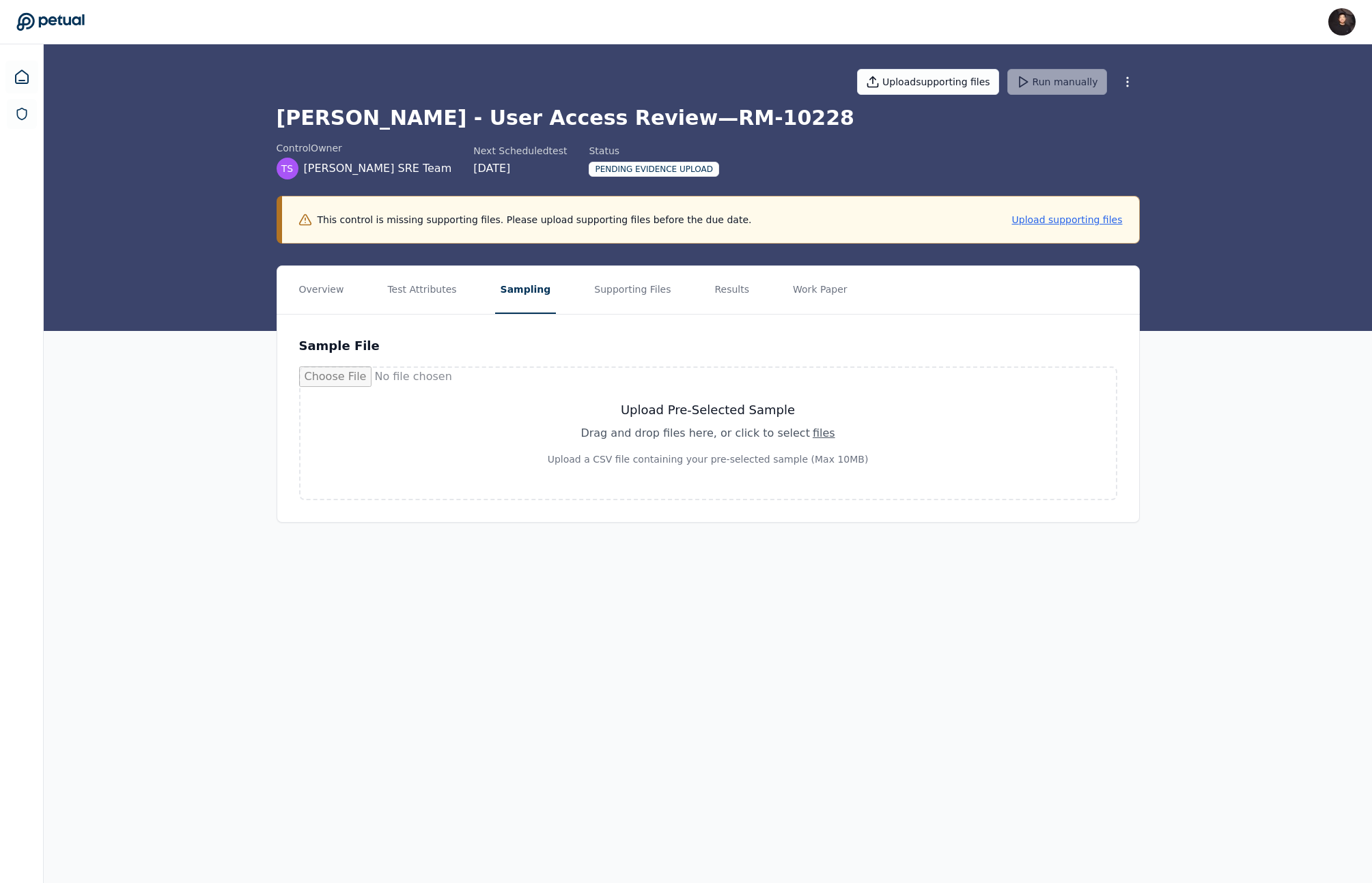
click at [61, 20] on icon at bounding box center [50, 21] width 69 height 19
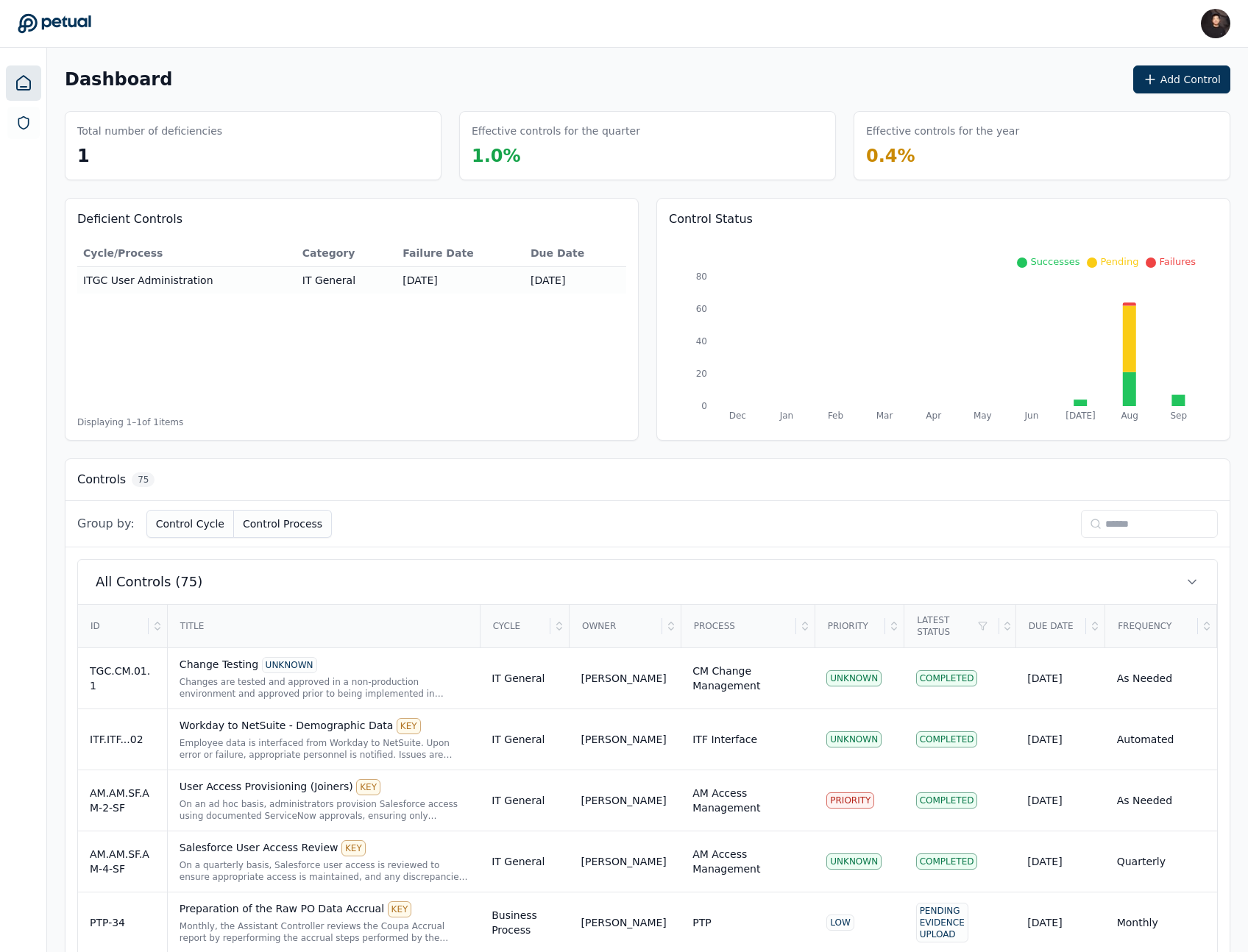
click at [1128, 532] on input at bounding box center [1149, 523] width 137 height 28
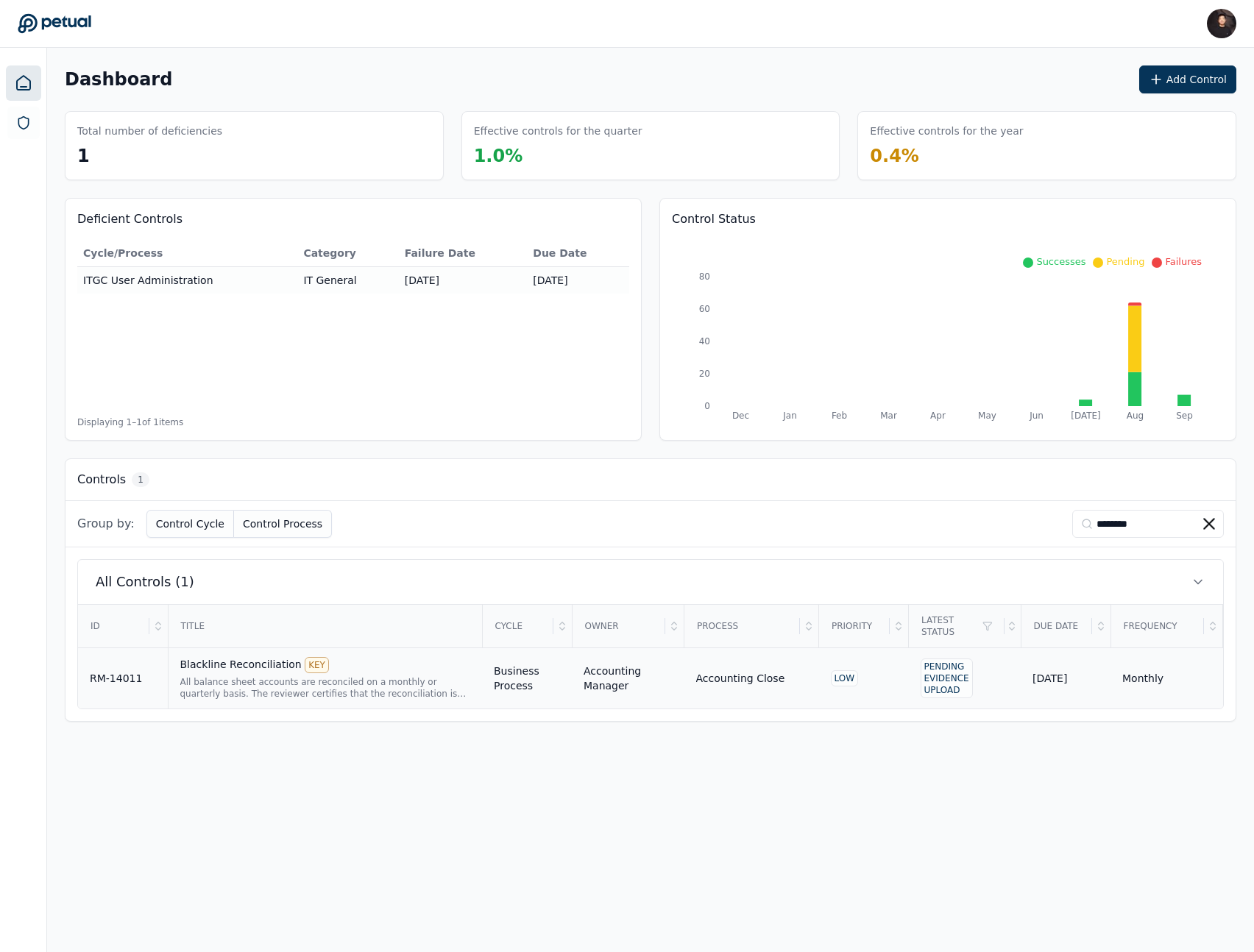
type input "********"
click at [637, 664] on div "Accounting Manager" at bounding box center [627, 678] width 89 height 30
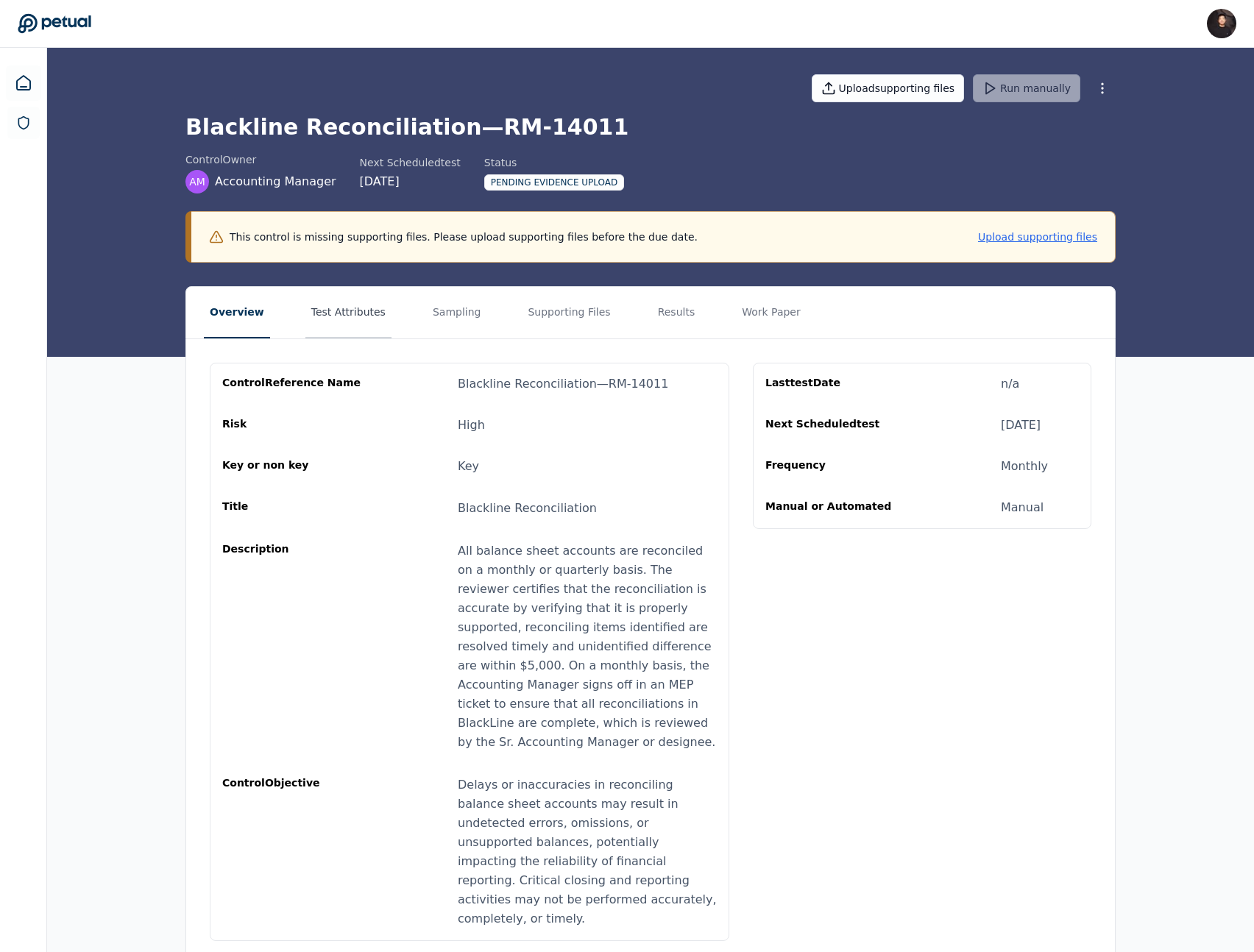
click at [370, 331] on button "Test Attributes" at bounding box center [348, 313] width 86 height 52
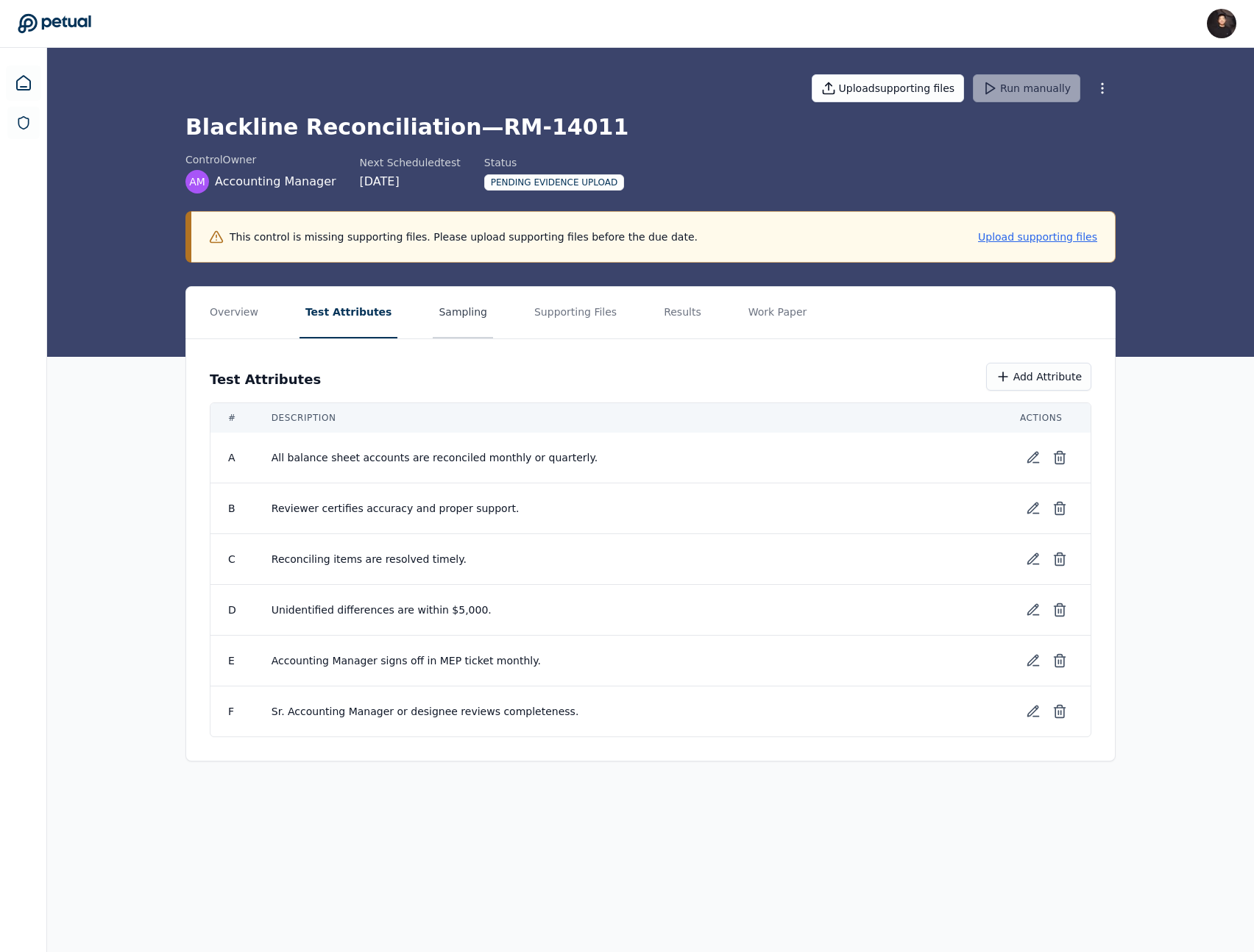
click at [437, 317] on button "Sampling" at bounding box center [462, 313] width 60 height 52
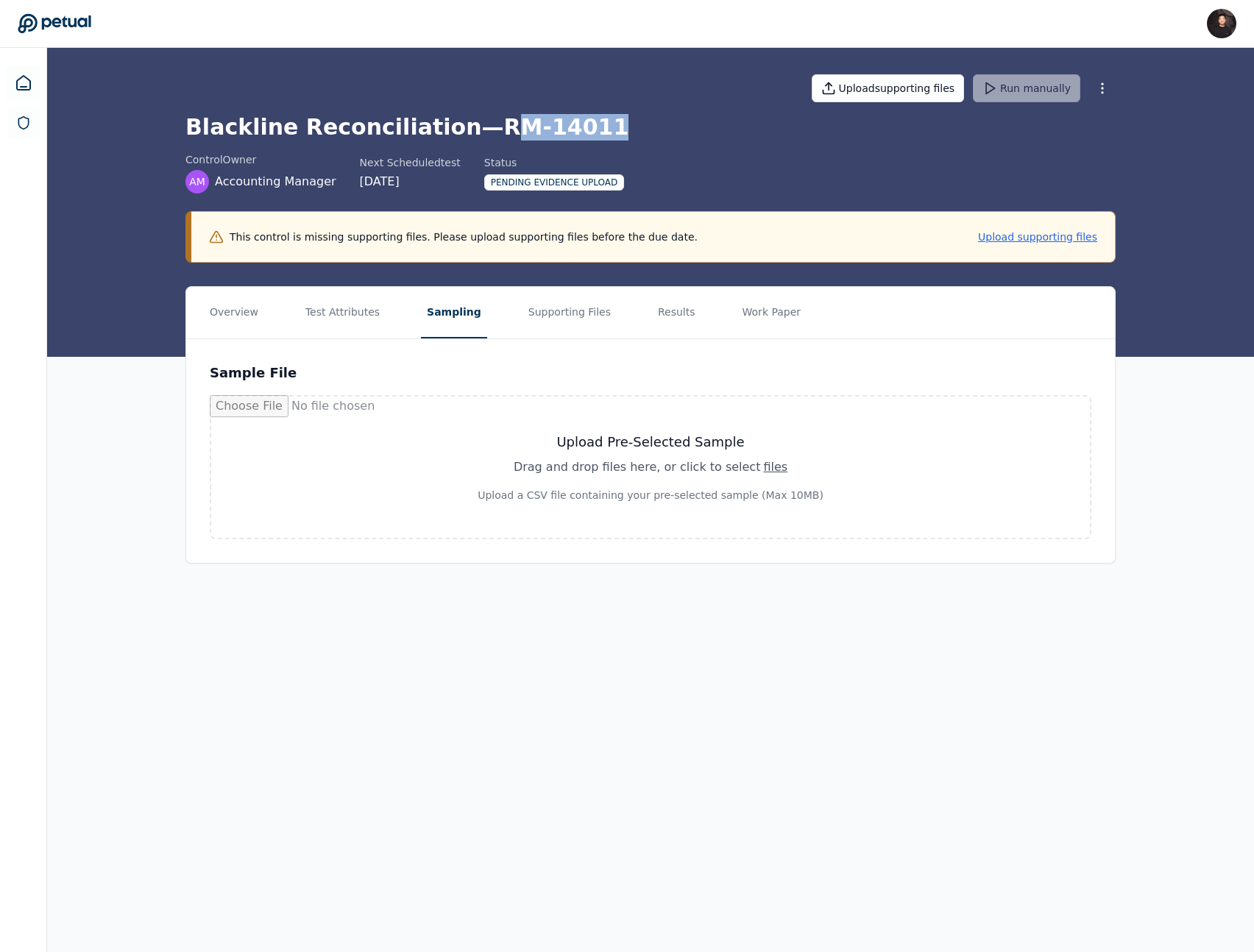
drag, startPoint x: 467, startPoint y: 123, endPoint x: 633, endPoint y: 123, distance: 166.0
click at [633, 123] on h1 "Blackline Reconciliation — RM-14011" at bounding box center [650, 128] width 930 height 27
click at [468, 128] on h1 "Blackline Reconciliation — RM-14011" at bounding box center [650, 128] width 930 height 27
drag, startPoint x: 462, startPoint y: 128, endPoint x: 668, endPoint y: 128, distance: 206.0
click at [668, 128] on h1 "Blackline Reconciliation — RM-14011" at bounding box center [650, 128] width 930 height 27
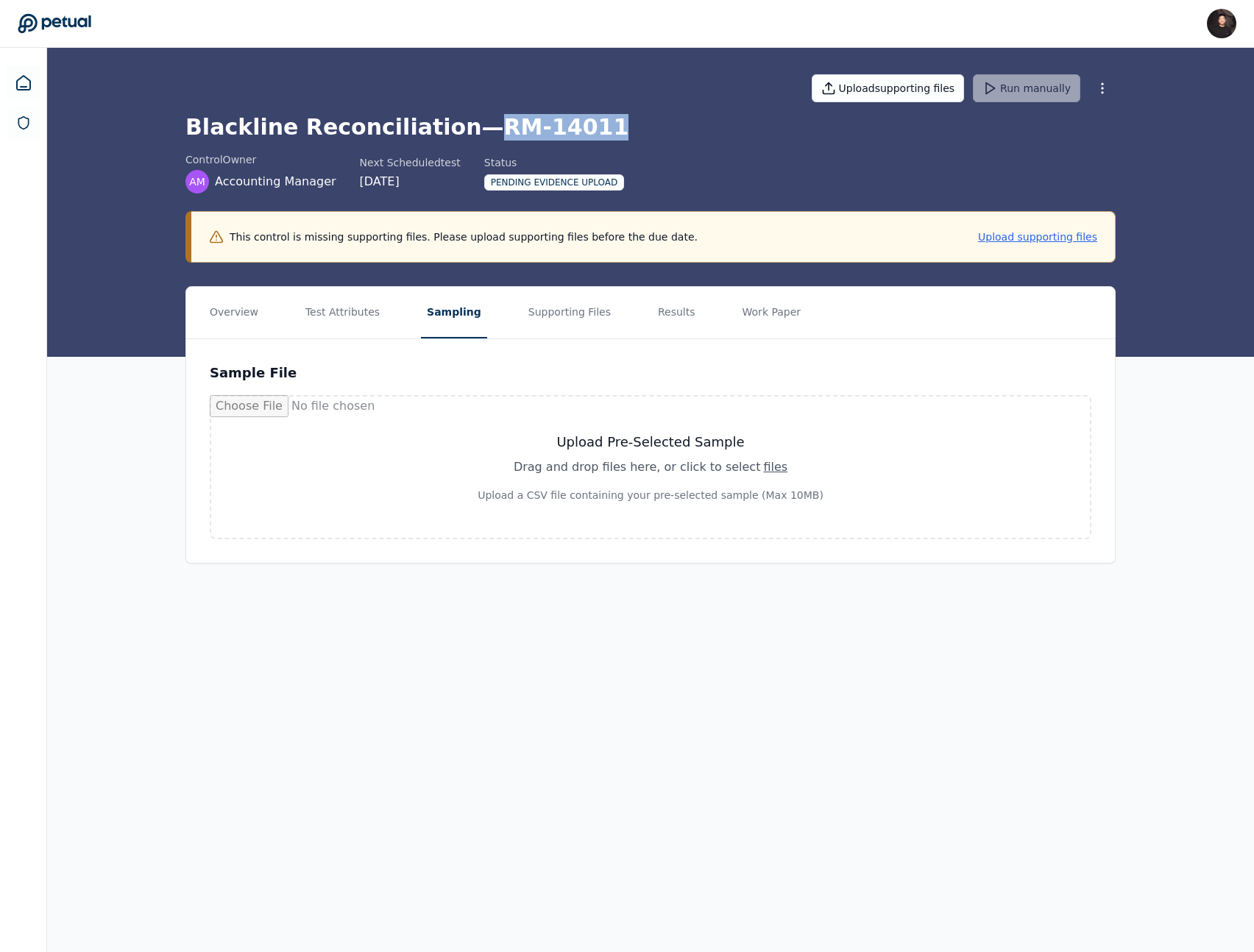
copy h1 "RM-14011"
click at [225, 321] on button "Overview" at bounding box center [233, 313] width 60 height 52
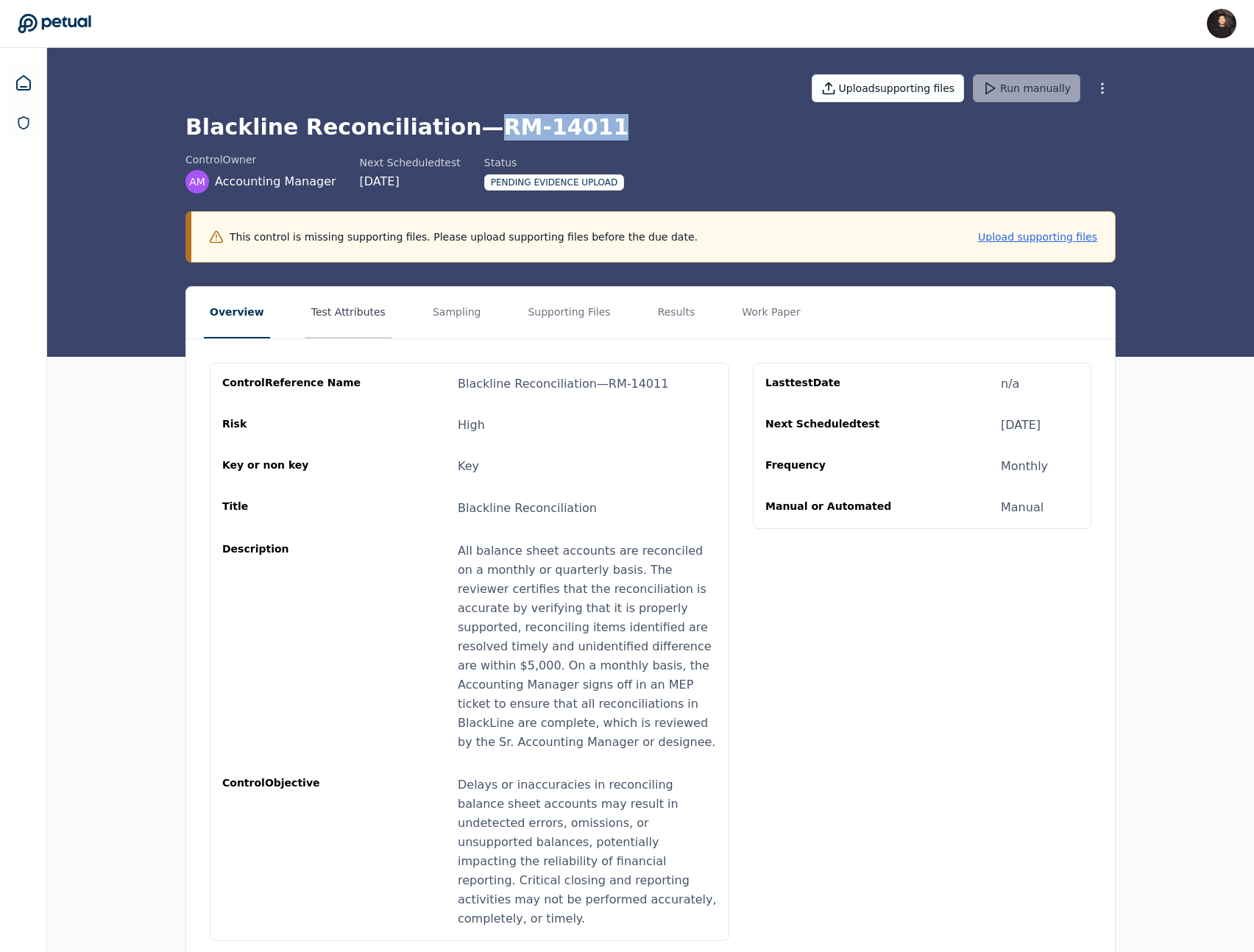
click at [353, 323] on button "Test Attributes" at bounding box center [348, 313] width 86 height 52
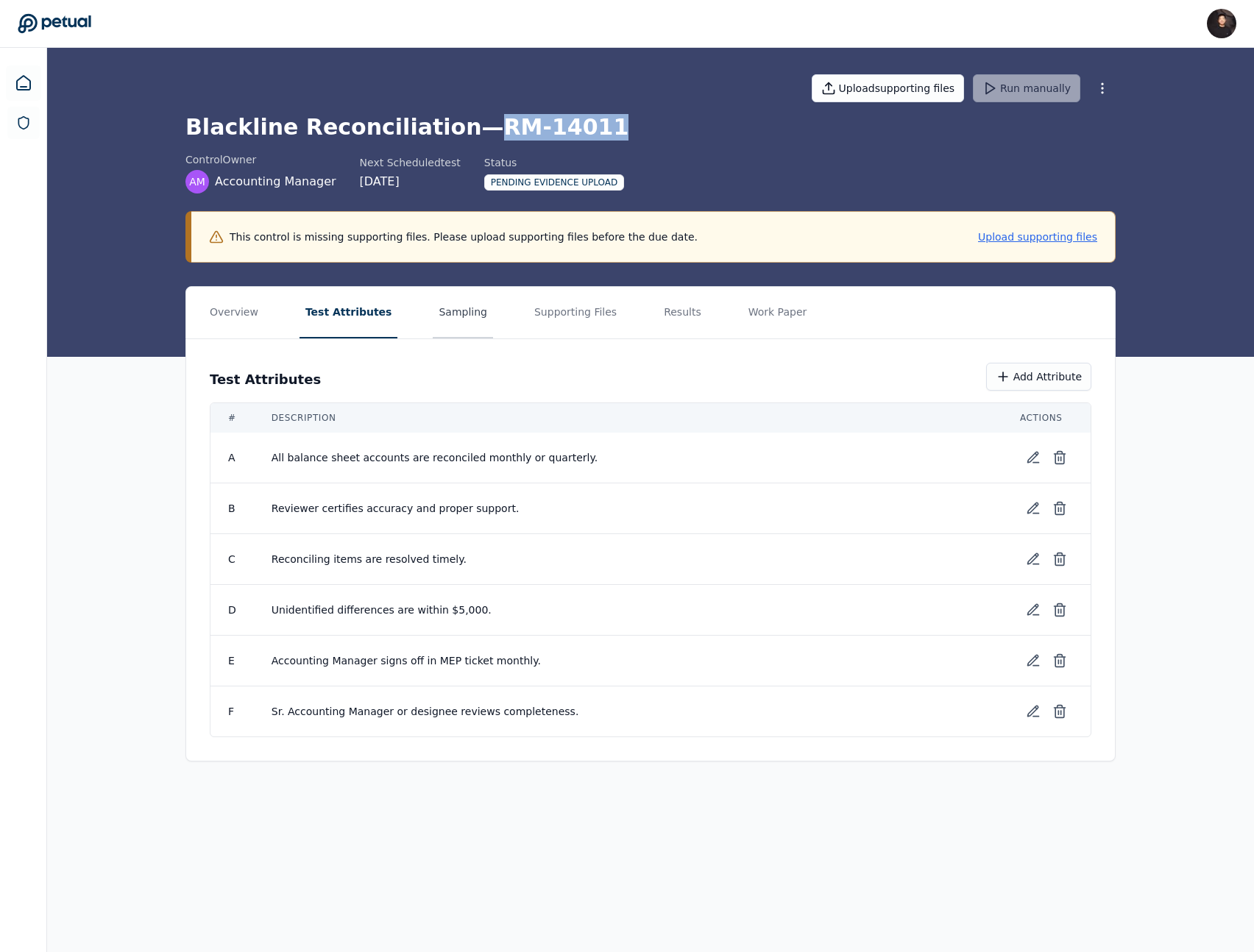
click at [456, 318] on button "Sampling" at bounding box center [462, 313] width 60 height 52
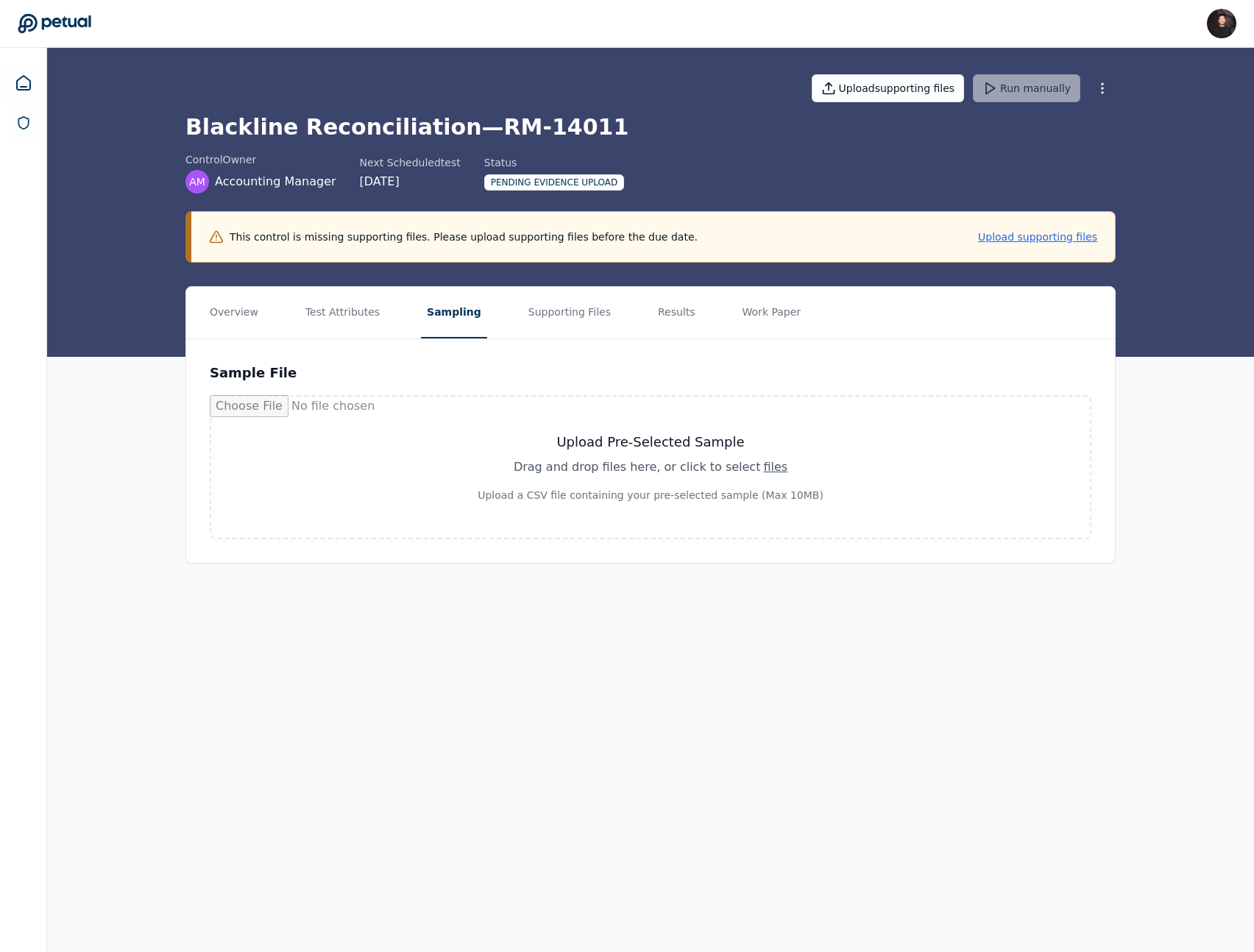
click at [391, 410] on div "Upload Pre-Selected Sample Drag and drop files here , or click to select files …" at bounding box center [651, 467] width 882 height 144
type input "**********"
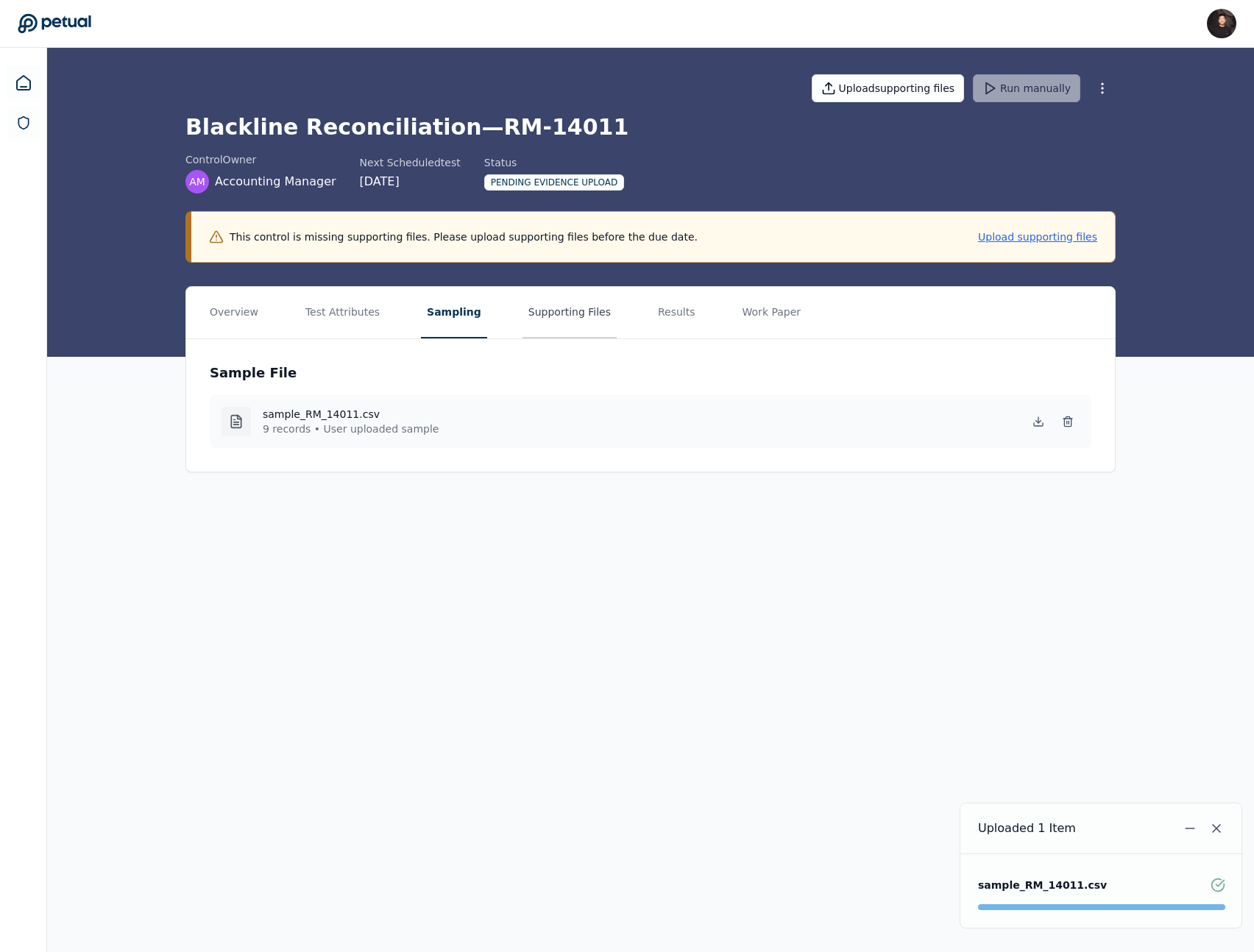
click at [577, 318] on button "Supporting Files" at bounding box center [569, 313] width 94 height 52
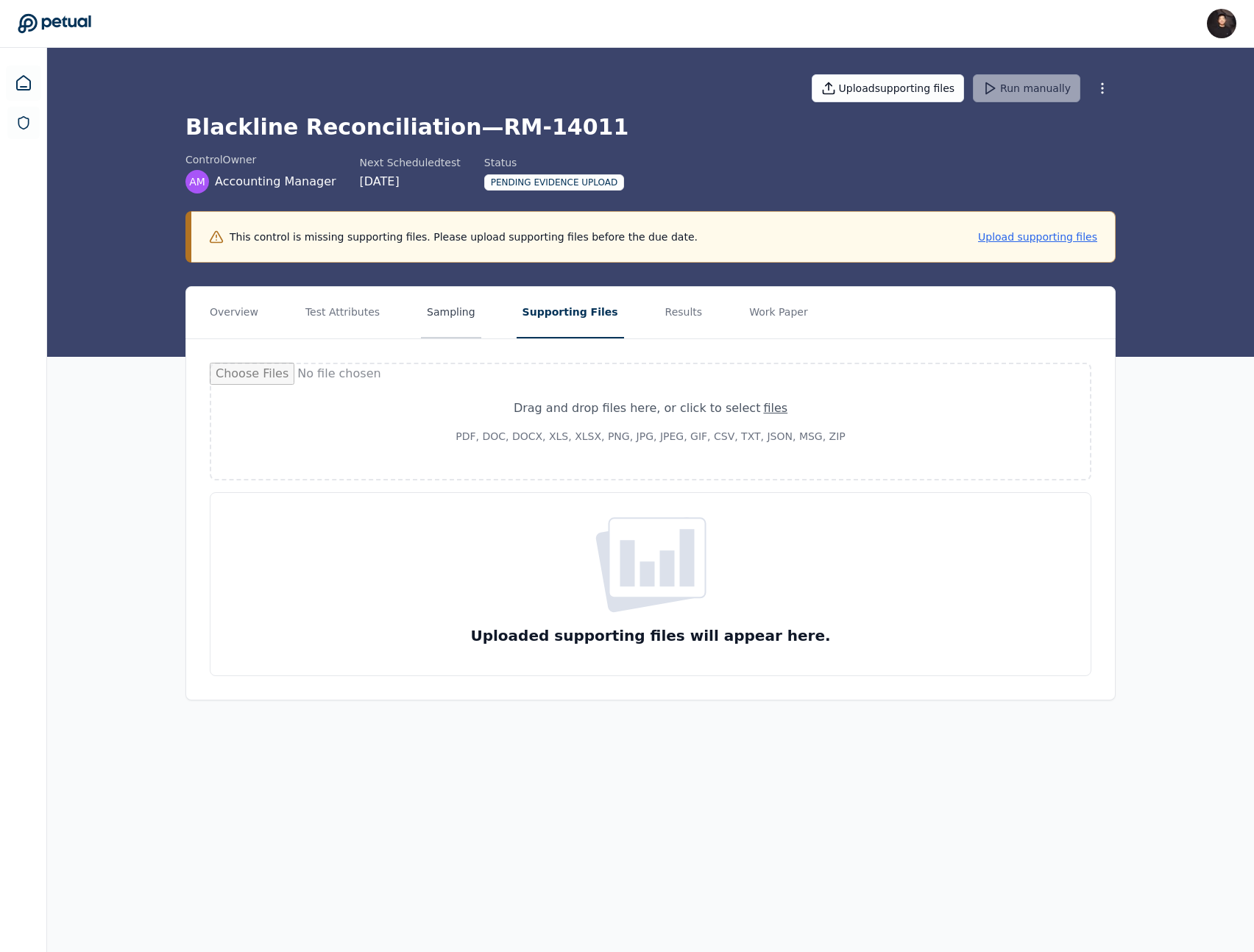
click at [467, 312] on button "Sampling" at bounding box center [451, 313] width 60 height 52
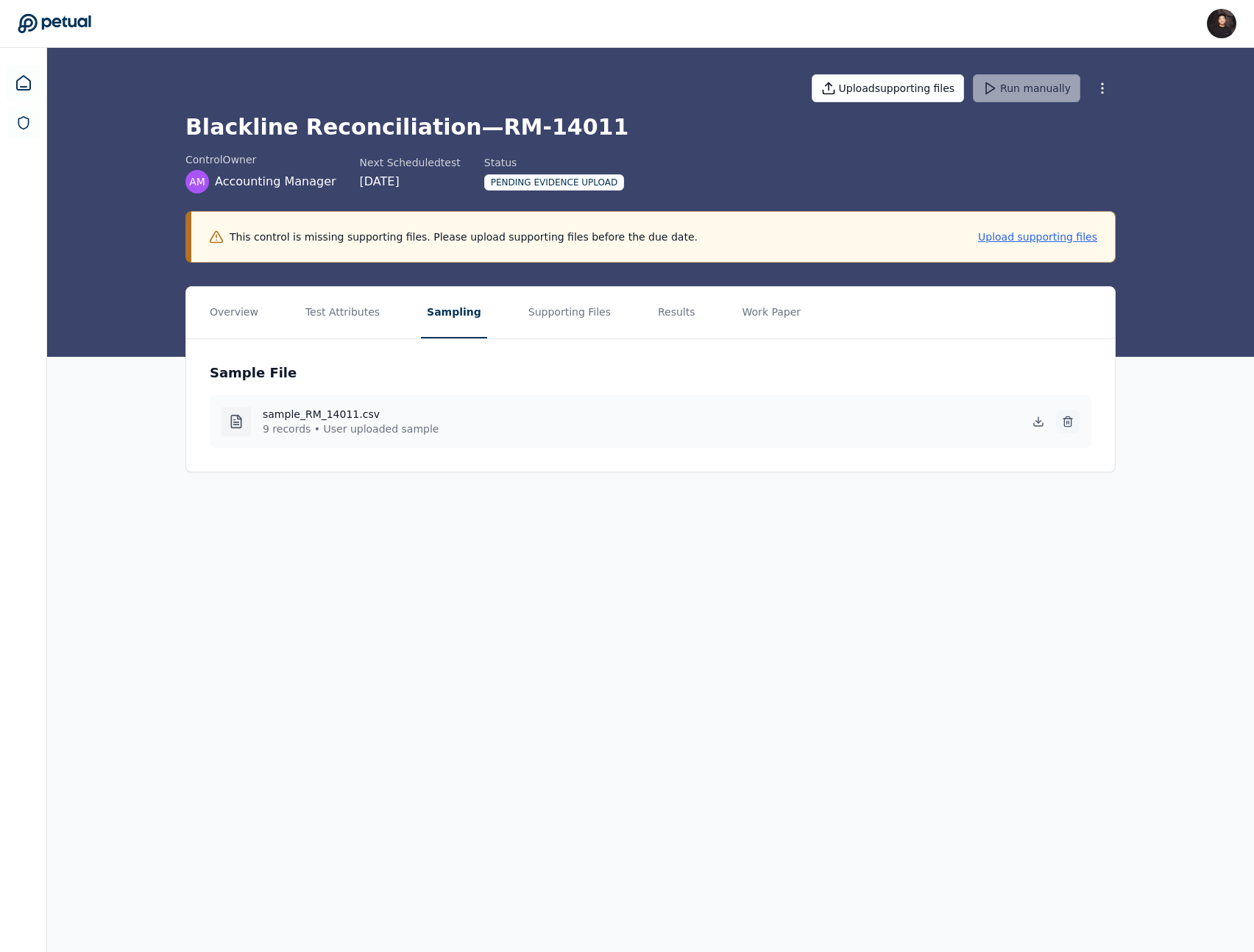
click at [1070, 412] on button at bounding box center [1067, 421] width 24 height 24
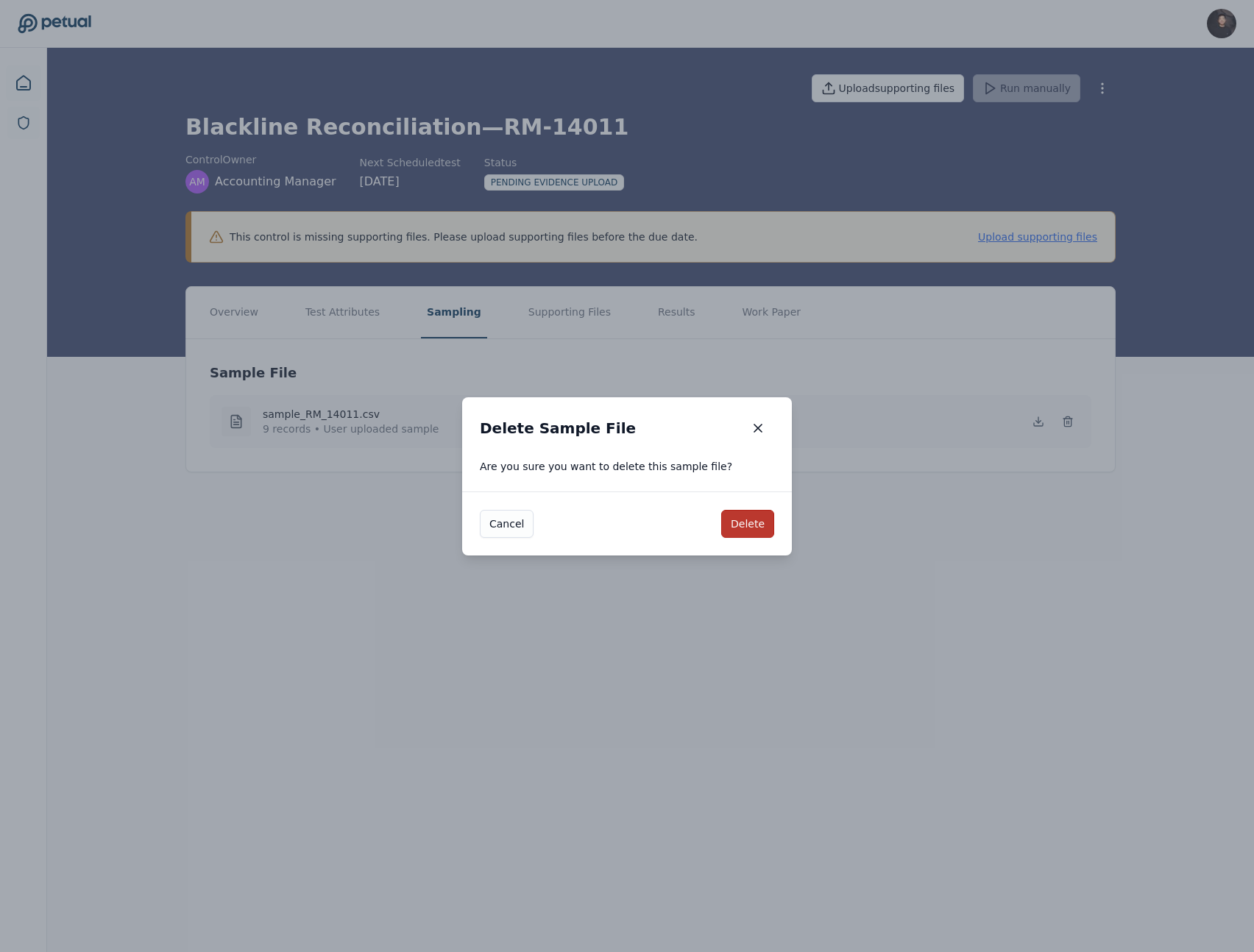
click at [752, 526] on button "Delete" at bounding box center [746, 523] width 53 height 28
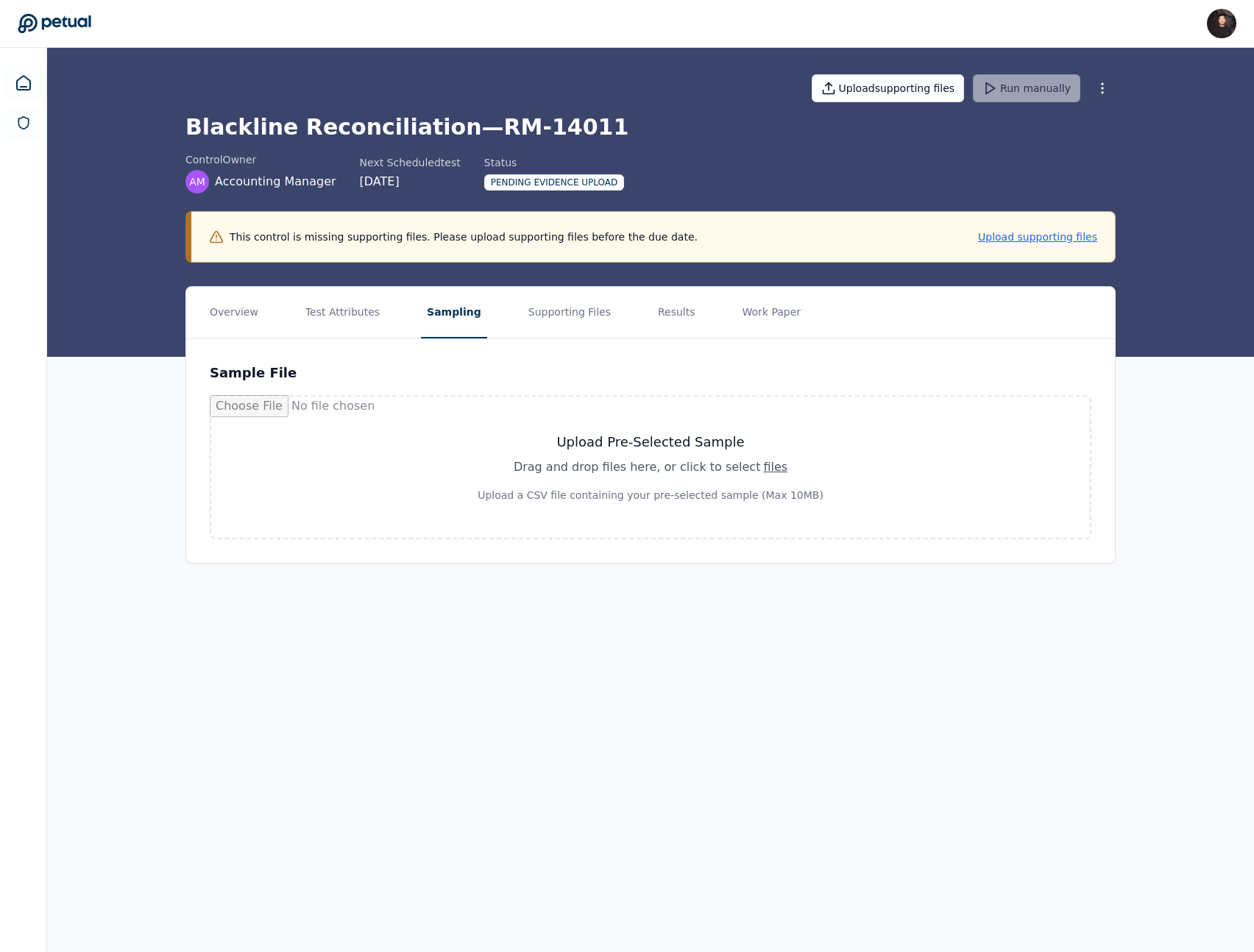
click at [583, 432] on h3 "Upload Pre-Selected Sample" at bounding box center [651, 441] width 808 height 20
type input "**********"
click at [617, 516] on div "Upload Pre-Selected Sample Drag and drop files here , or click to select files …" at bounding box center [650, 467] width 843 height 106
type input "**********"
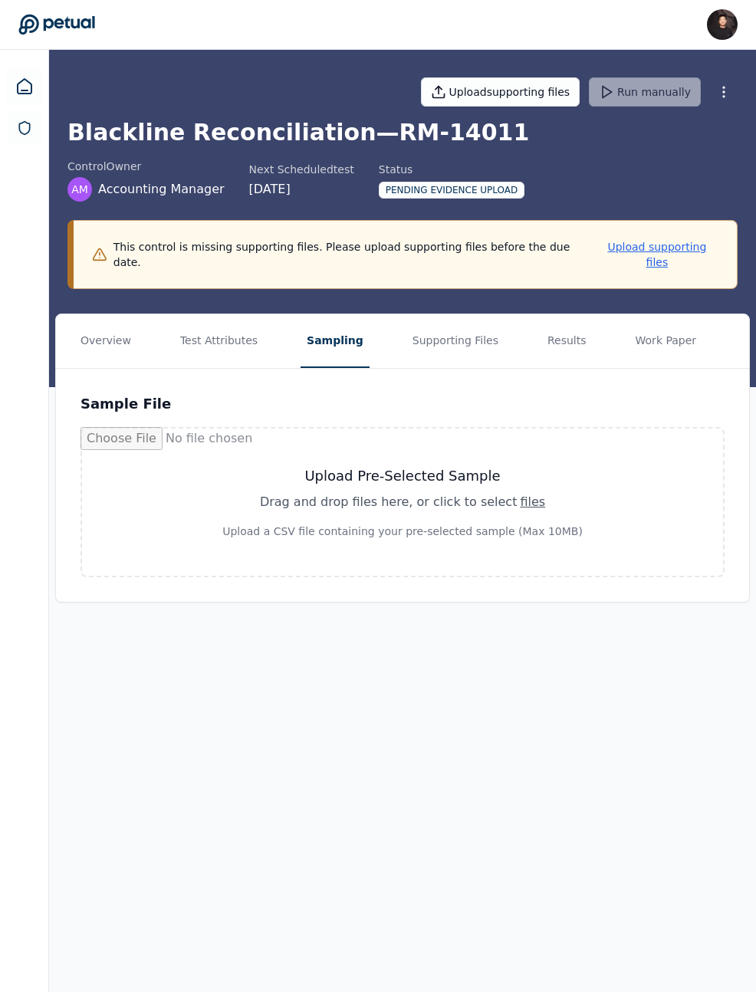
click at [522, 465] on h3 "Upload Pre-Selected Sample" at bounding box center [402, 475] width 567 height 21
type input "**********"
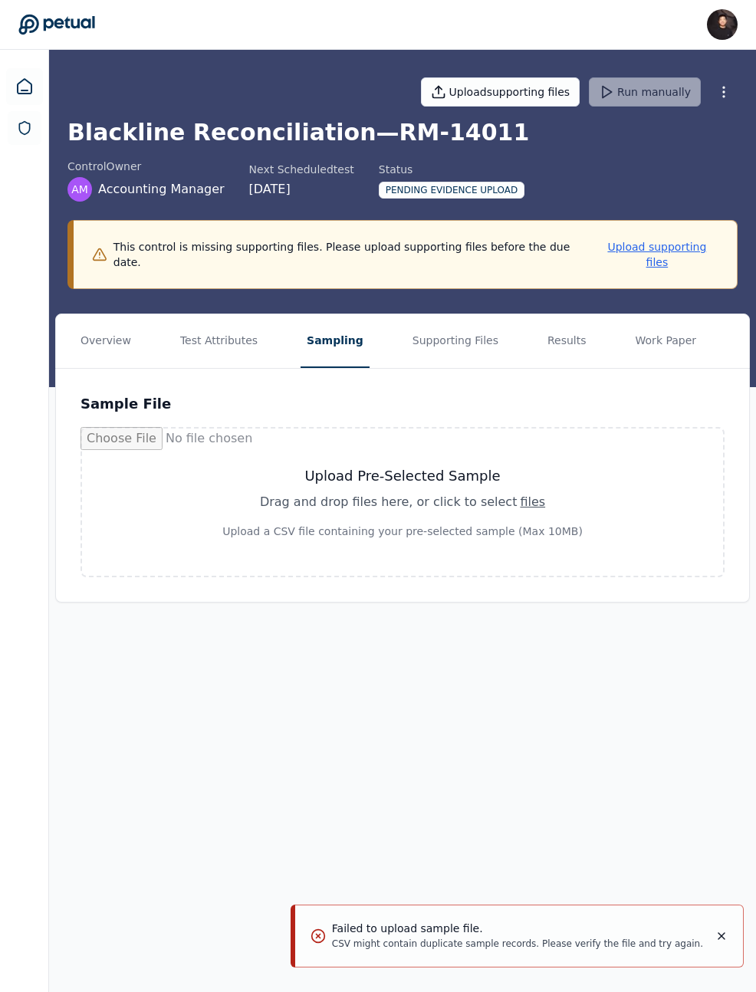
click at [442, 475] on div "Upload Pre-Selected Sample Drag and drop files here , or click to select files …" at bounding box center [402, 502] width 567 height 74
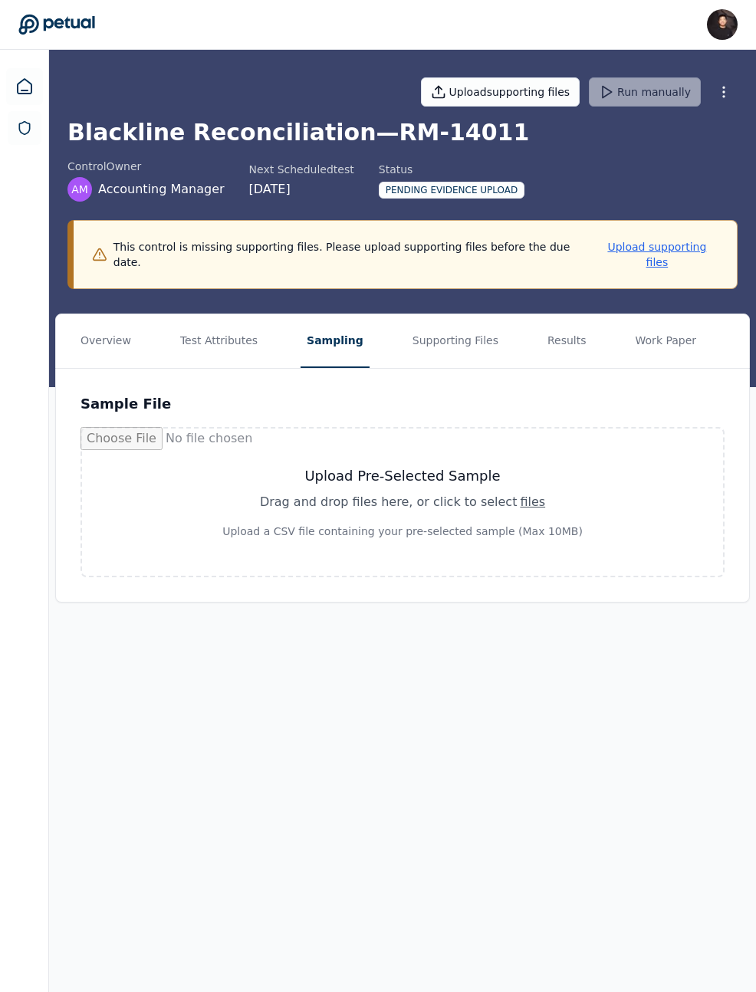
type input "**********"
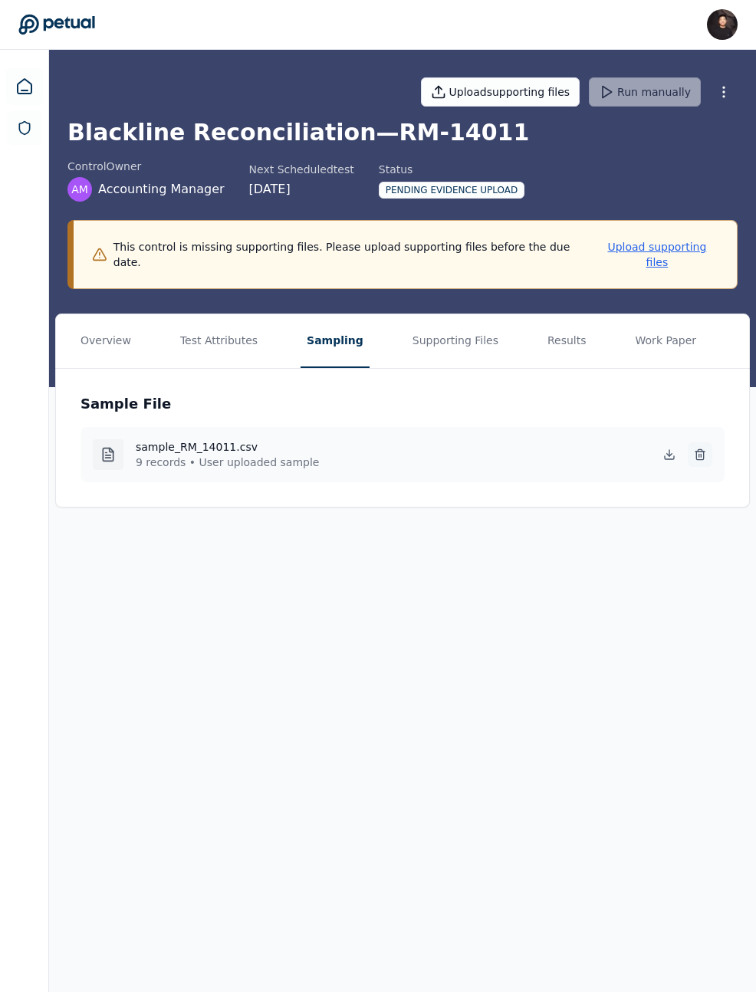
click at [708, 442] on button at bounding box center [700, 454] width 25 height 25
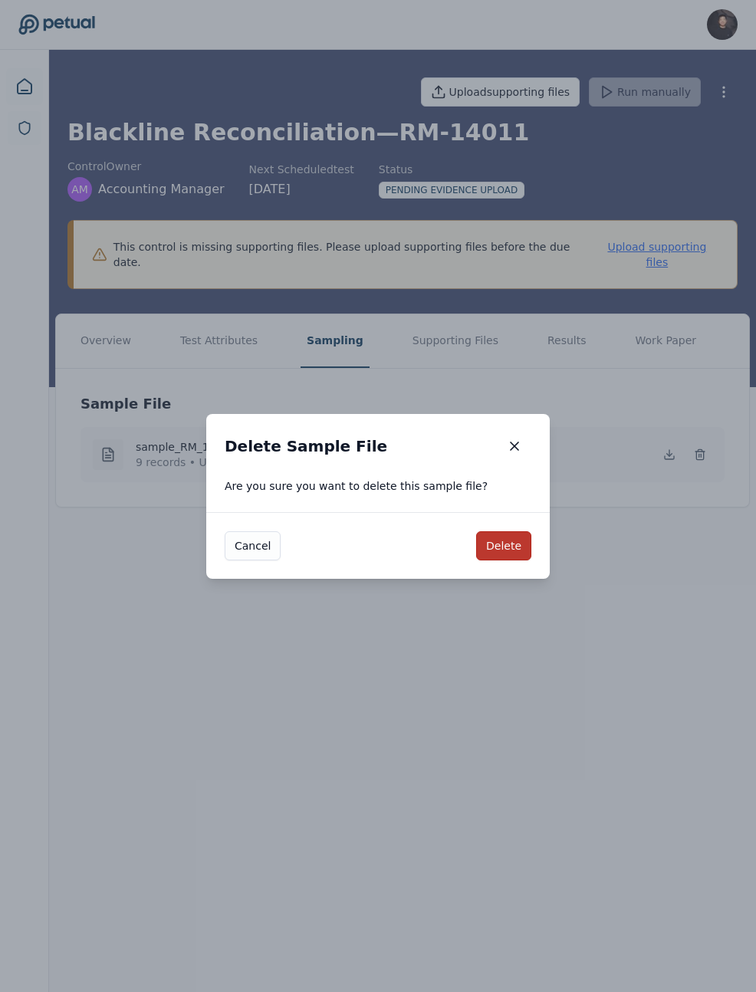
click at [516, 534] on button "Delete" at bounding box center [503, 545] width 55 height 29
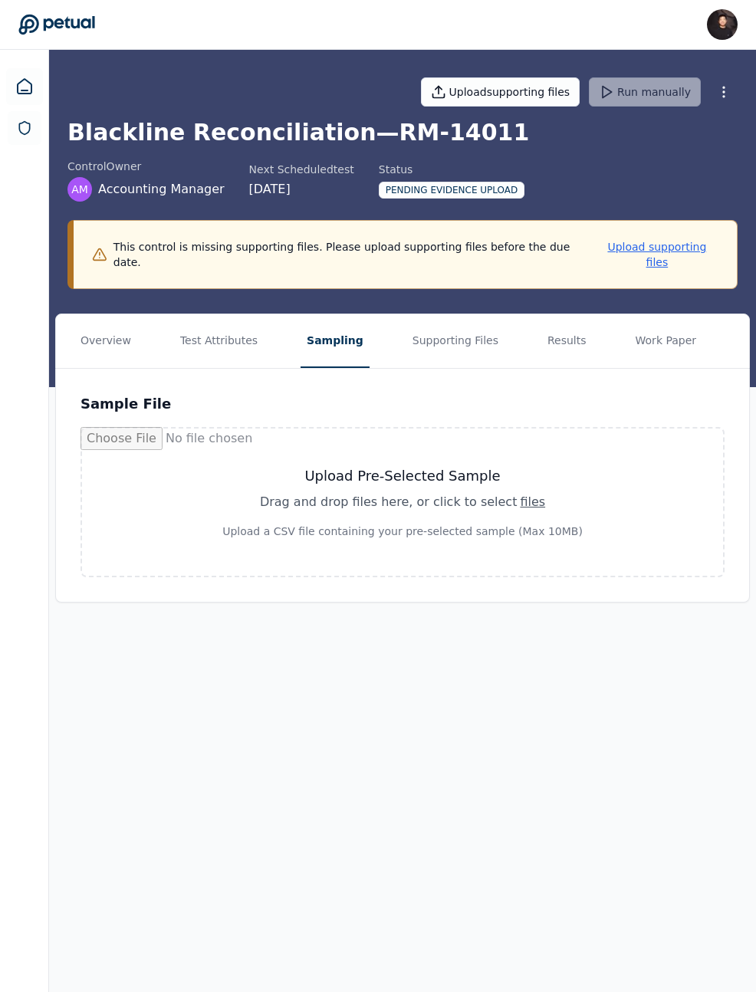
click at [364, 447] on div "Upload Pre-Selected Sample Drag and drop files here , or click to select files …" at bounding box center [402, 502] width 604 height 110
type input "**********"
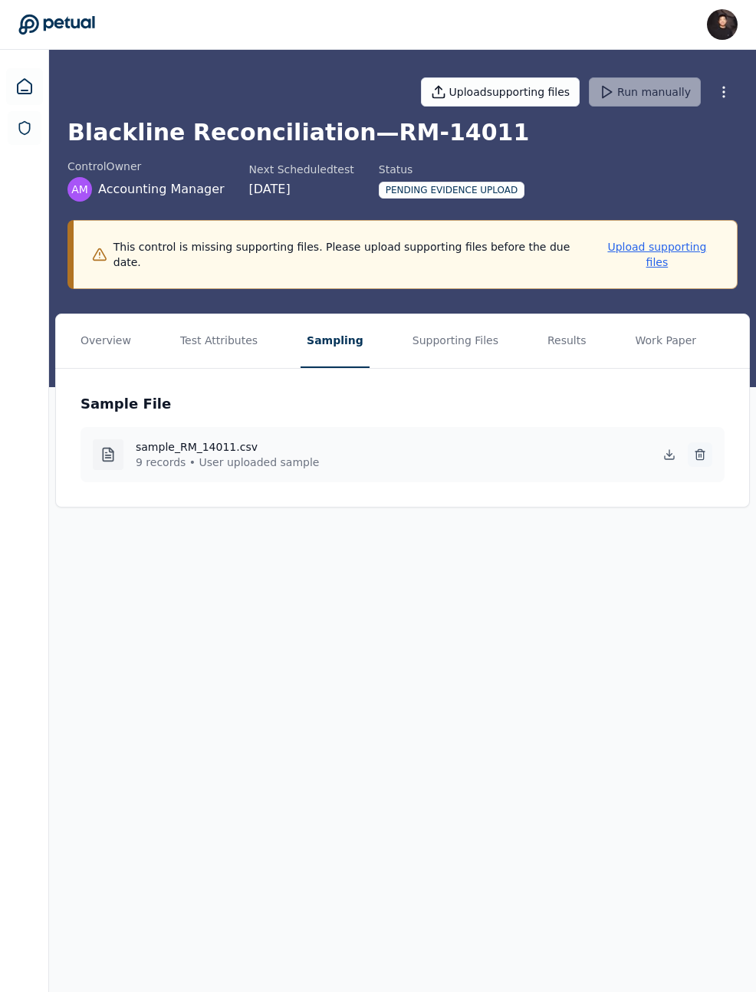
click at [698, 449] on icon at bounding box center [700, 455] width 12 height 12
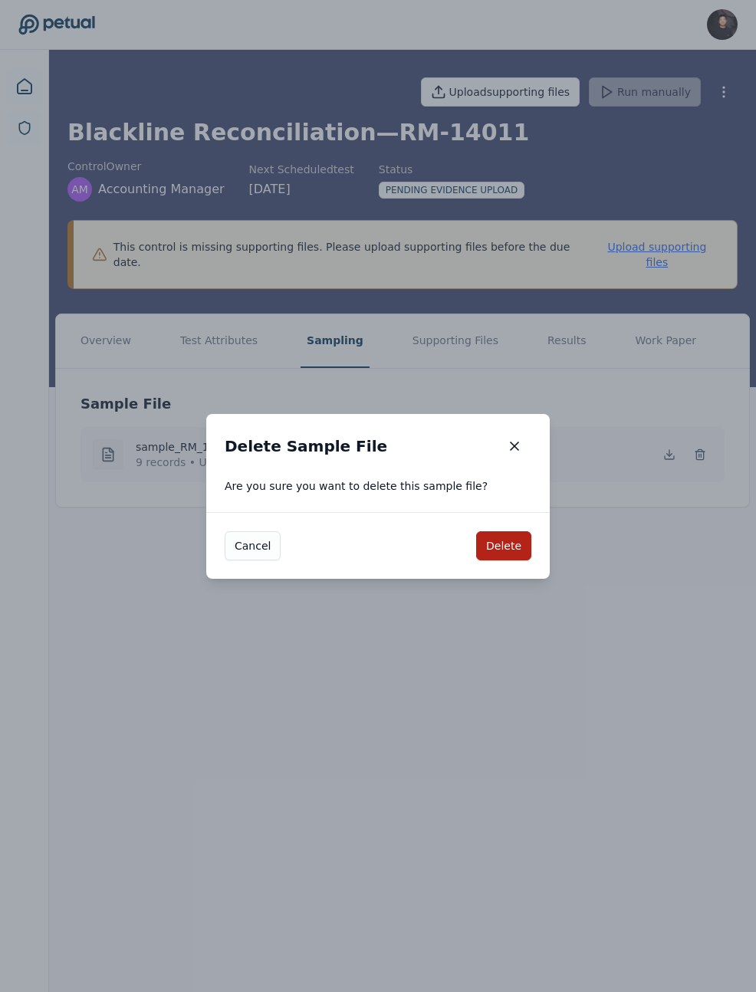
click at [478, 552] on div "Cancel Delete" at bounding box center [378, 545] width 344 height 67
click at [495, 551] on button "Delete" at bounding box center [503, 545] width 55 height 29
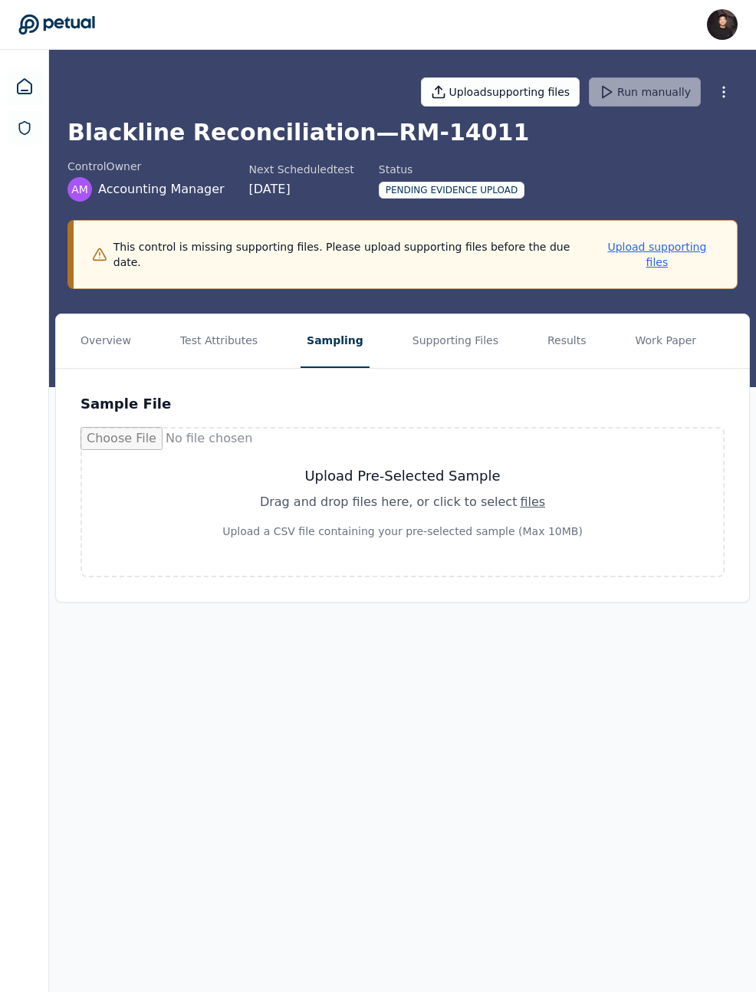
click at [380, 427] on div "Upload Pre-Selected Sample Drag and drop files here , or click to select files …" at bounding box center [403, 502] width 644 height 150
type input "**********"
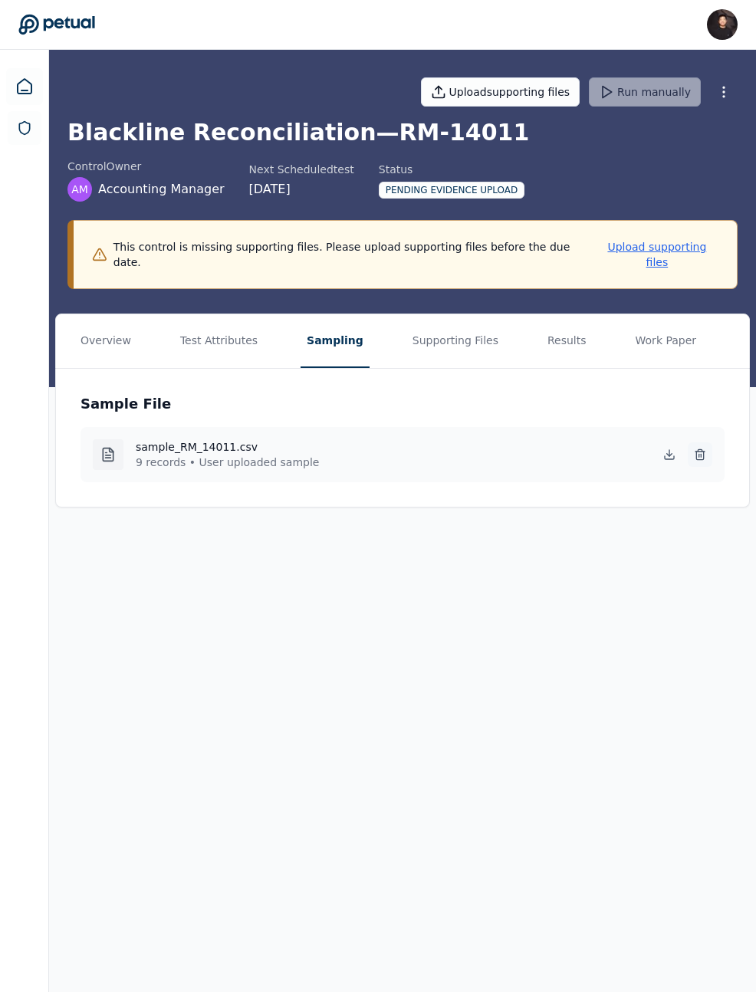
click at [692, 442] on button at bounding box center [700, 454] width 25 height 25
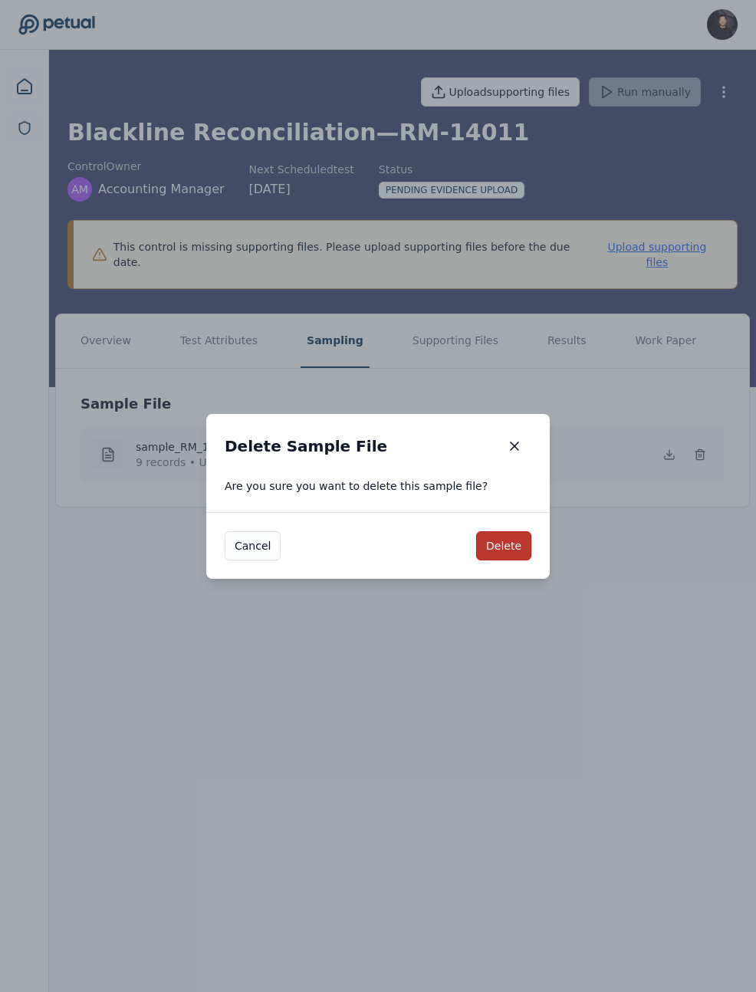
click at [521, 538] on button "Delete" at bounding box center [503, 545] width 55 height 29
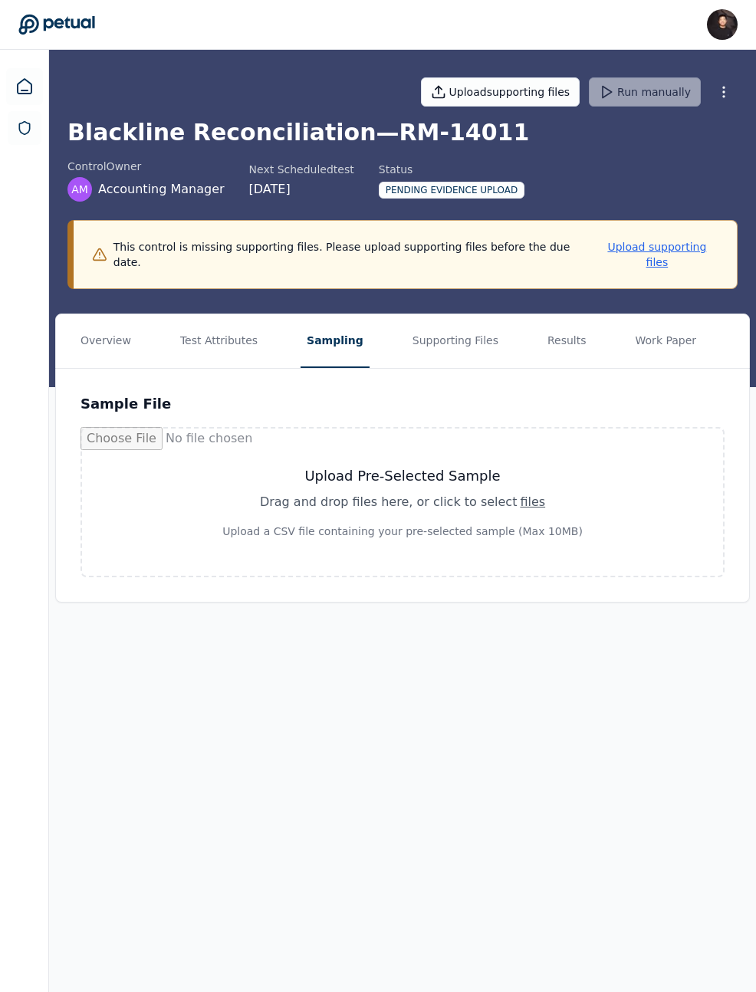
click at [457, 465] on h3 "Upload Pre-Selected Sample" at bounding box center [402, 475] width 567 height 21
type input "**********"
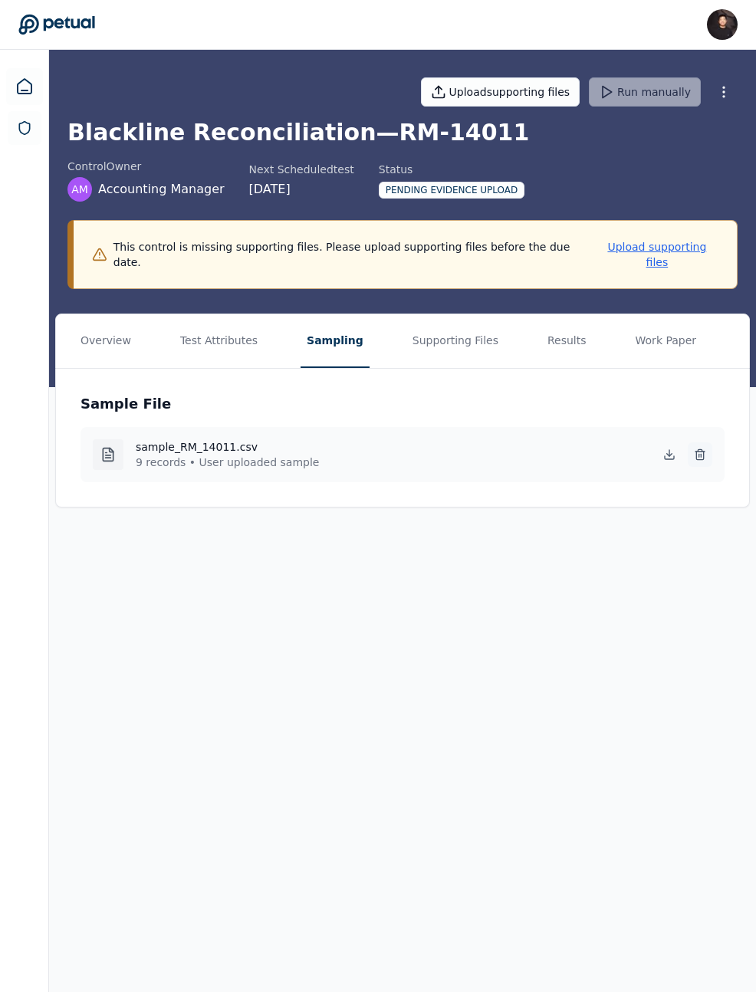
click at [691, 442] on button at bounding box center [700, 454] width 25 height 25
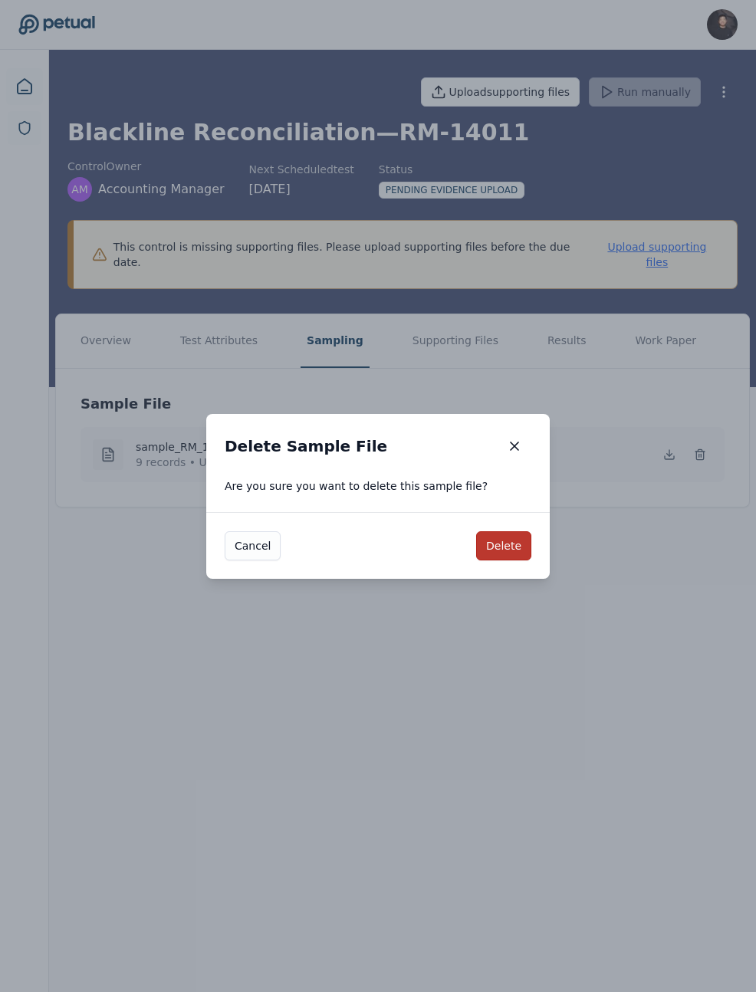
click at [508, 541] on button "Delete" at bounding box center [503, 545] width 55 height 29
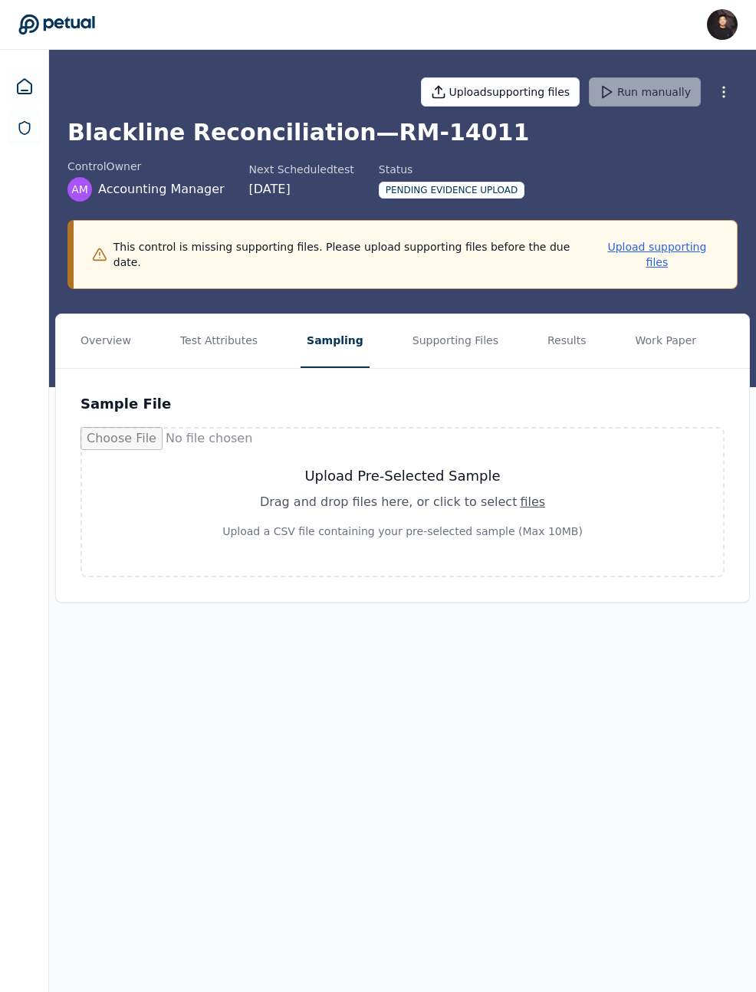
click at [350, 447] on div "Upload Pre-Selected Sample Drag and drop files here , or click to select files …" at bounding box center [402, 502] width 604 height 110
click at [383, 493] on div "Drag and drop files here , or click to select files" at bounding box center [402, 502] width 567 height 18
type input "**********"
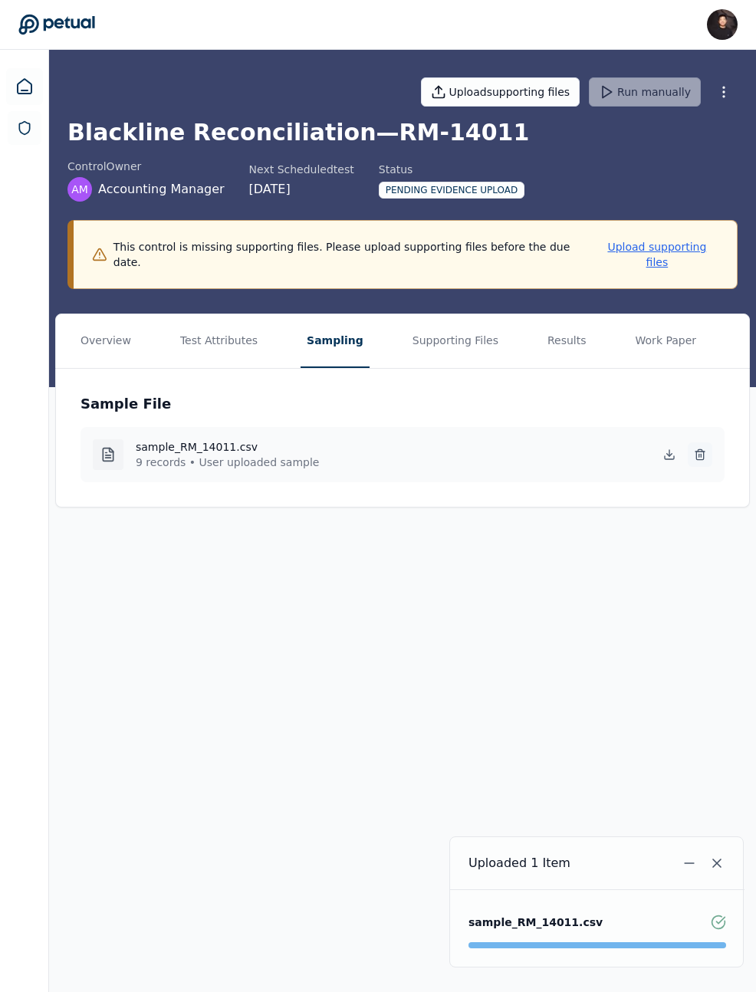
click at [705, 442] on button at bounding box center [700, 454] width 25 height 25
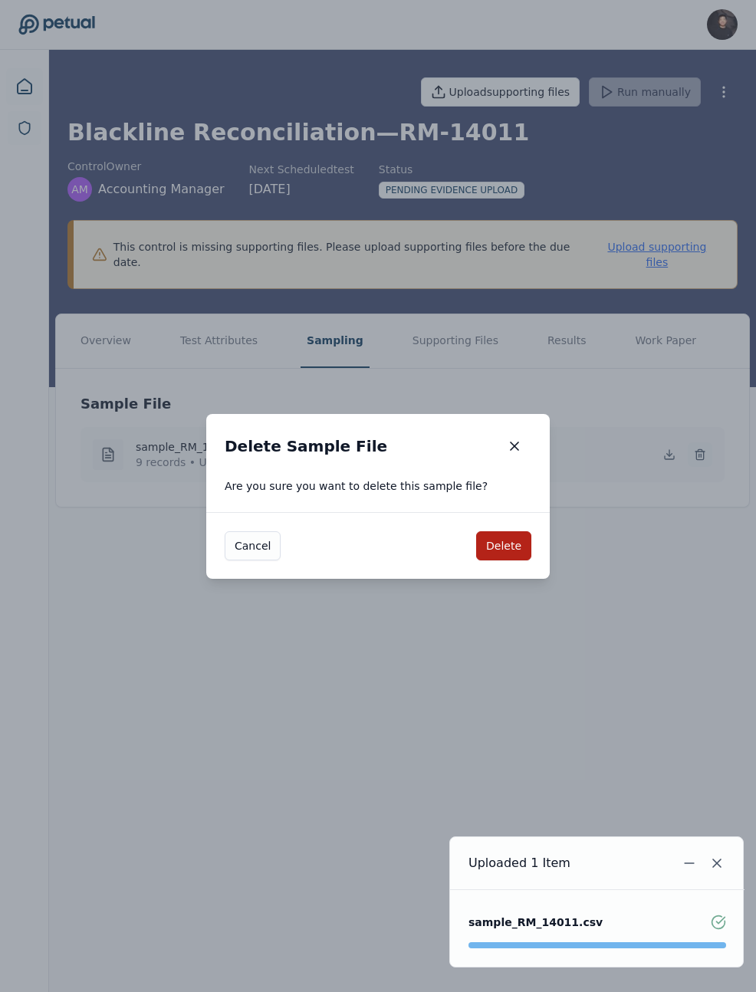
click at [498, 432] on button "button" at bounding box center [515, 446] width 34 height 28
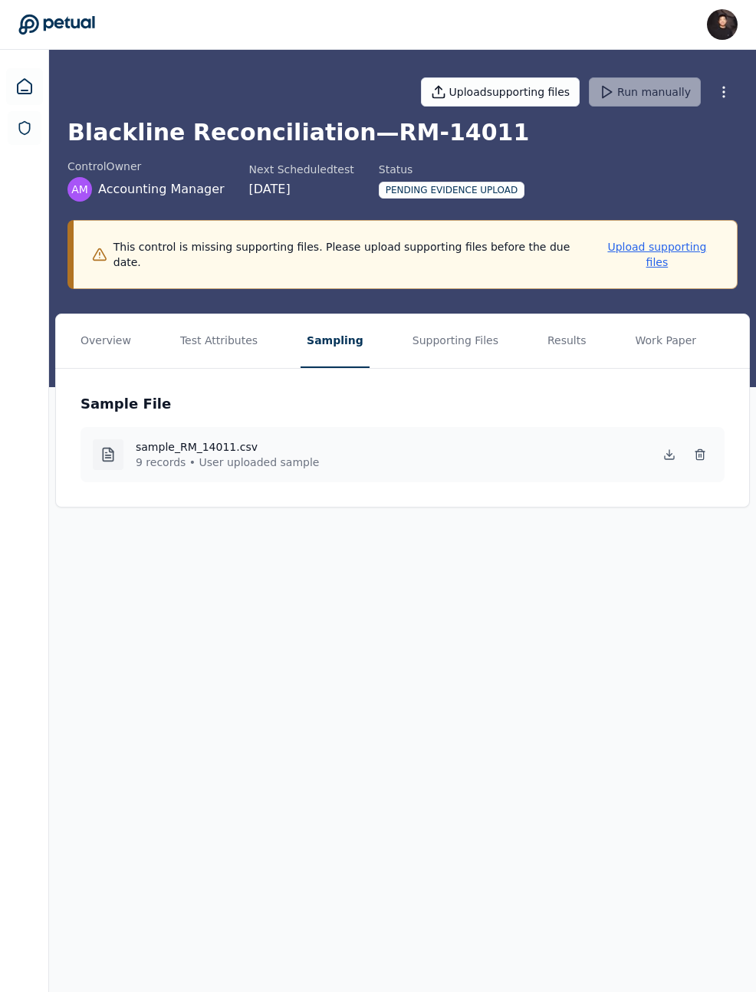
click at [712, 434] on div "sample_RM_14011.csv 9 records • User uploaded sample" at bounding box center [403, 454] width 644 height 55
click at [701, 449] on icon at bounding box center [700, 455] width 12 height 12
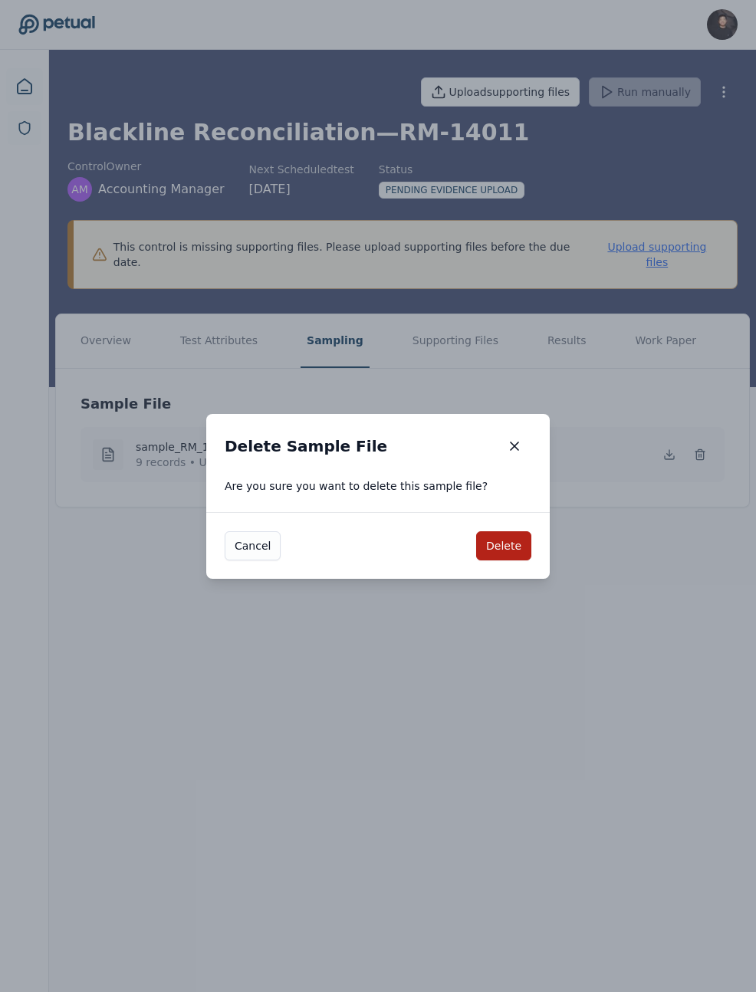
click at [531, 544] on div "Cancel Delete" at bounding box center [378, 545] width 344 height 67
click at [508, 544] on button "Delete" at bounding box center [503, 545] width 55 height 29
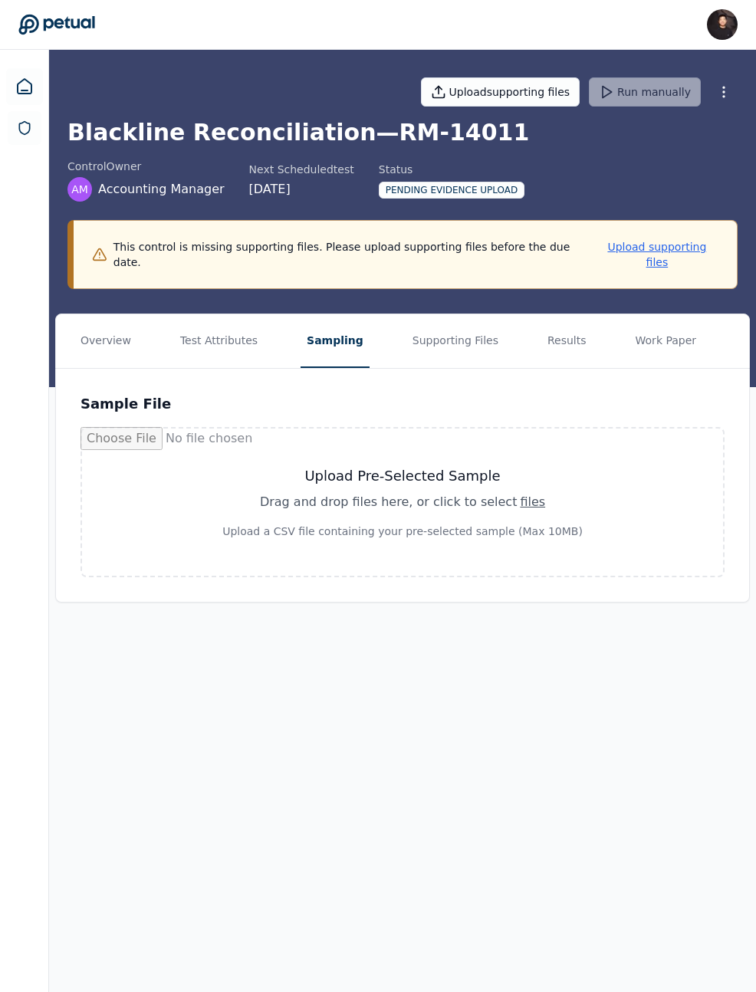
click at [243, 427] on div "Upload Pre-Selected Sample Drag and drop files here , or click to select files …" at bounding box center [403, 502] width 644 height 150
click at [470, 493] on div "Drag and drop files here , or click to select files" at bounding box center [402, 502] width 567 height 18
type input "**********"
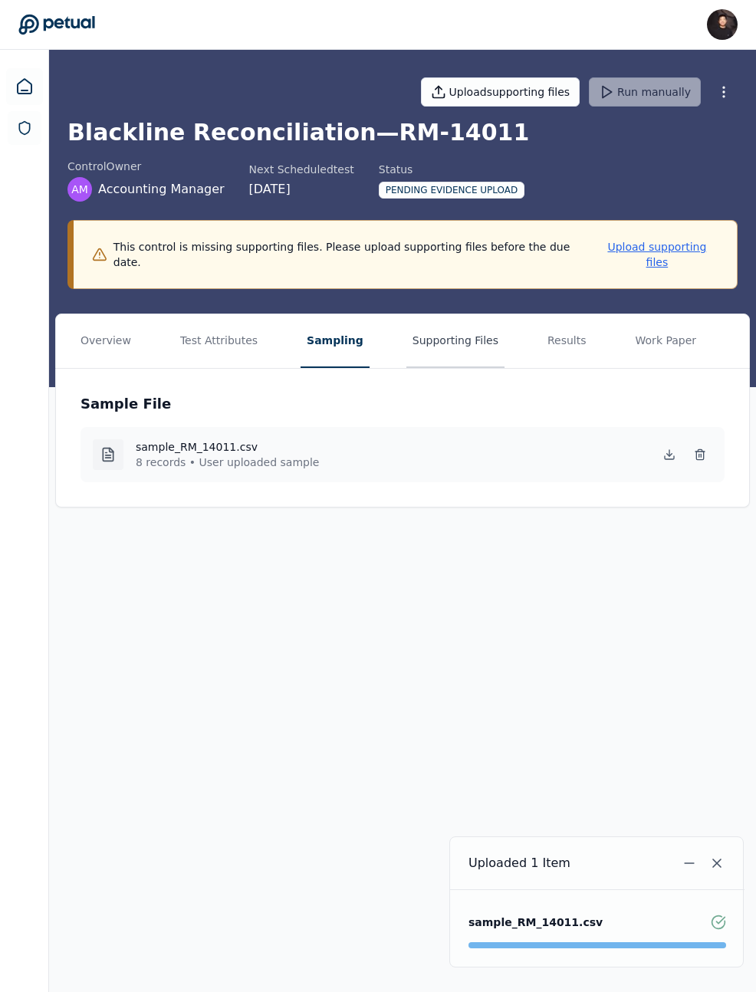
click at [432, 341] on button "Supporting Files" at bounding box center [455, 341] width 98 height 54
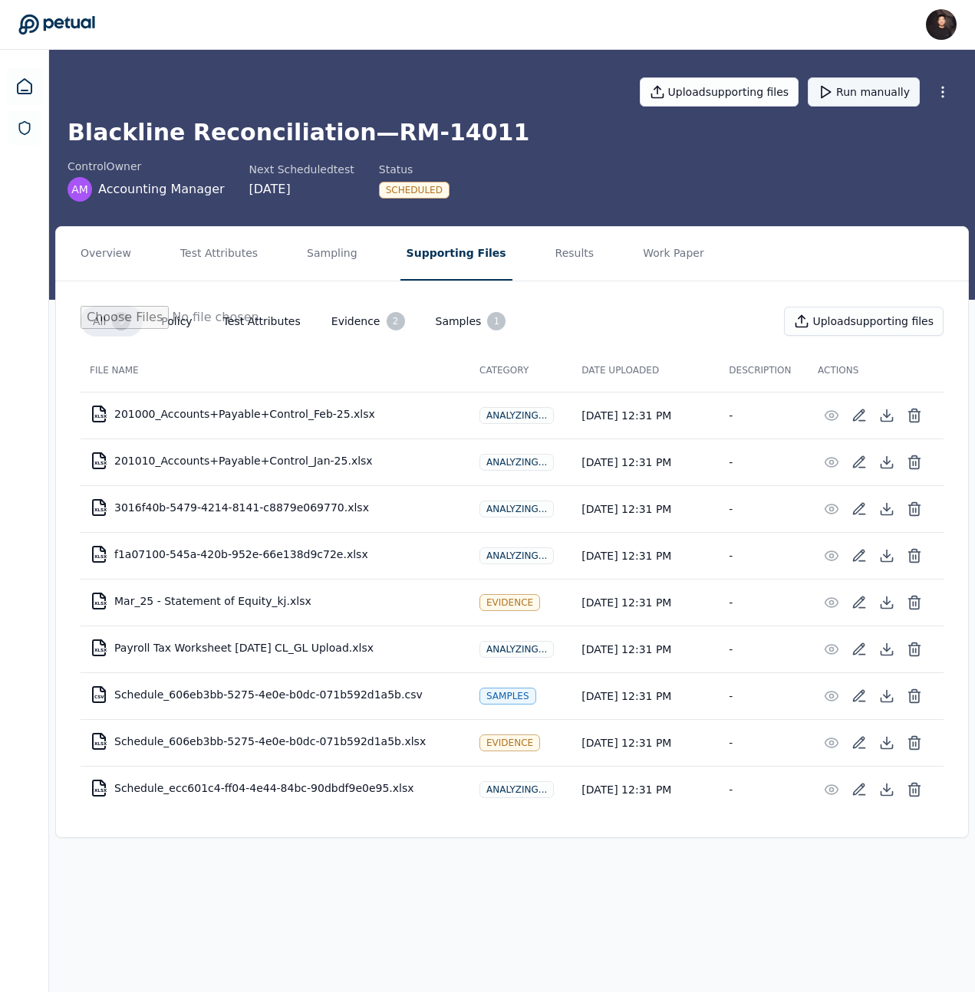
click at [859, 80] on button "Run manually" at bounding box center [863, 91] width 112 height 29
